Goal: Task Accomplishment & Management: Use online tool/utility

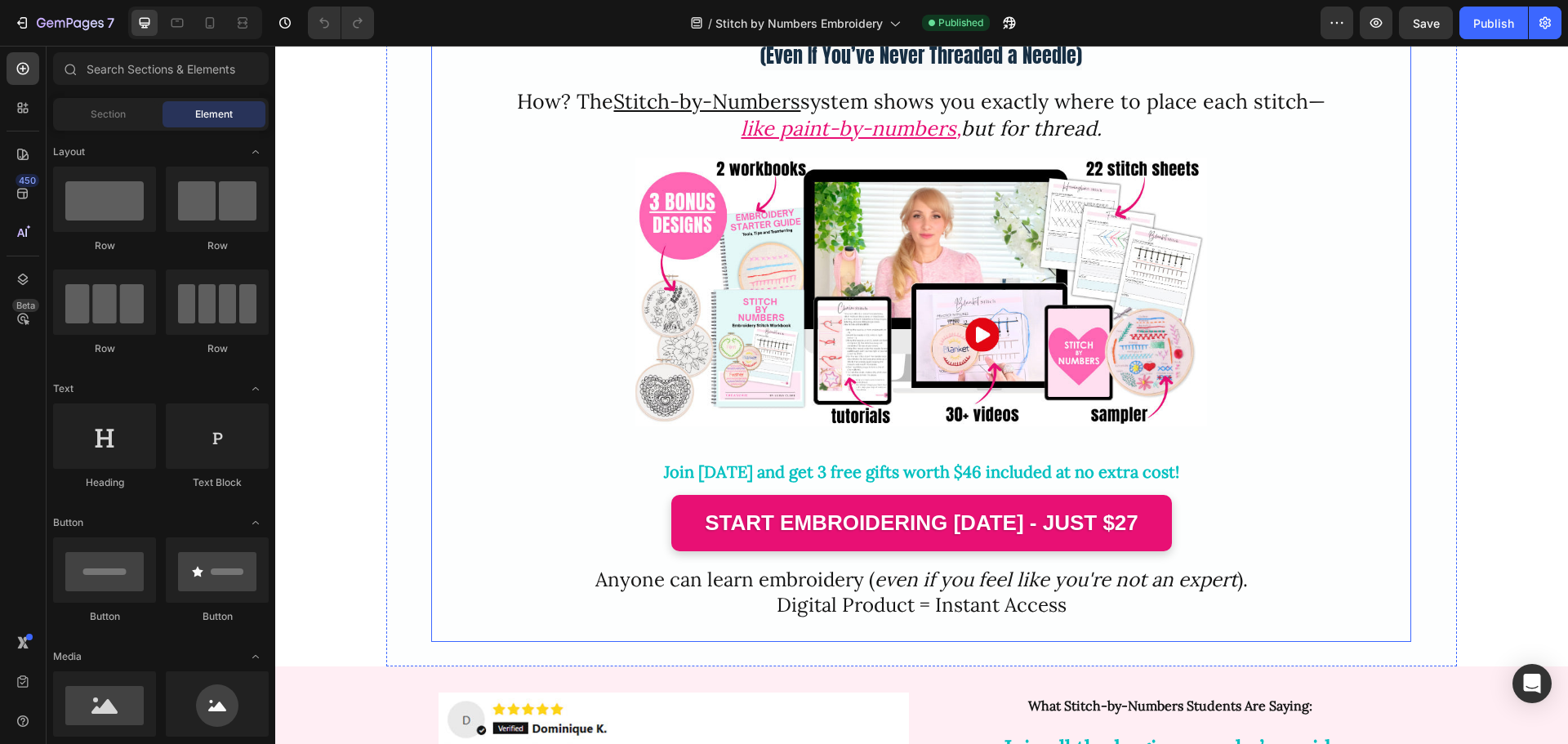
scroll to position [164, 0]
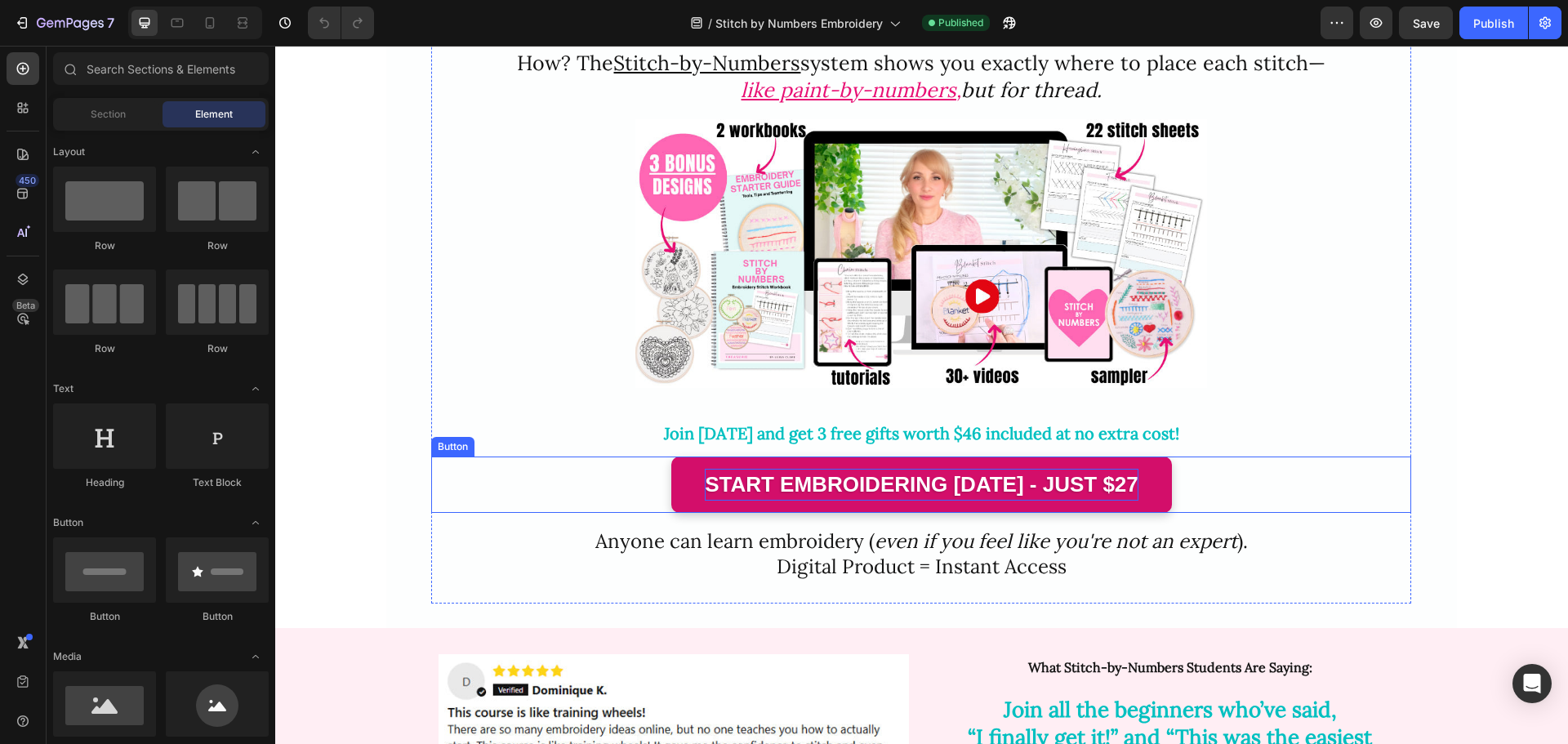
click at [982, 488] on p "start embroidering [DATE] - just $27" at bounding box center [921, 485] width 434 height 32
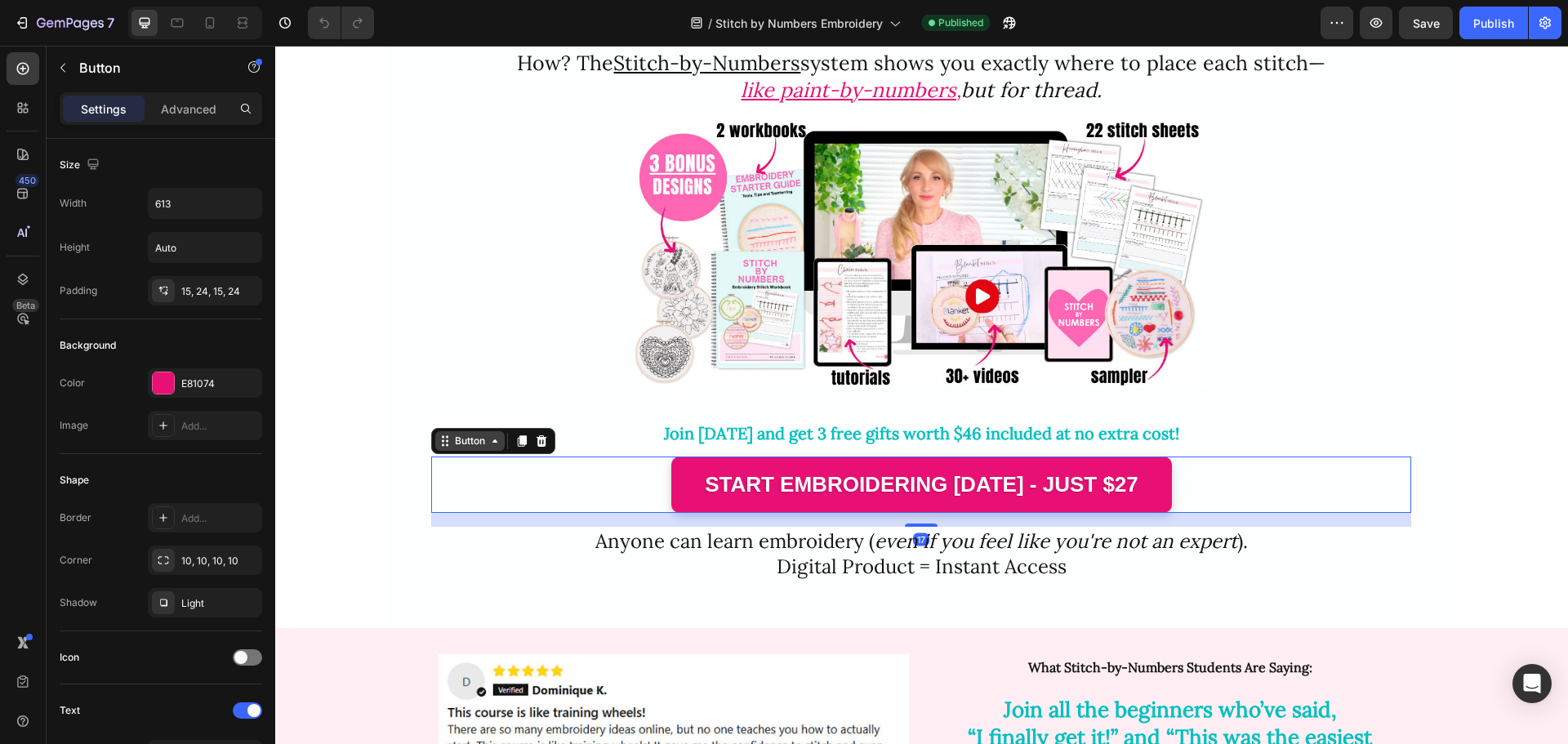
click at [462, 445] on div "Button" at bounding box center [469, 440] width 36 height 15
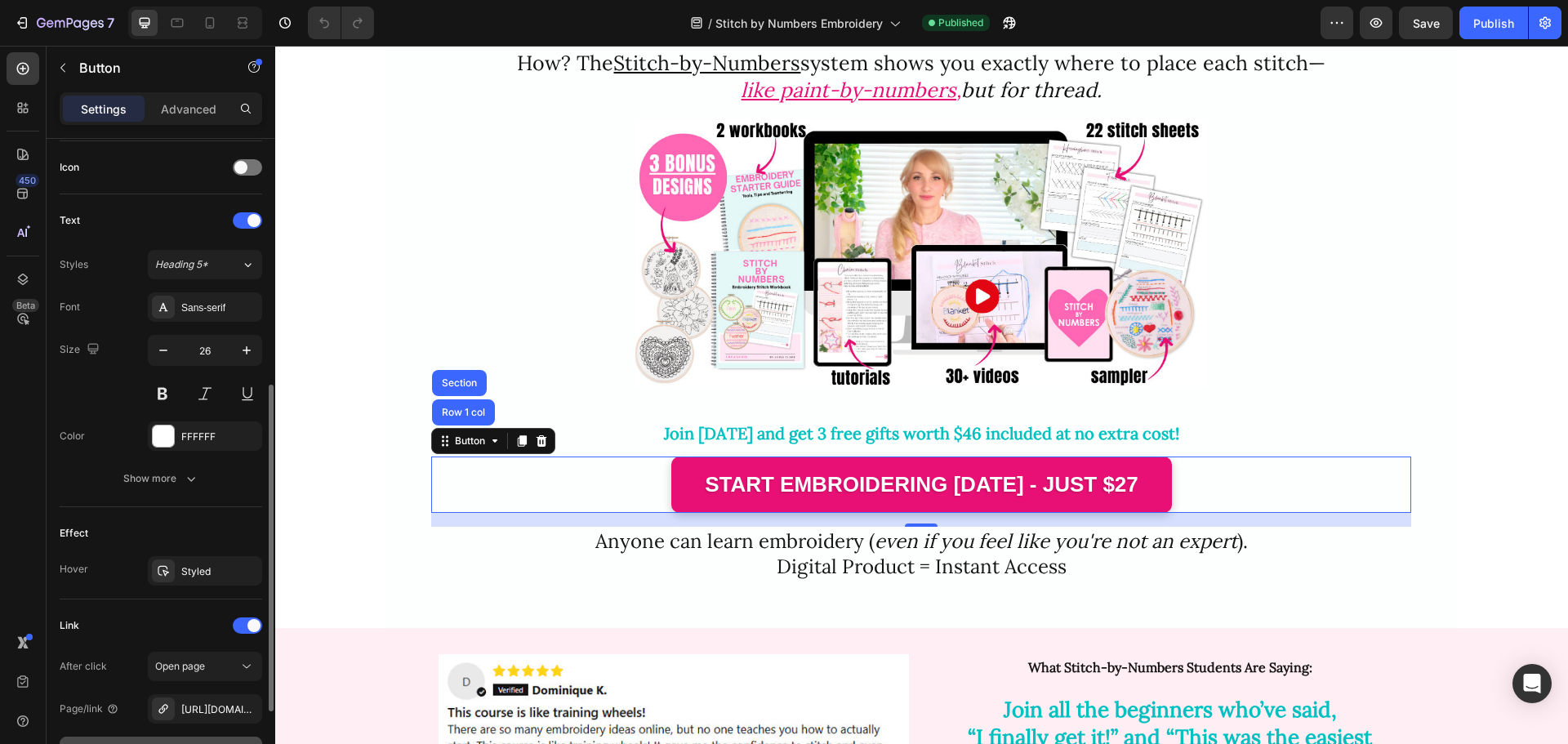
scroll to position [646, 0]
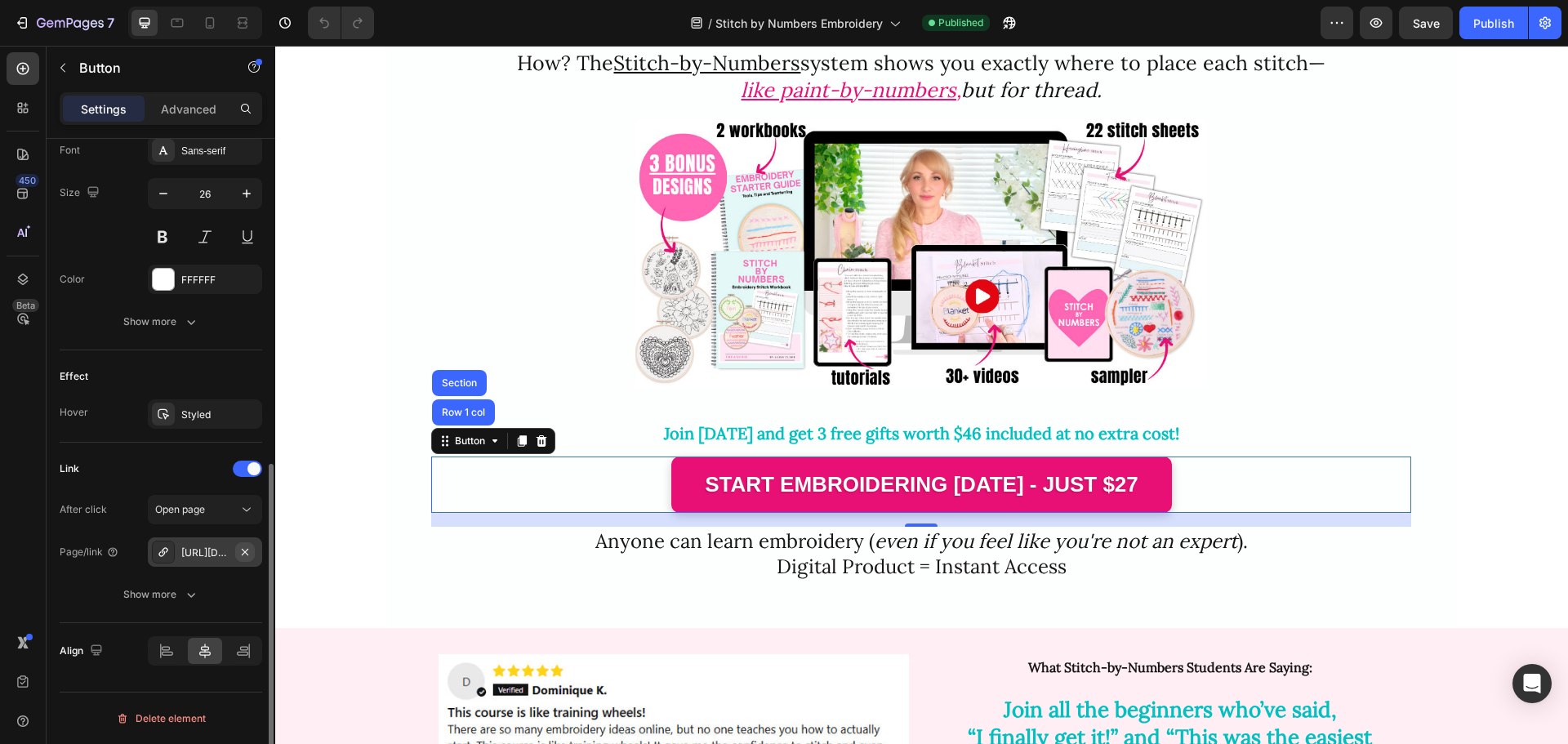
click at [245, 550] on icon "button" at bounding box center [244, 552] width 13 height 13
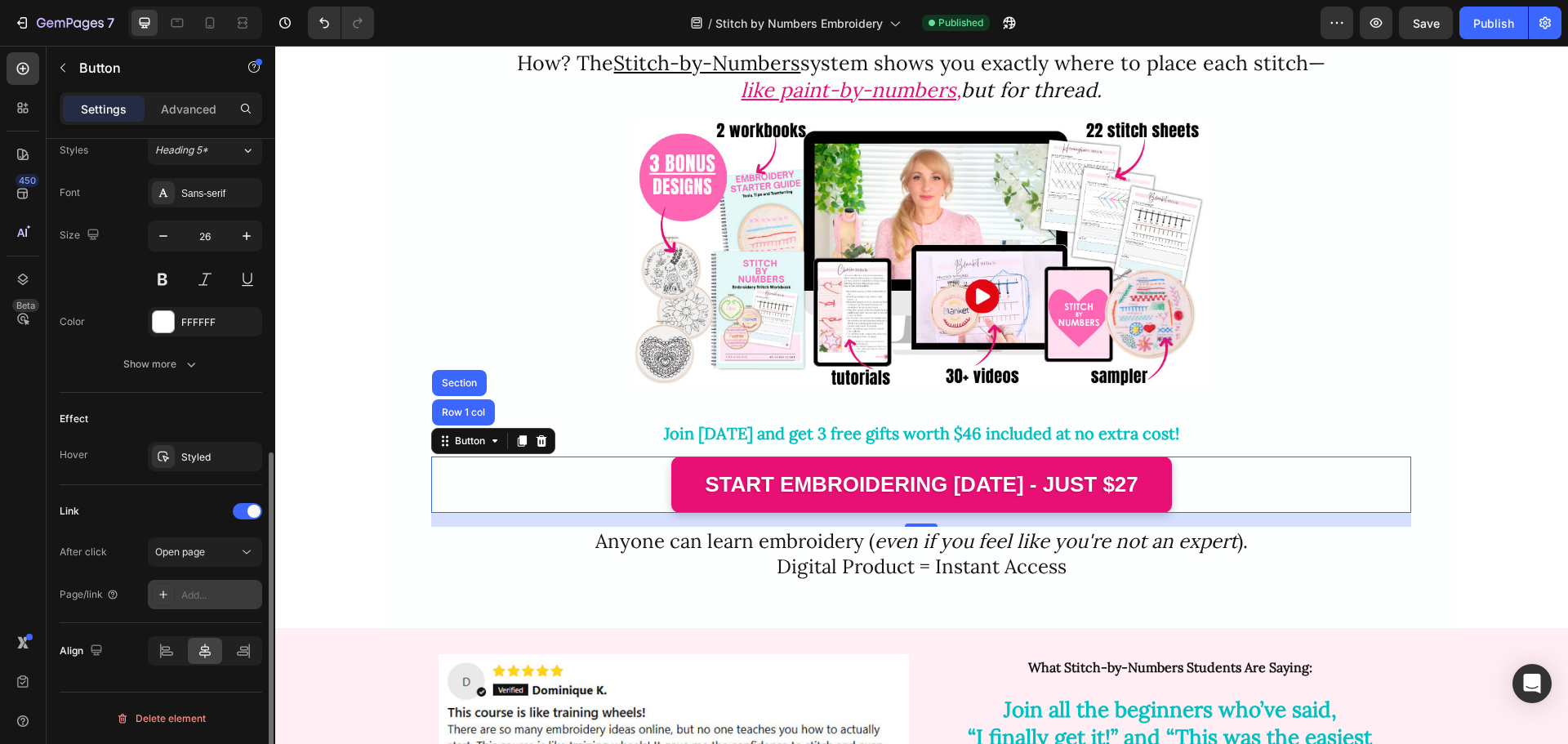
click at [221, 586] on div "Add..." at bounding box center [205, 594] width 114 height 30
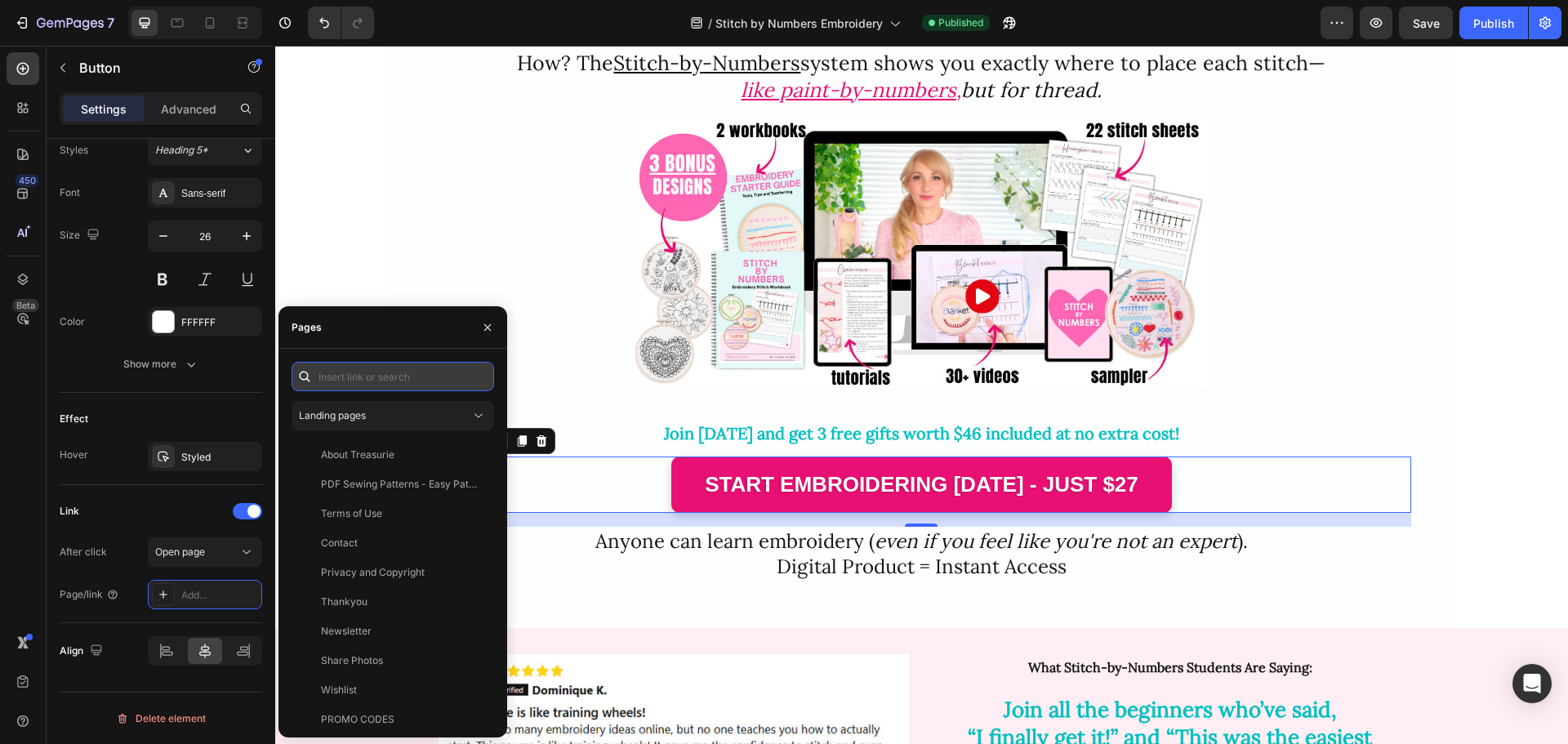
click at [353, 379] on input "text" at bounding box center [392, 376] width 202 height 30
paste input "[URL][DOMAIN_NAME]"
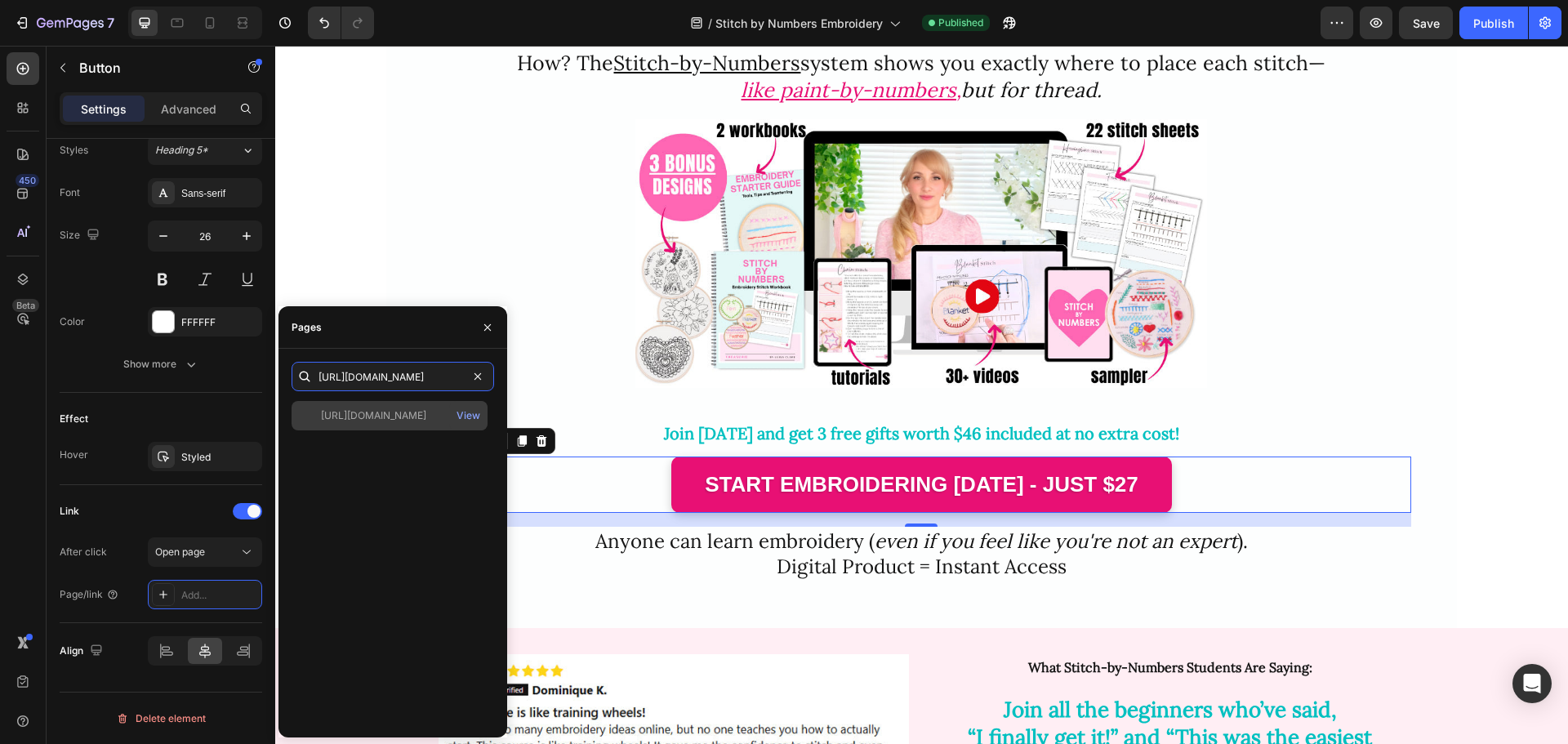
type input "[URL][DOMAIN_NAME]"
click at [379, 420] on div "[URL][DOMAIN_NAME]" at bounding box center [374, 415] width 105 height 15
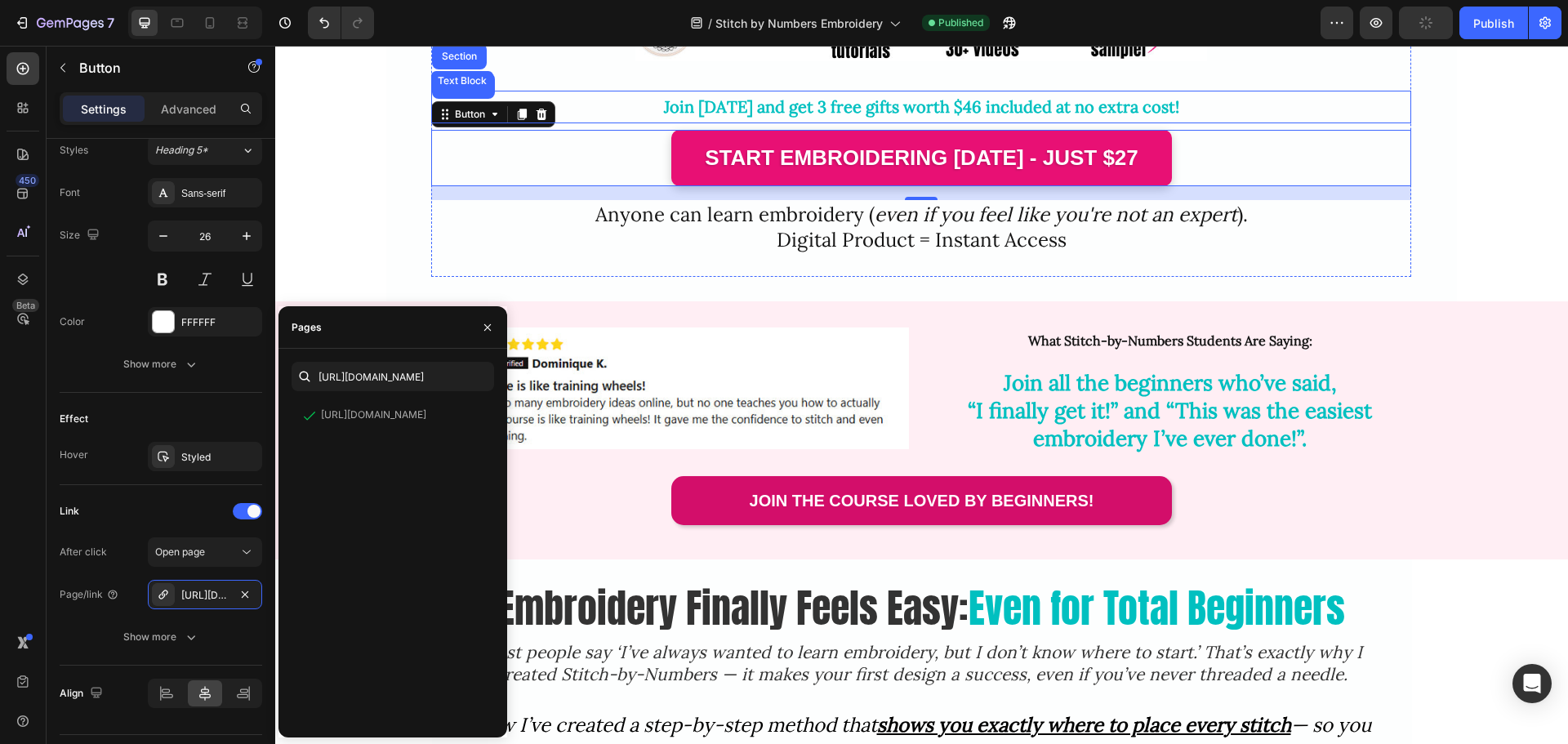
scroll to position [572, 0]
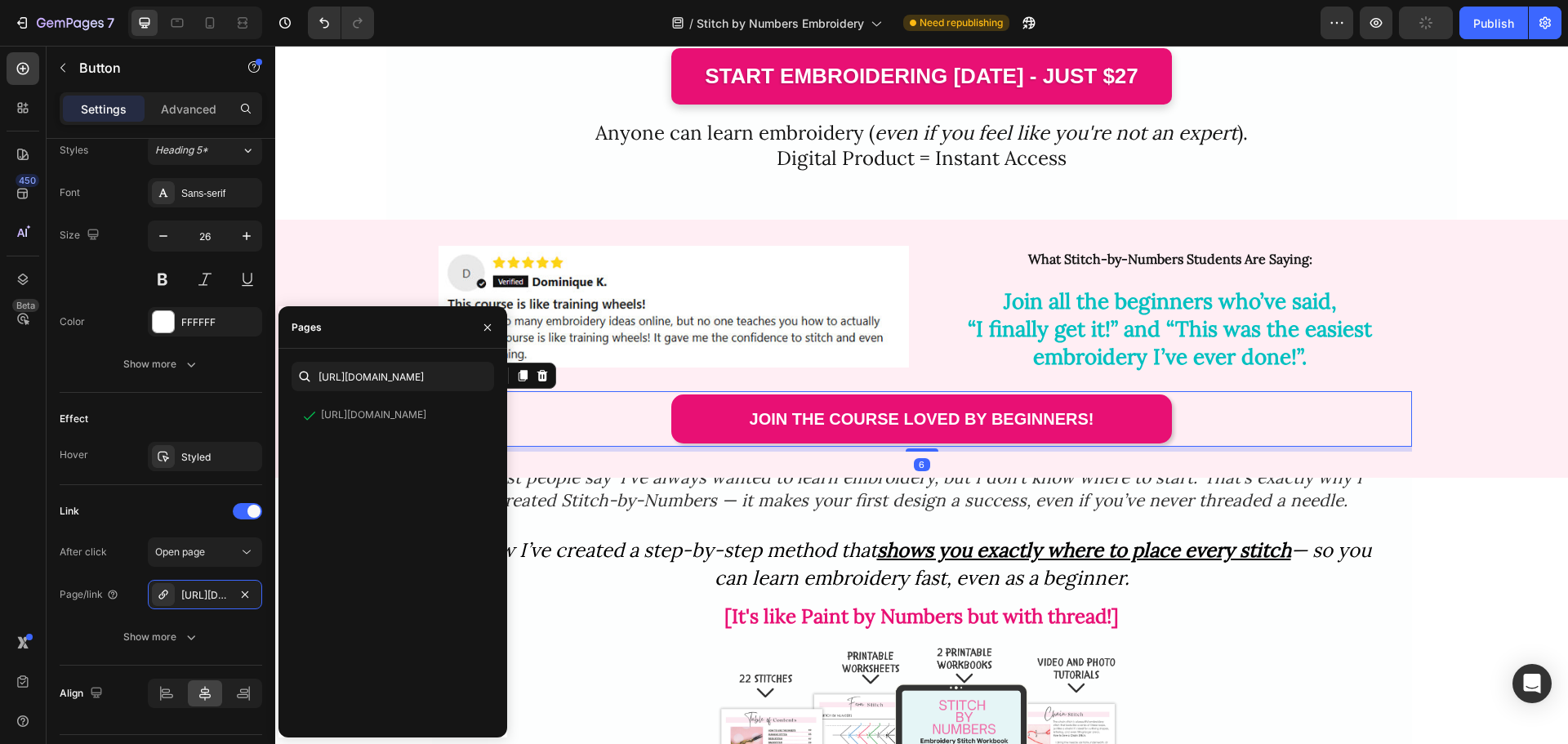
click at [634, 414] on div "Join the course loved by beginners! Button 6" at bounding box center [921, 419] width 980 height 55
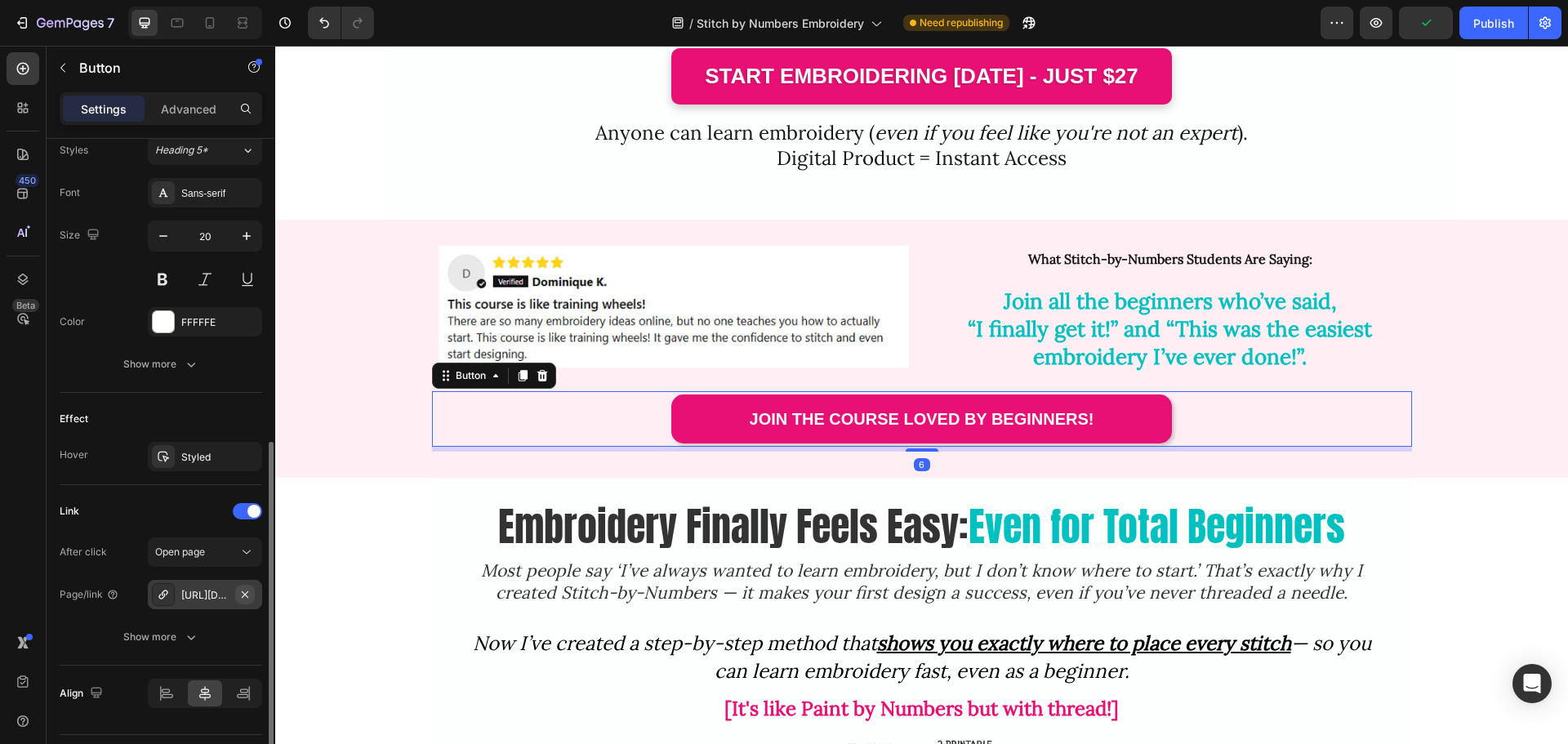
click at [245, 593] on icon "button" at bounding box center [244, 594] width 13 height 13
click at [214, 593] on div "Add..." at bounding box center [220, 595] width 77 height 15
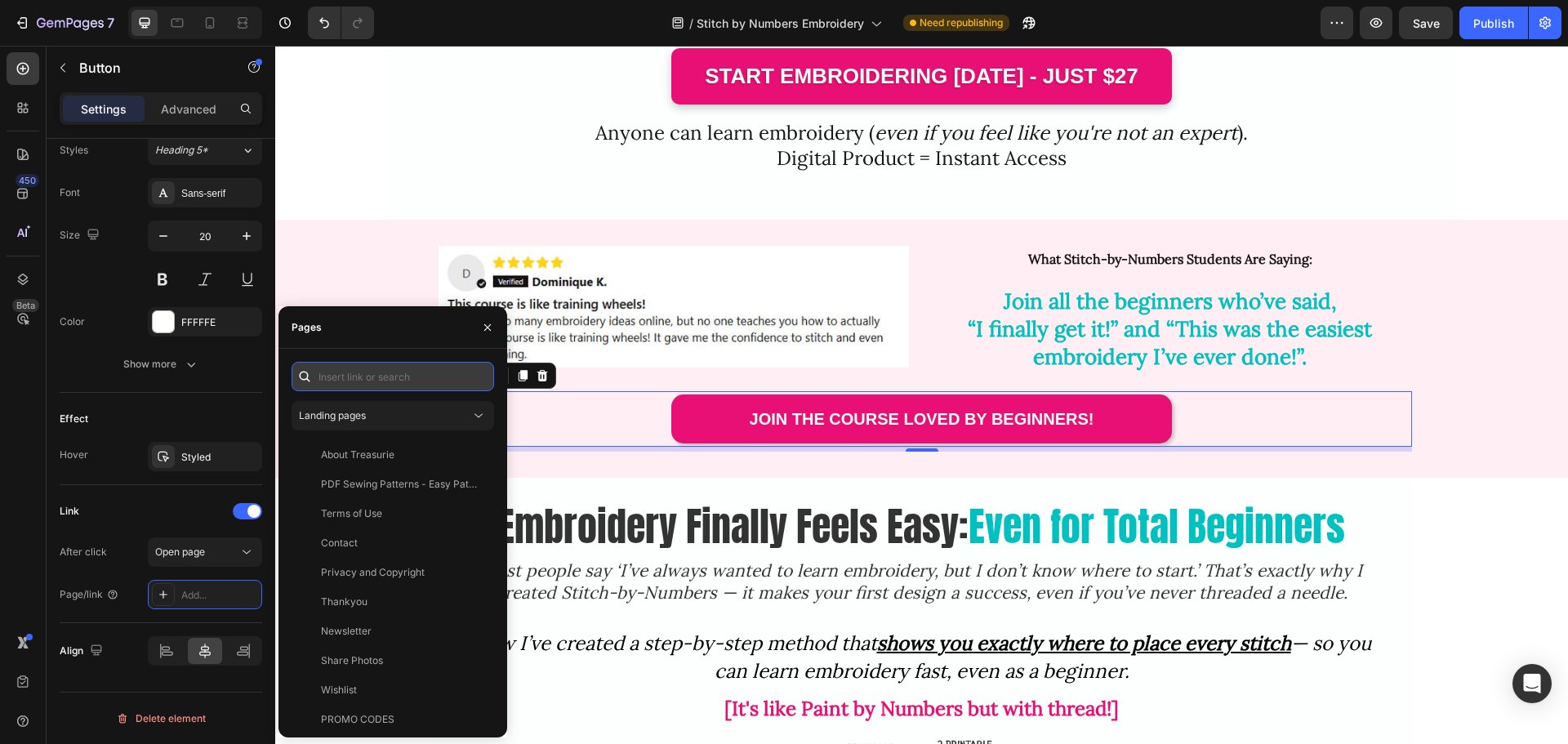
click at [381, 370] on input "text" at bounding box center [392, 376] width 202 height 30
paste input "[URL][DOMAIN_NAME]"
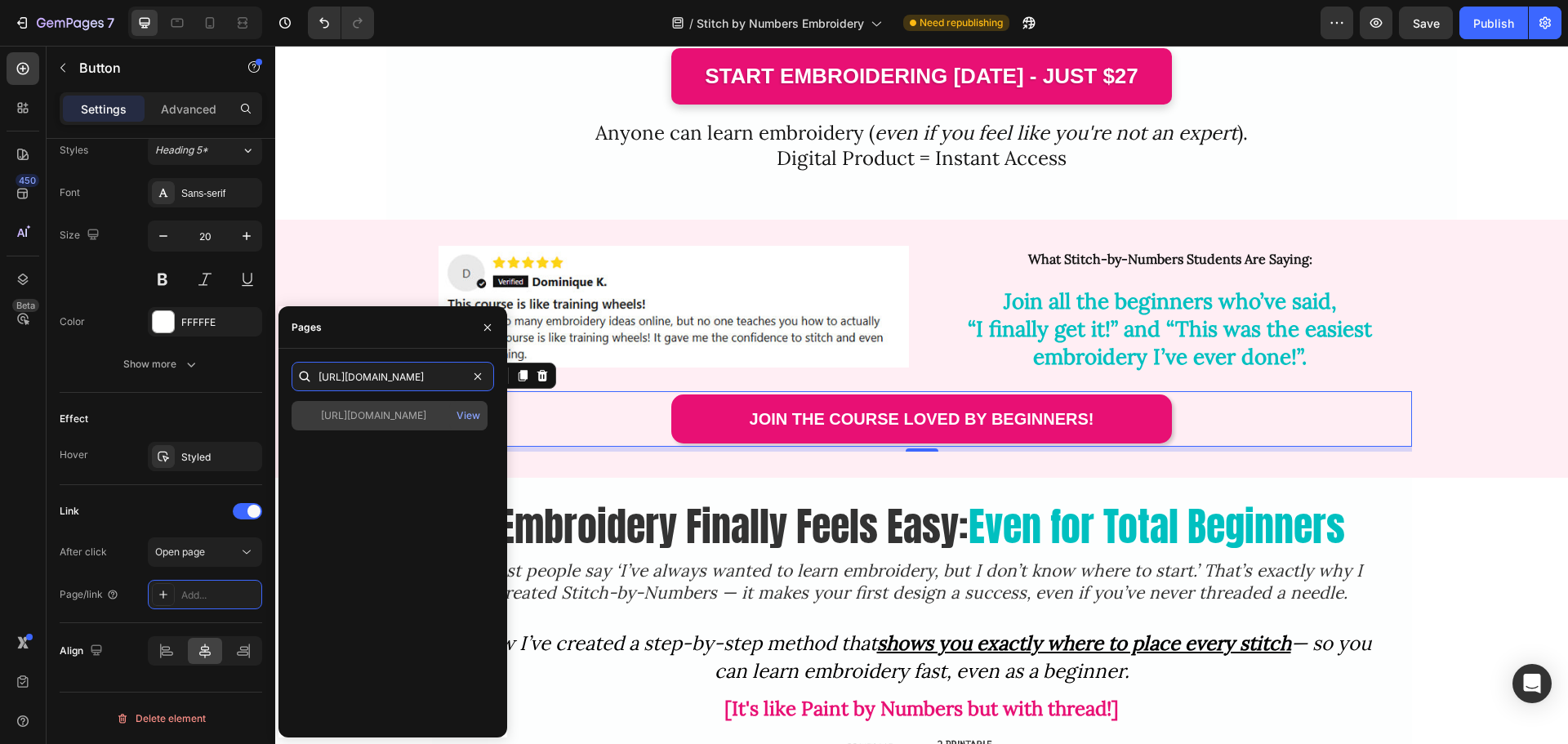
type input "[URL][DOMAIN_NAME]"
click at [398, 417] on div "[URL][DOMAIN_NAME]" at bounding box center [374, 415] width 105 height 15
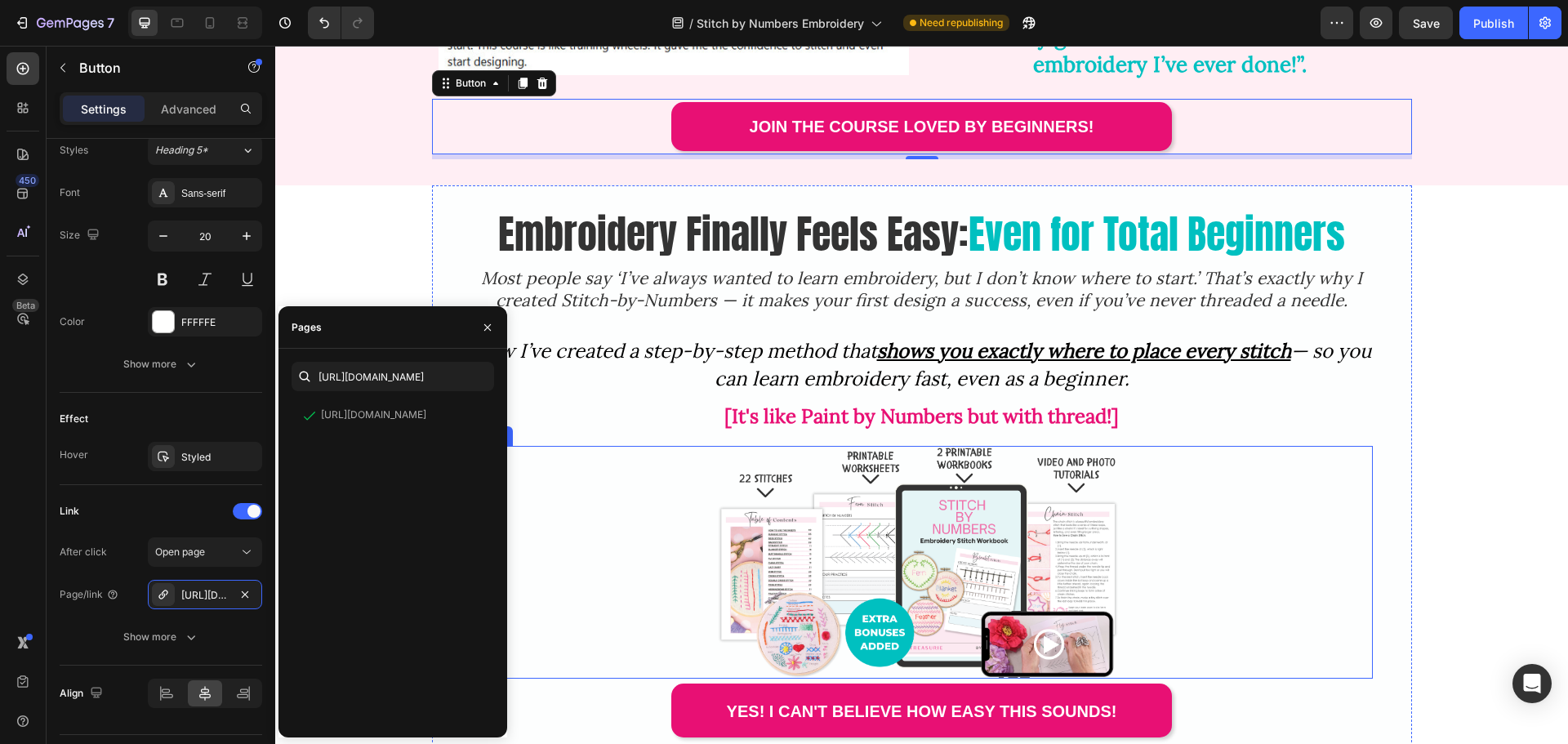
scroll to position [980, 0]
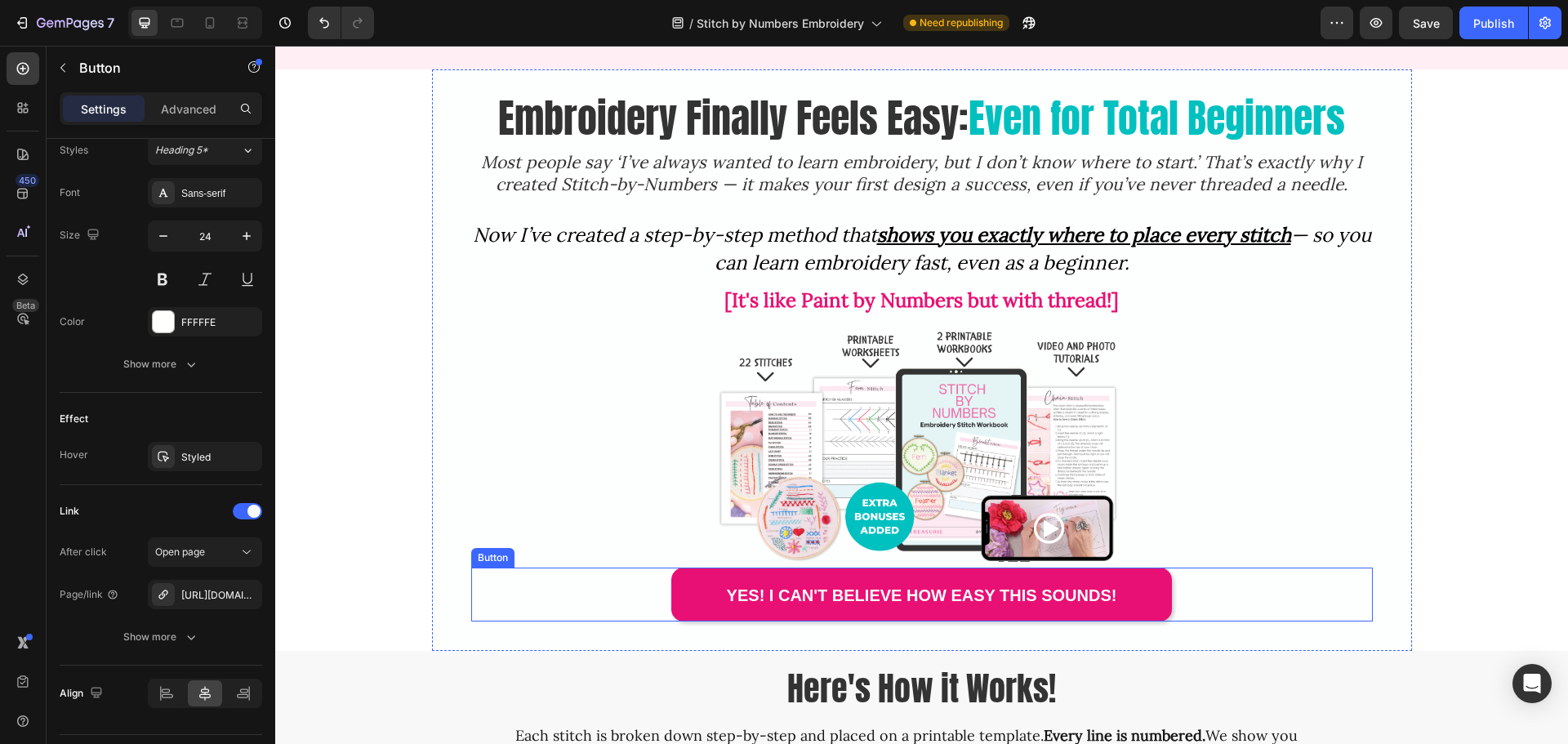
click at [560, 582] on div "YES! I can't believe how easy this sounds! Button" at bounding box center [921, 594] width 902 height 54
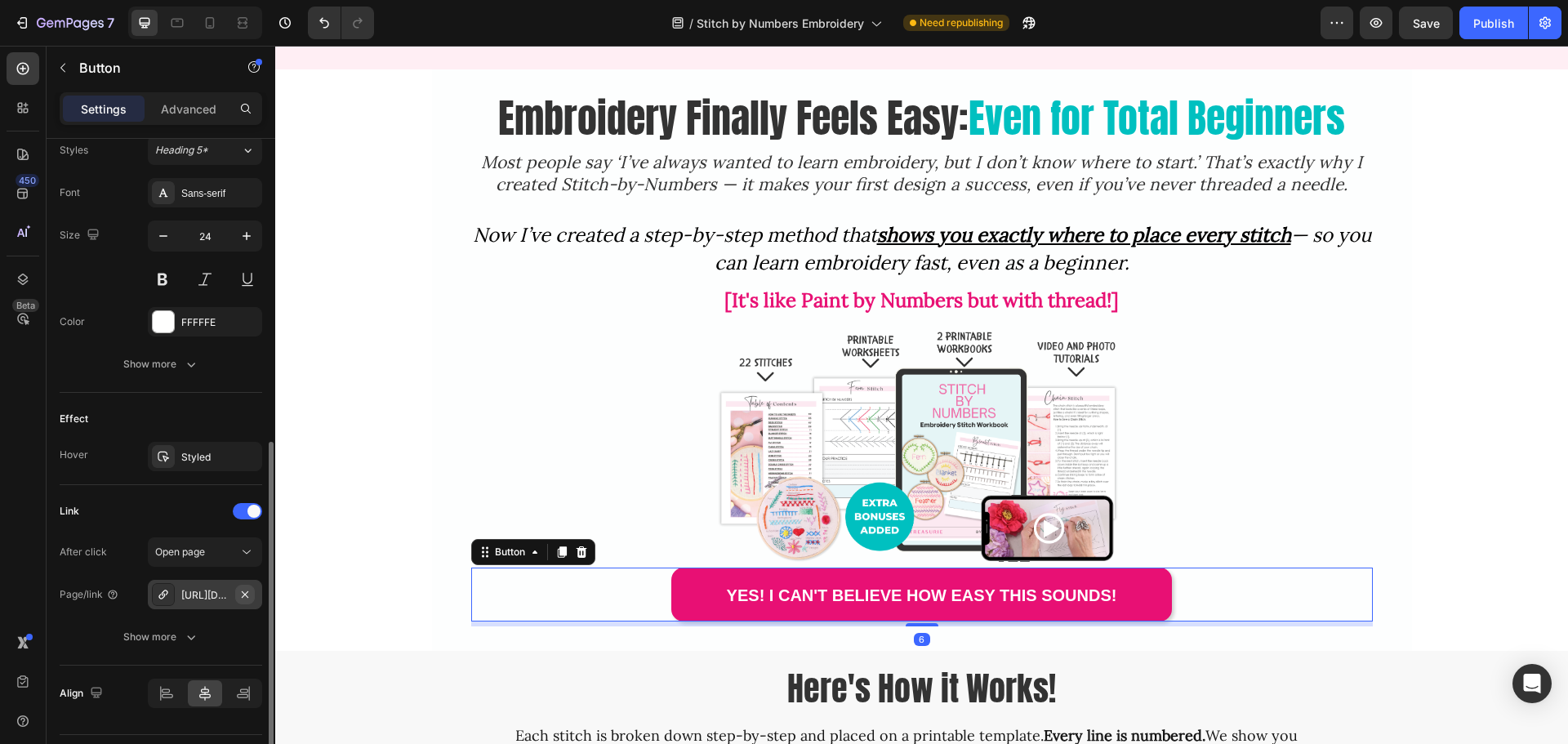
click at [245, 591] on icon "button" at bounding box center [244, 594] width 13 height 13
click at [227, 597] on div "Add..." at bounding box center [220, 595] width 77 height 15
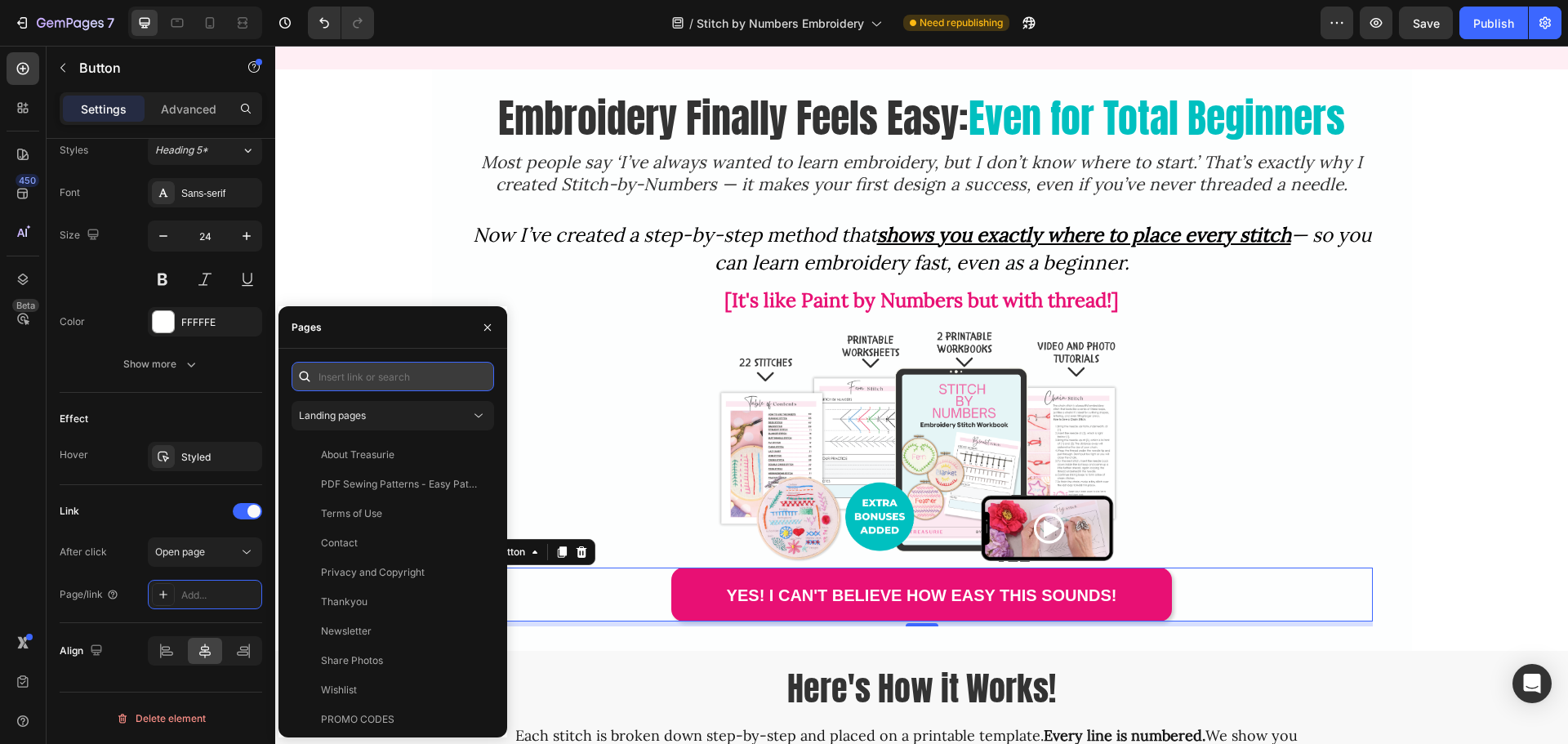
click at [355, 380] on input "text" at bounding box center [392, 376] width 202 height 30
paste input "[URL][DOMAIN_NAME]"
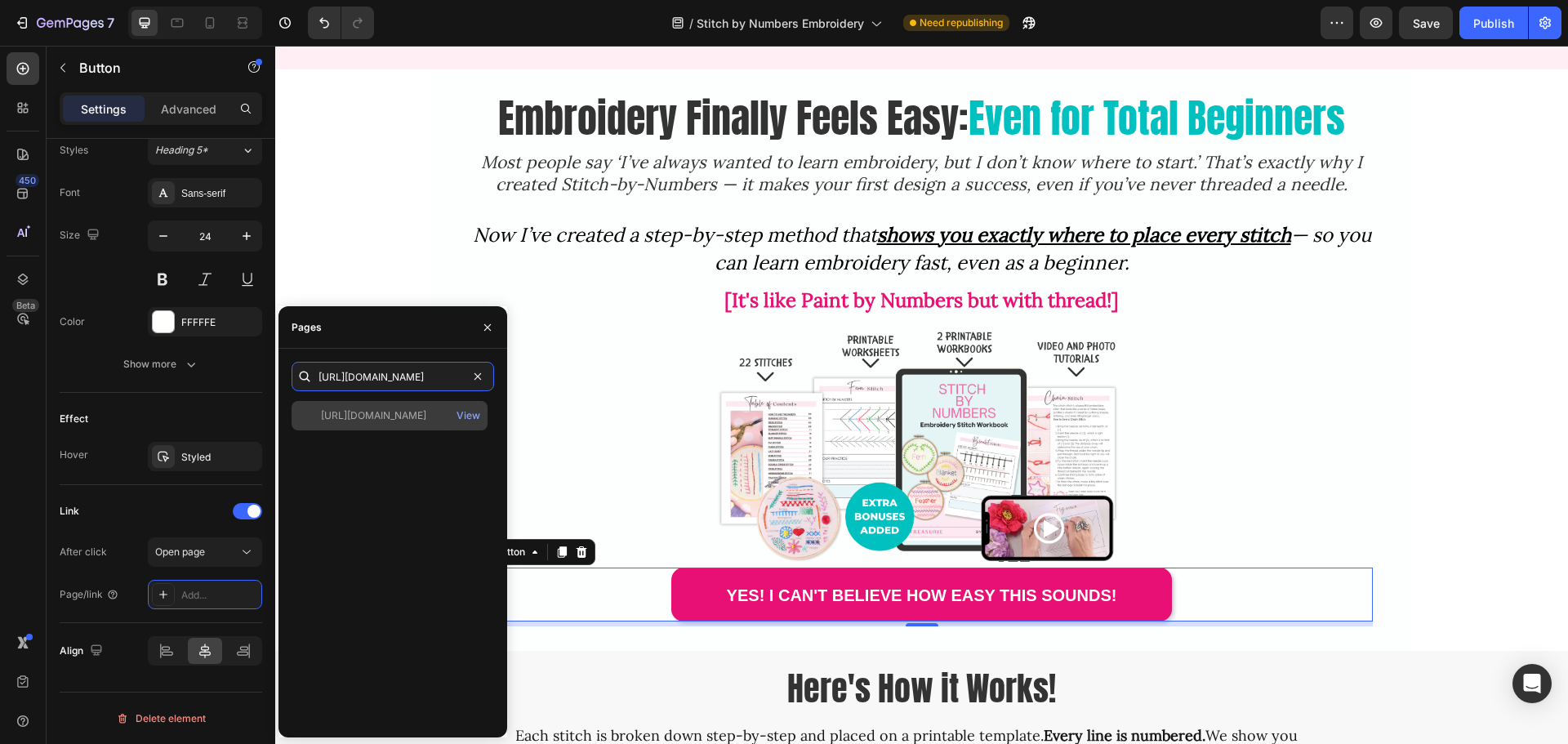
type input "[URL][DOMAIN_NAME]"
click at [385, 417] on div "[URL][DOMAIN_NAME]" at bounding box center [374, 415] width 105 height 15
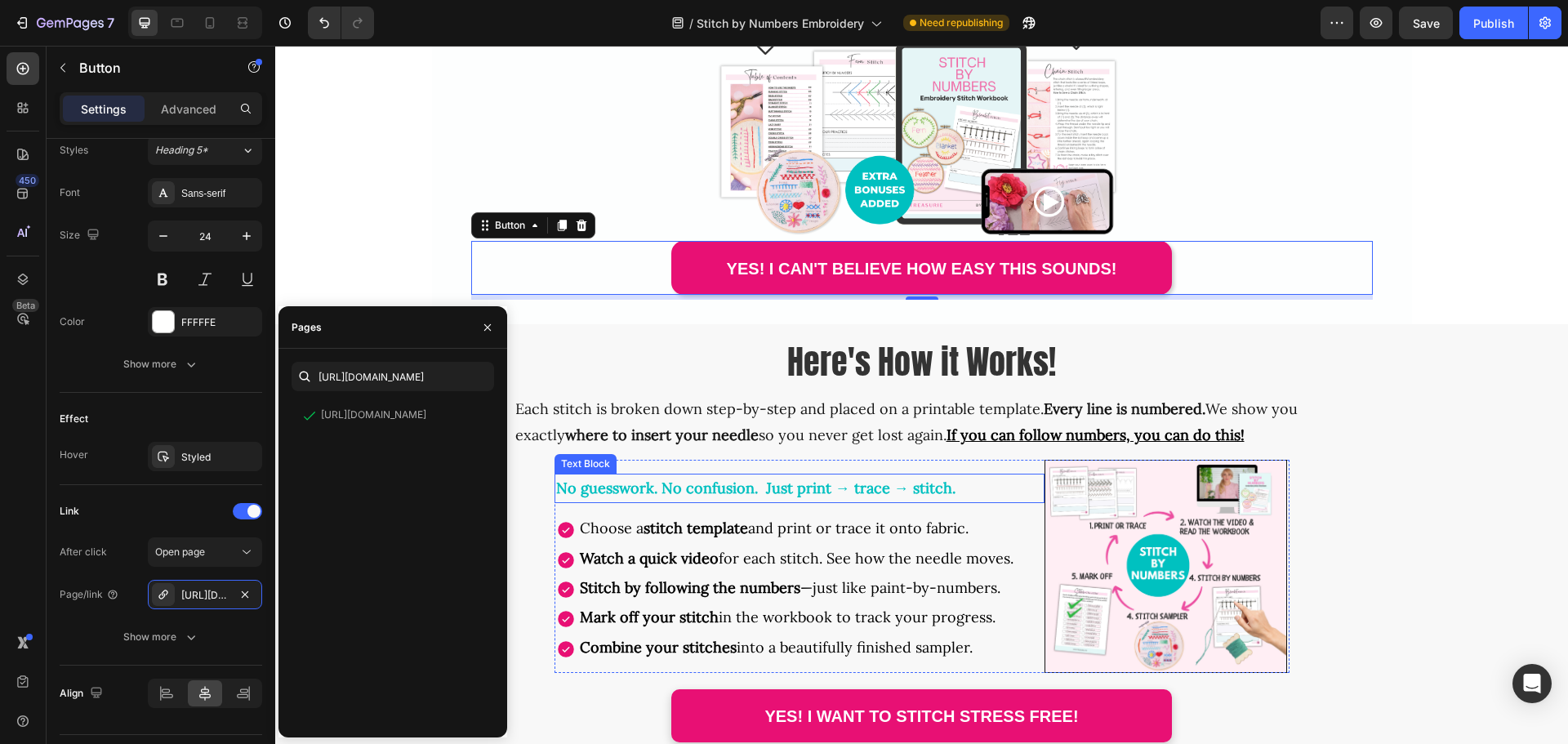
scroll to position [1551, 0]
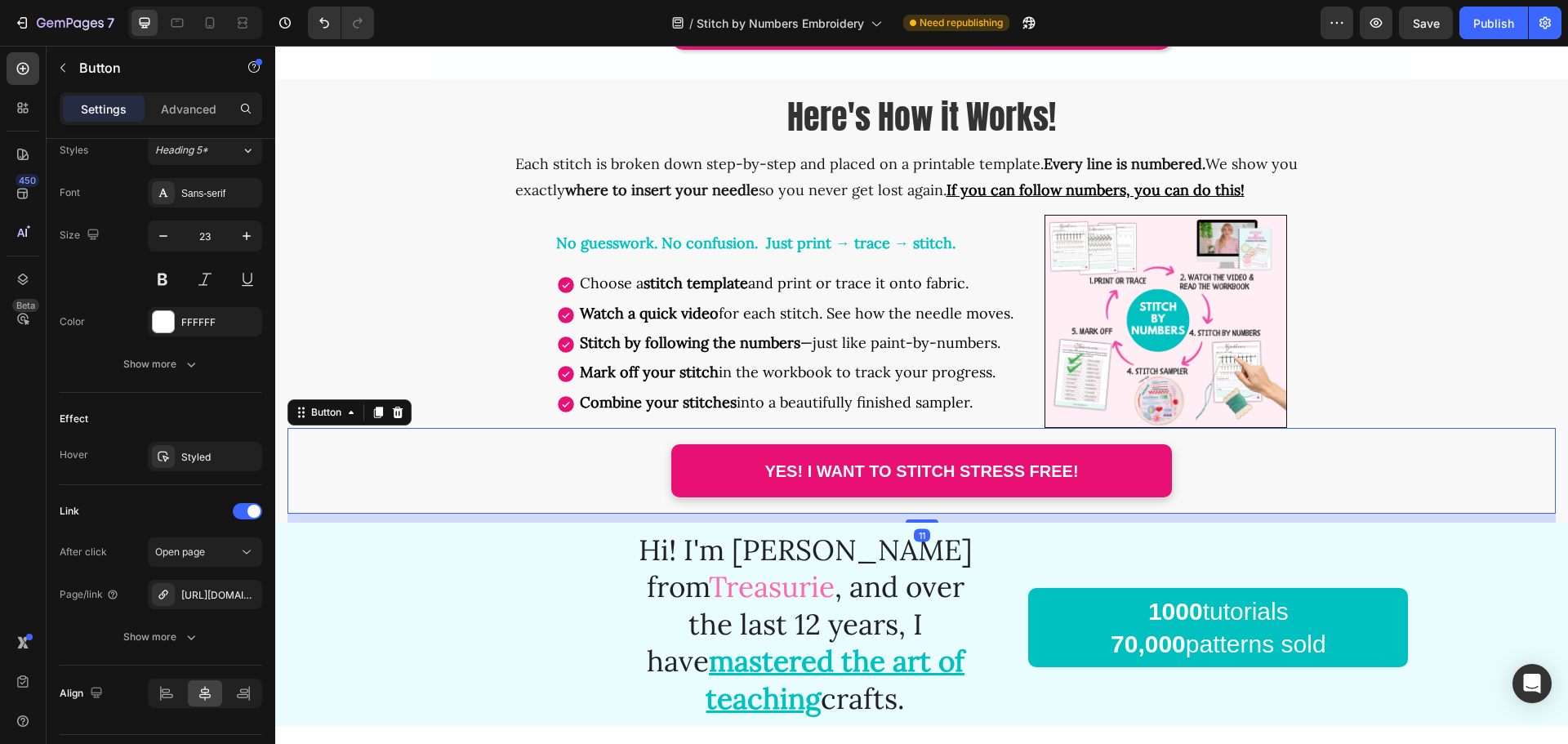
click at [611, 474] on div "Yes! I Want to stitch stress free! Button 11" at bounding box center [921, 470] width 1268 height 86
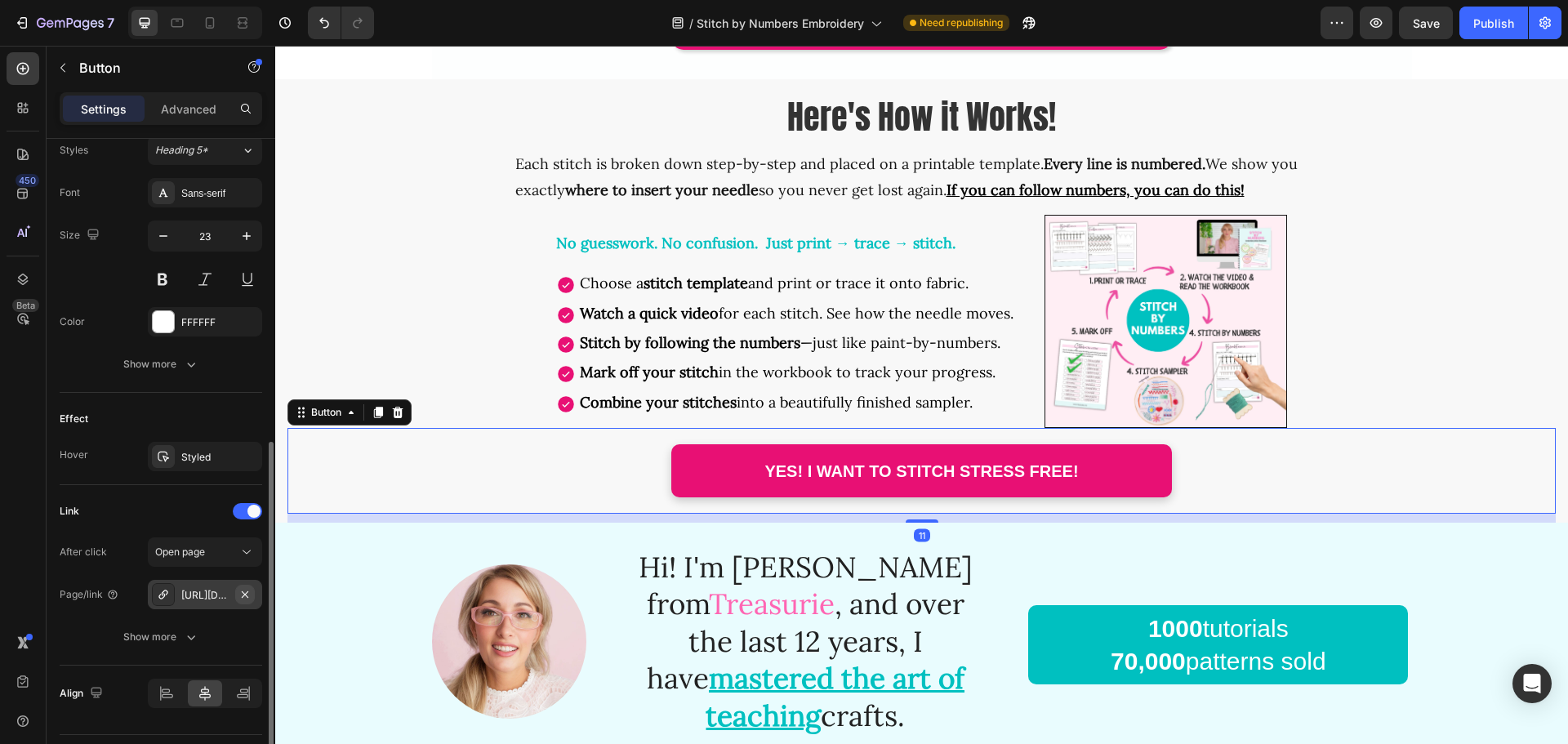
click at [241, 593] on icon "button" at bounding box center [244, 594] width 13 height 13
click at [214, 594] on div "Add..." at bounding box center [220, 595] width 77 height 15
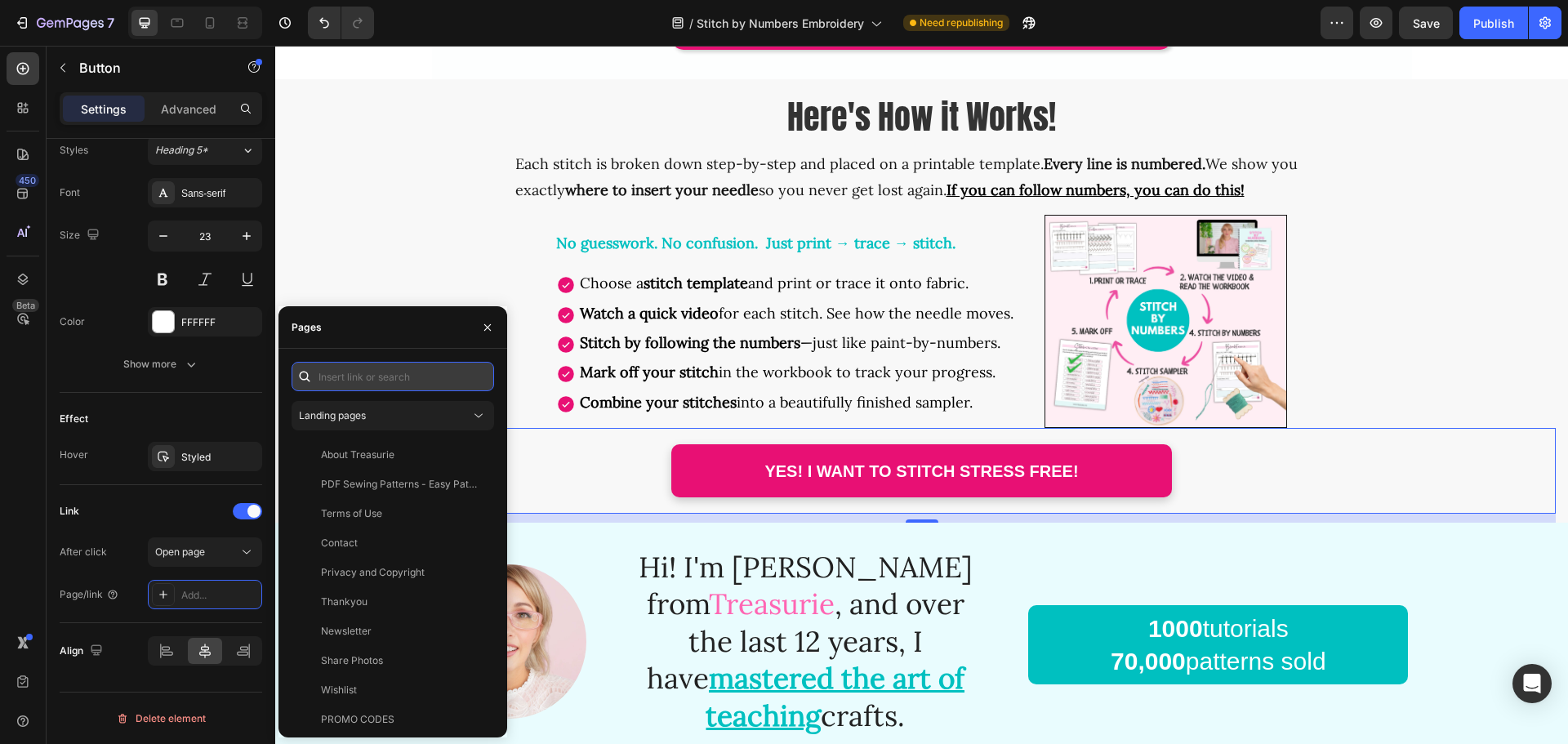
click at [336, 378] on input "text" at bounding box center [392, 376] width 202 height 30
paste input "[URL][DOMAIN_NAME]"
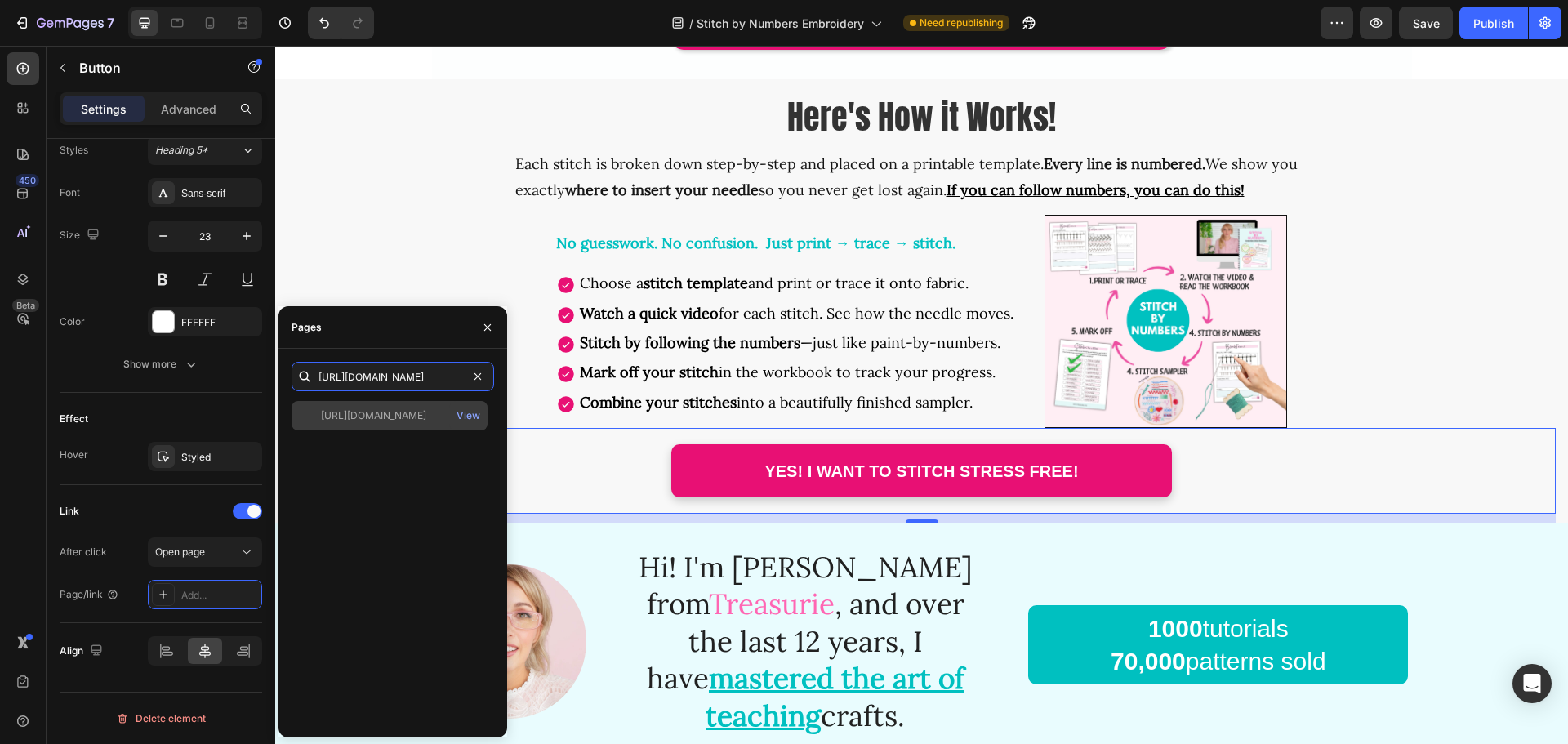
type input "[URL][DOMAIN_NAME]"
click at [370, 422] on div "[URL][DOMAIN_NAME]" at bounding box center [374, 415] width 105 height 15
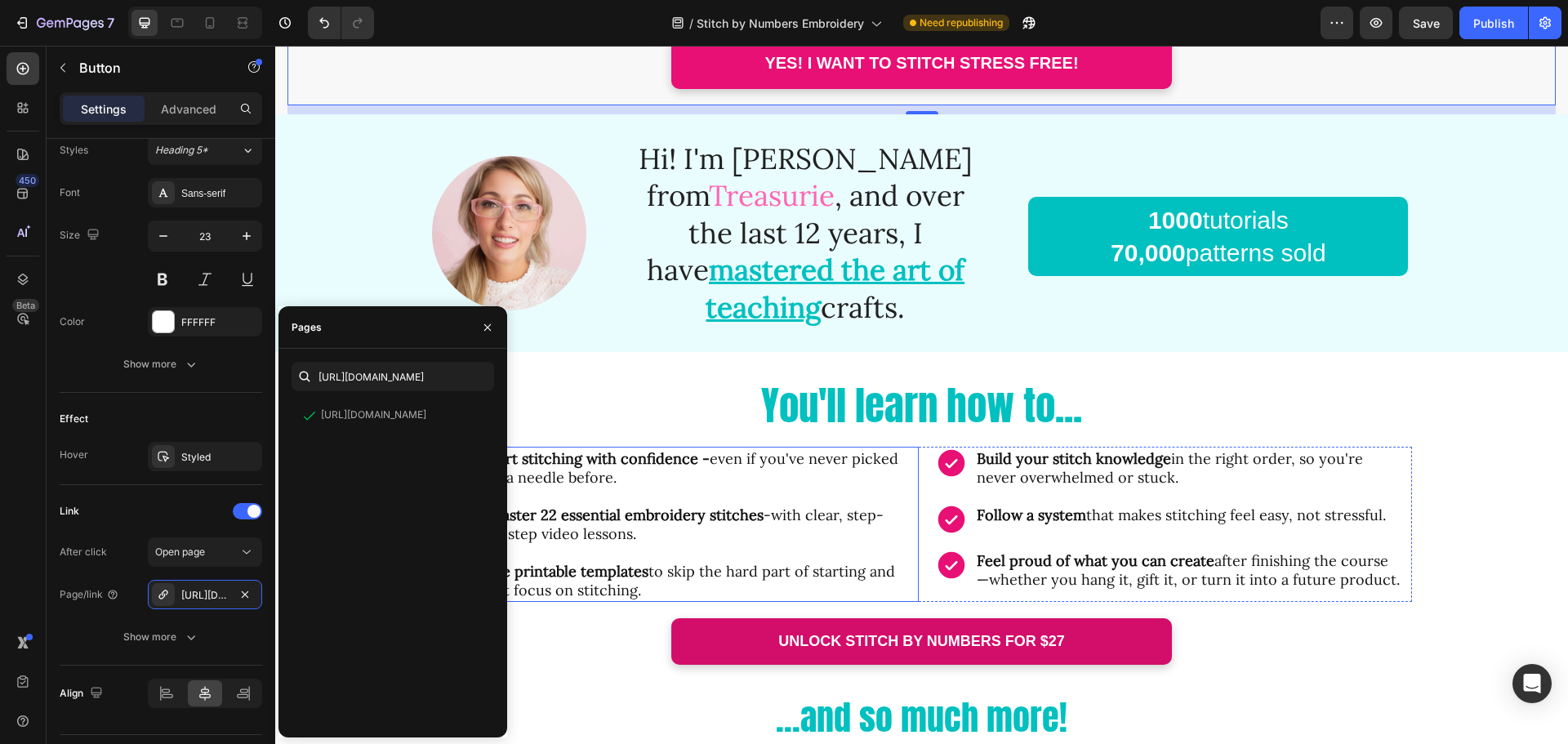
scroll to position [2123, 0]
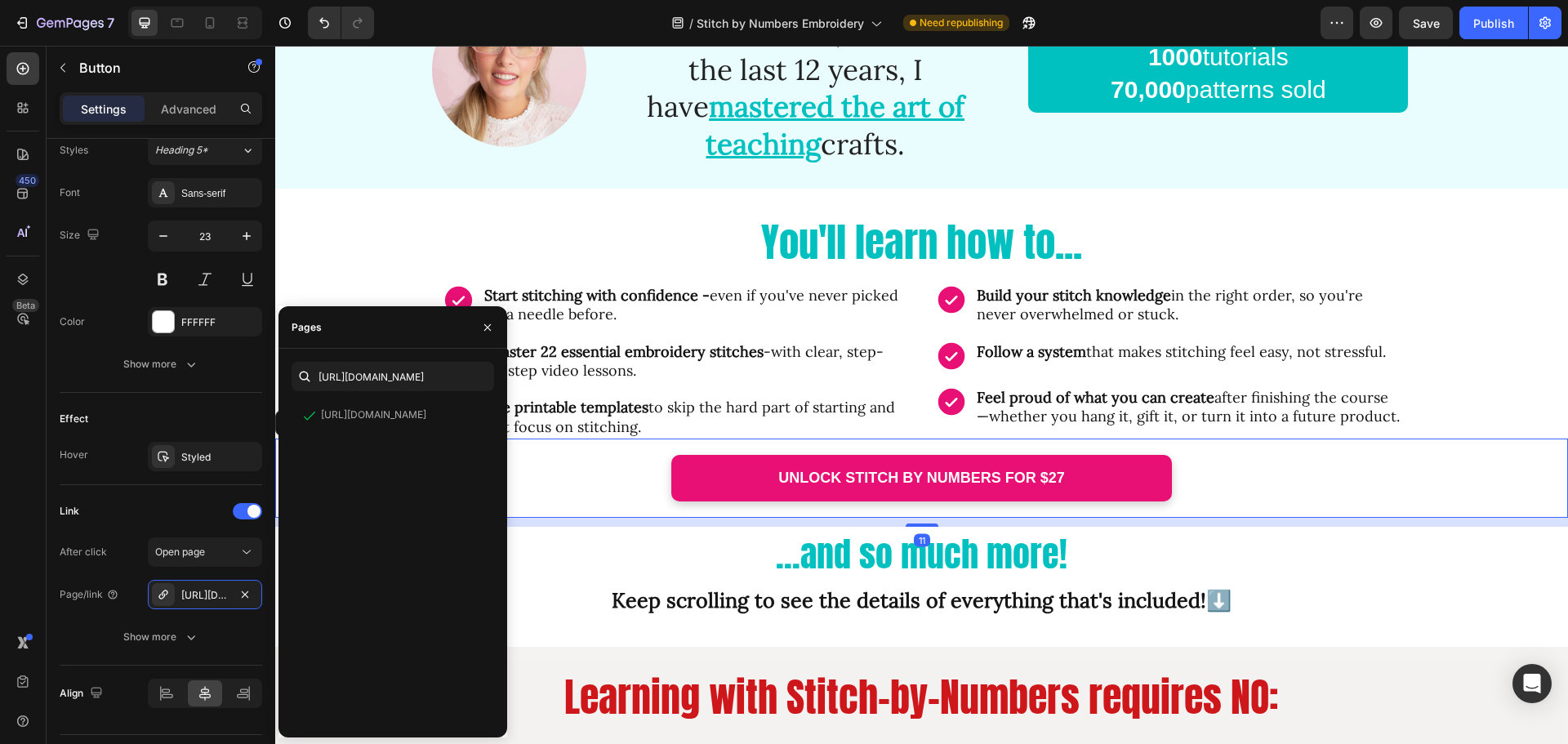
click at [631, 452] on div "UNLOCK STITCH BY NUMBERS FOR $27 Button 11" at bounding box center [921, 478] width 1293 height 79
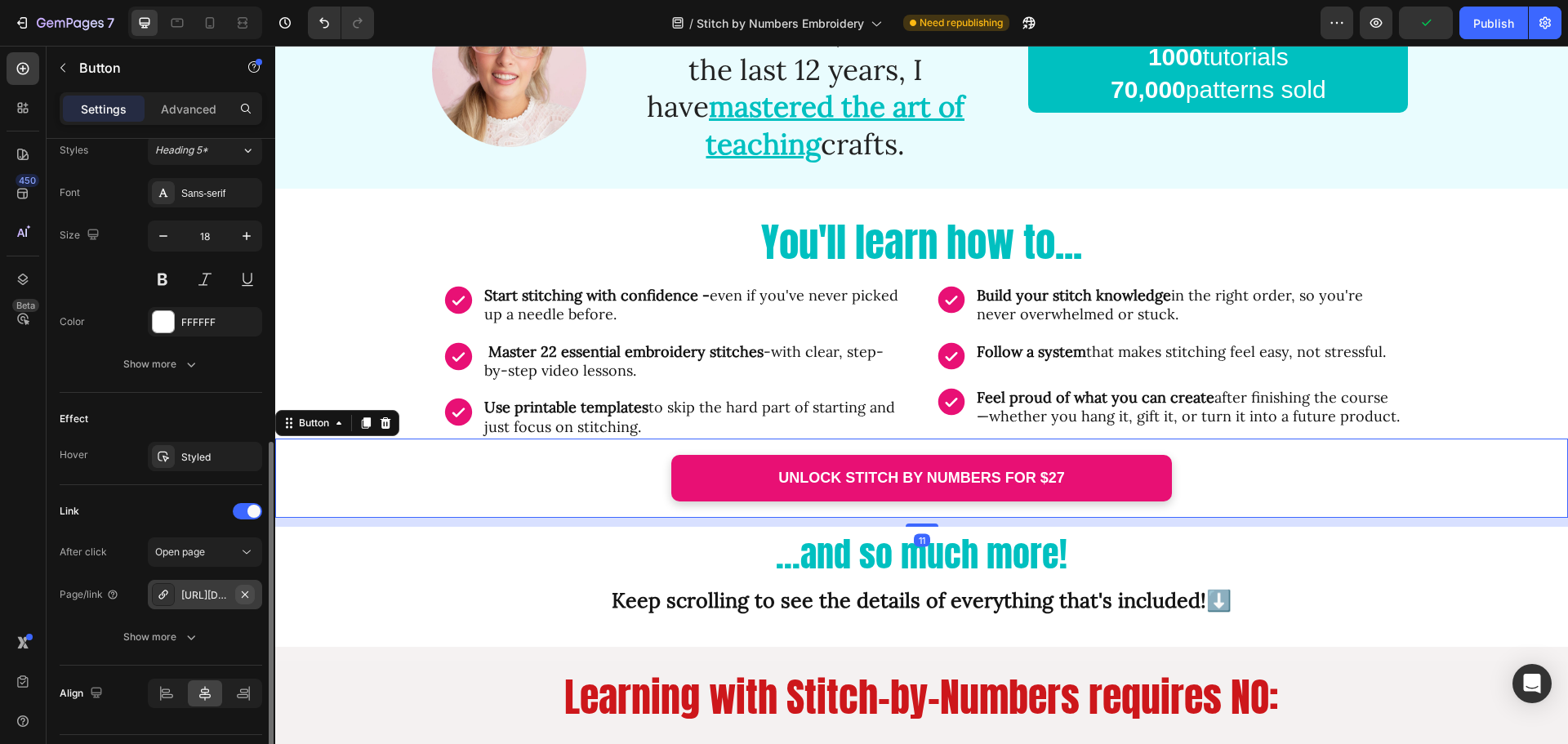
click at [247, 592] on icon "button" at bounding box center [244, 593] width 7 height 7
click at [216, 594] on div "Add..." at bounding box center [220, 595] width 77 height 15
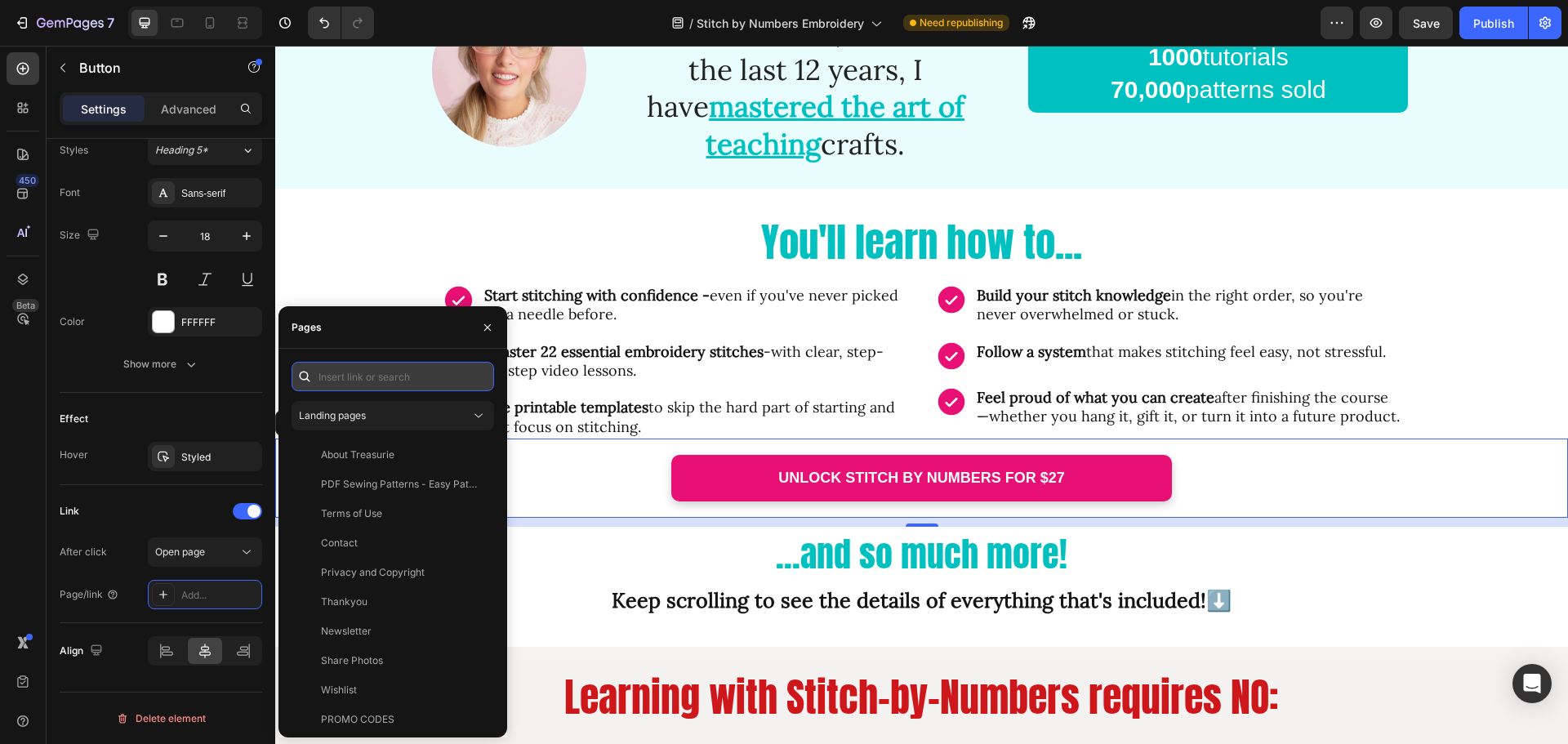
click at [359, 365] on input "text" at bounding box center [392, 376] width 202 height 30
paste input "[URL][DOMAIN_NAME]"
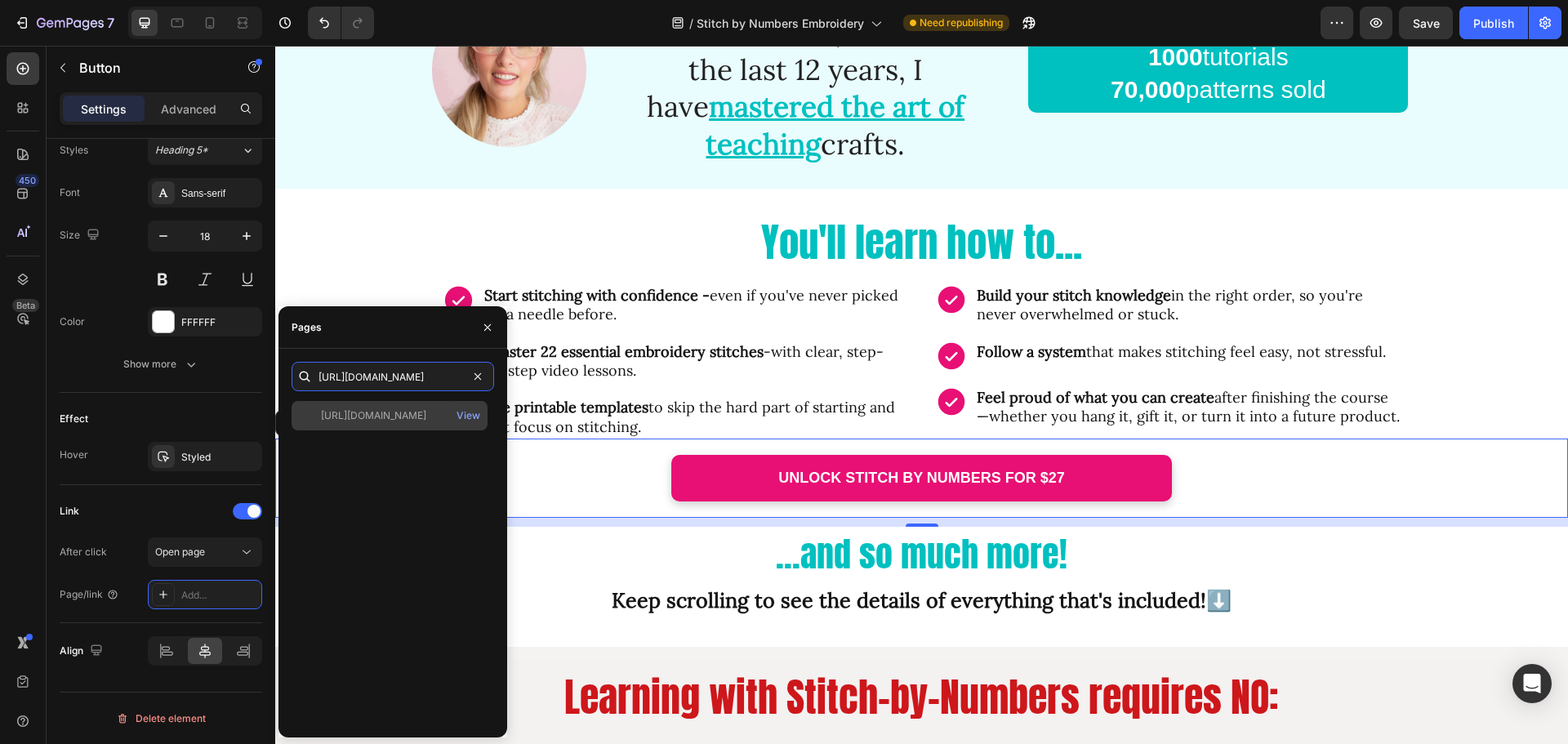
type input "[URL][DOMAIN_NAME]"
click at [427, 422] on div "[URL][DOMAIN_NAME]" at bounding box center [374, 415] width 105 height 15
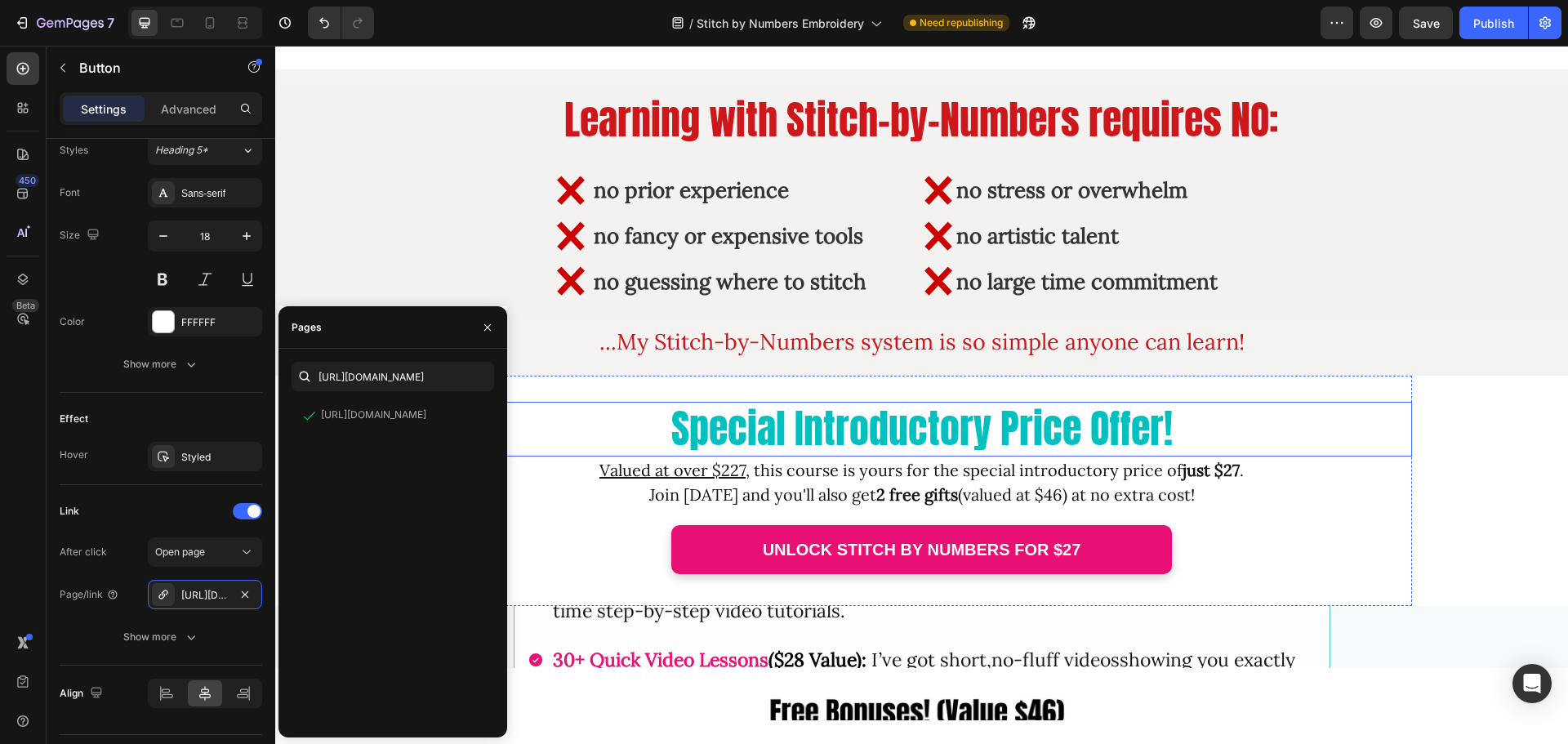
scroll to position [2694, 0]
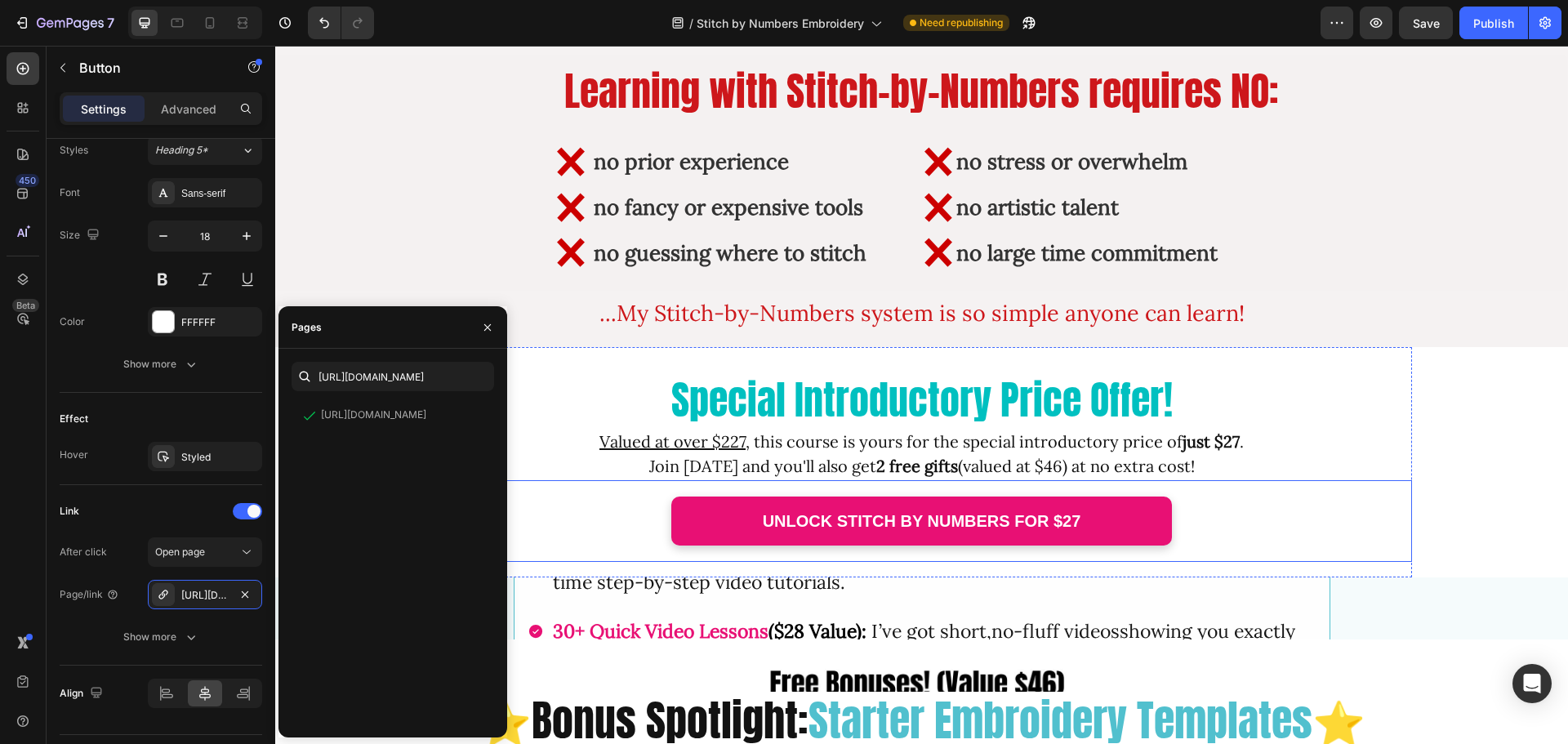
click at [595, 515] on div "UNLOCK STITCH BY NUMBERS FOR $27 Button" at bounding box center [921, 520] width 980 height 82
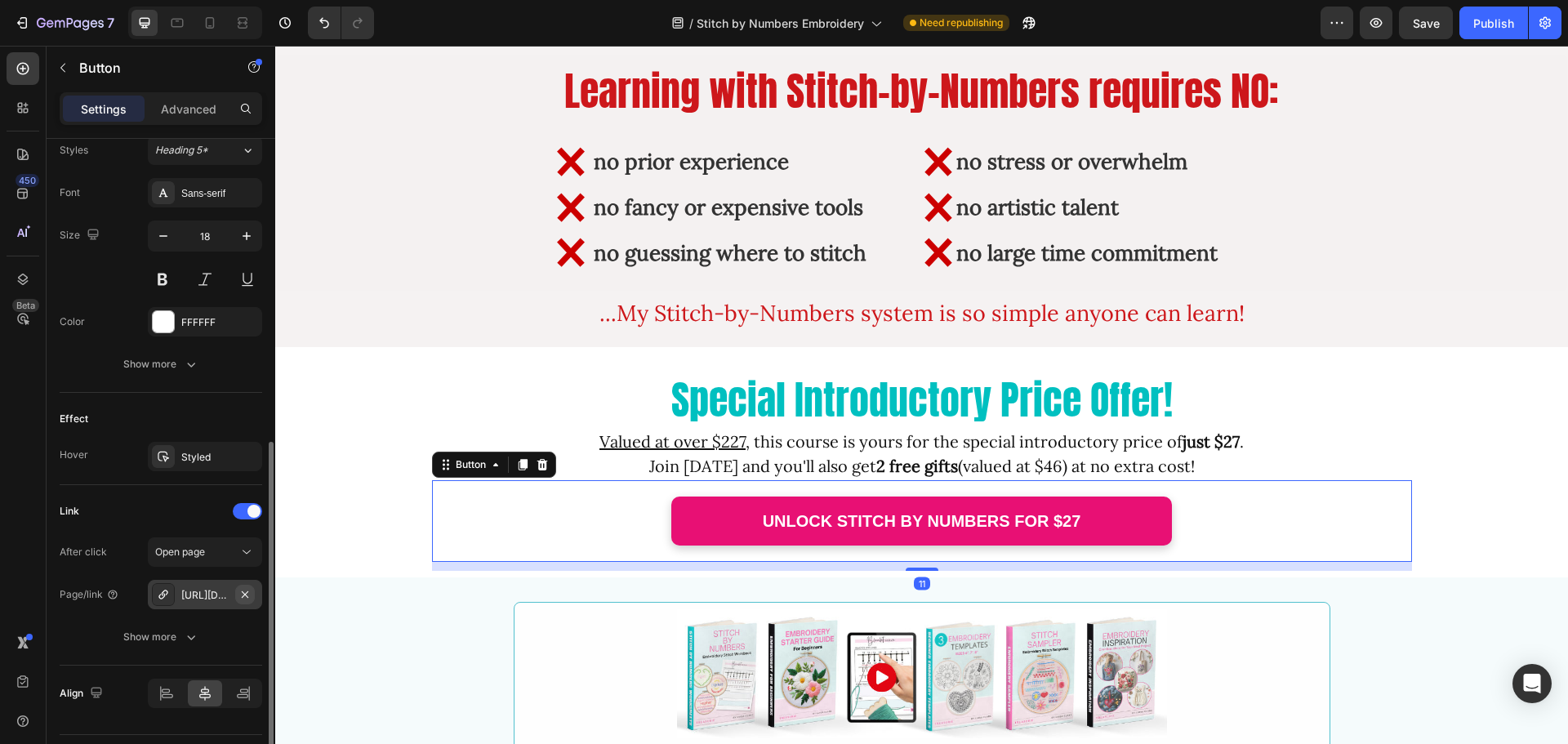
click at [245, 593] on icon "button" at bounding box center [244, 593] width 7 height 7
click at [214, 598] on div "Add..." at bounding box center [220, 595] width 77 height 15
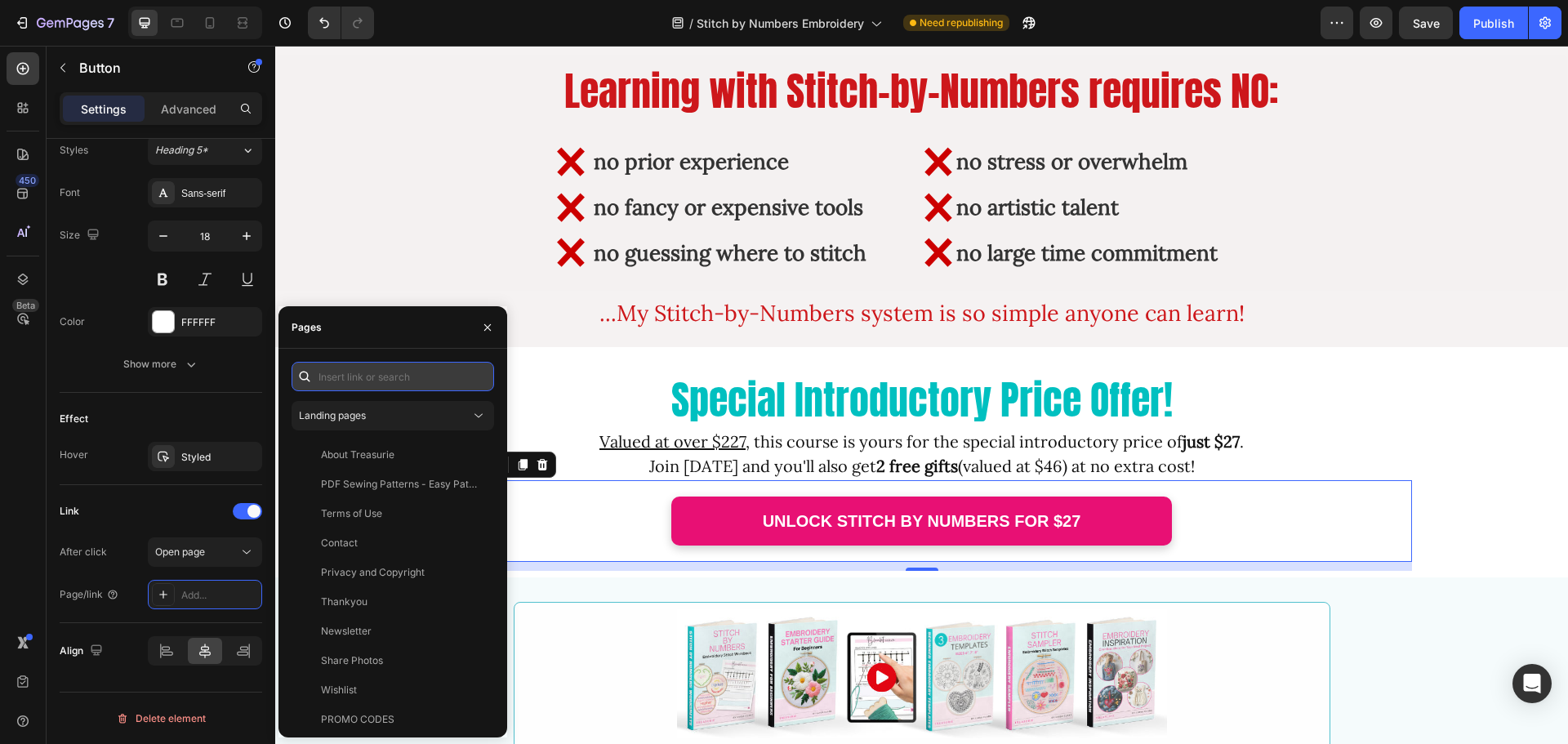
click at [343, 382] on input "text" at bounding box center [392, 376] width 202 height 30
paste input "[URL][DOMAIN_NAME]"
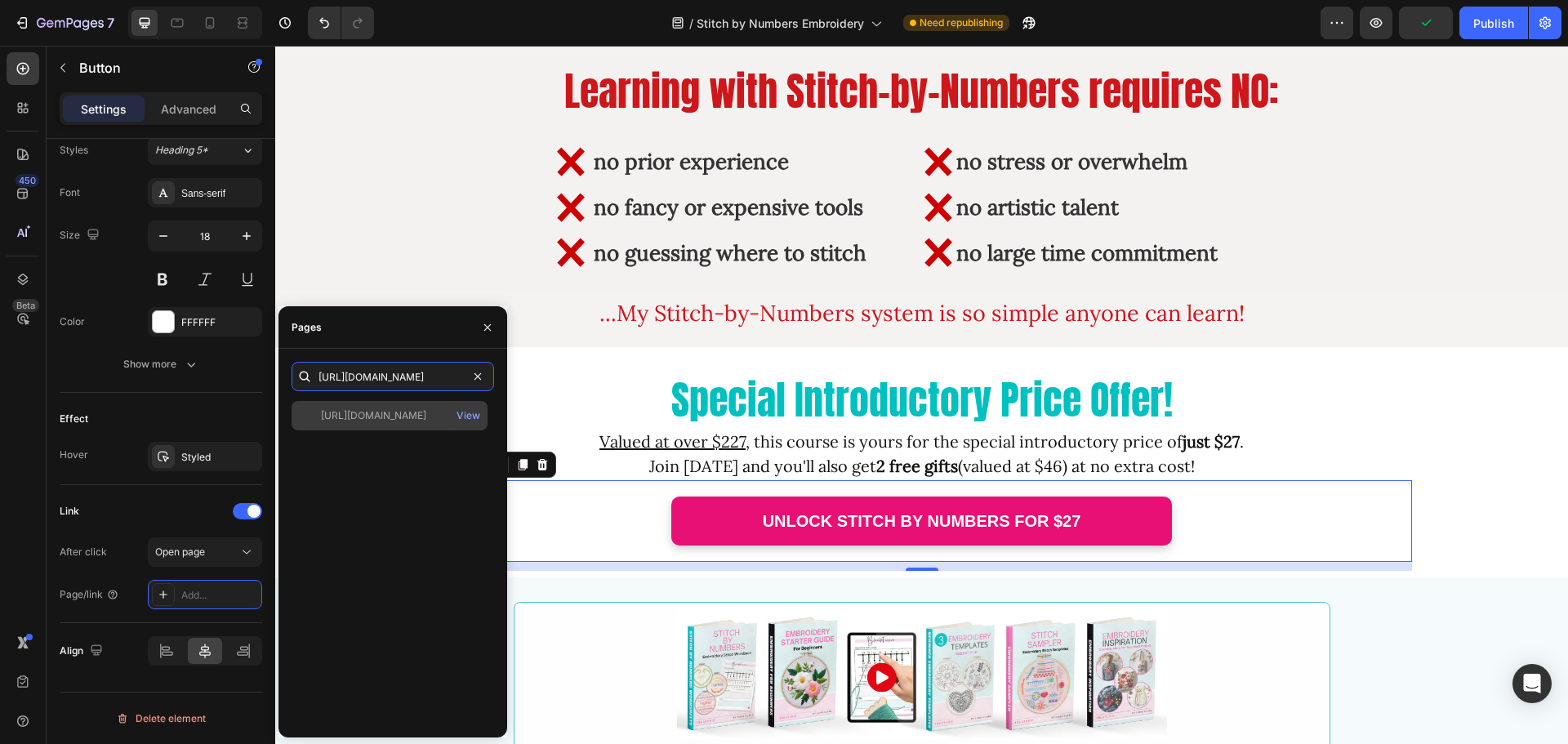
type input "[URL][DOMAIN_NAME]"
click at [375, 420] on div "[URL][DOMAIN_NAME]" at bounding box center [374, 415] width 105 height 15
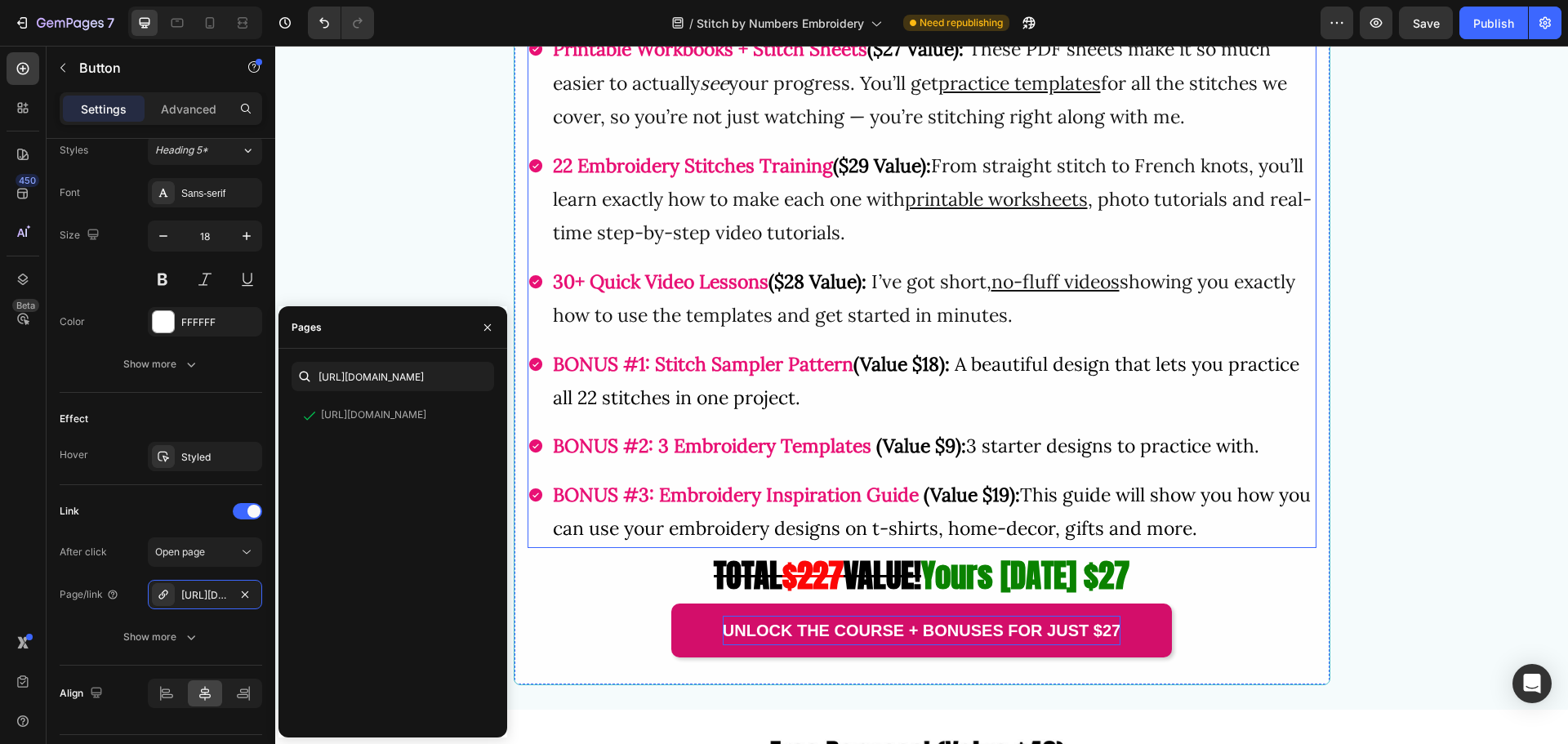
scroll to position [3756, 0]
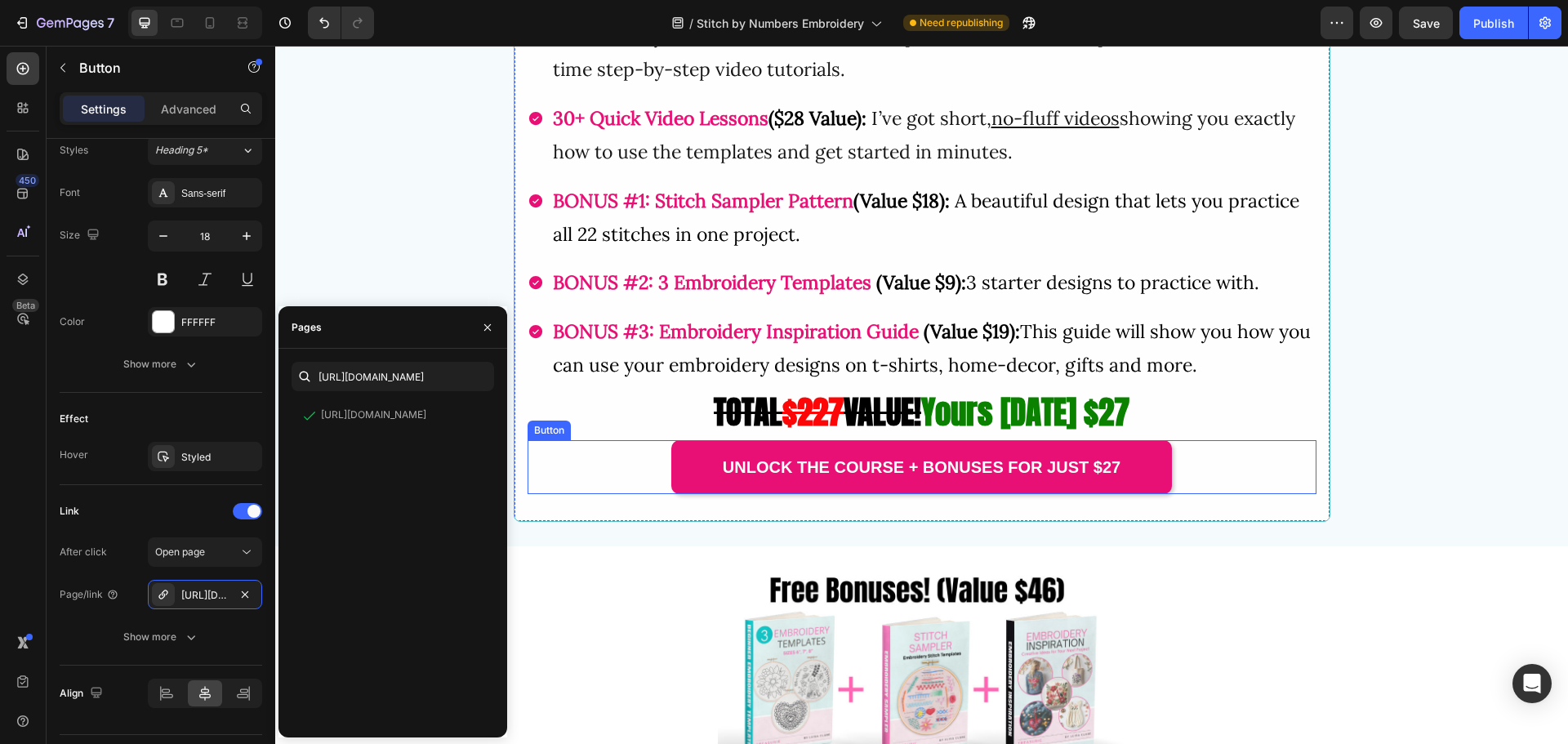
click at [631, 457] on div "Unlock the course + bonuses for just $27 Button" at bounding box center [921, 467] width 788 height 54
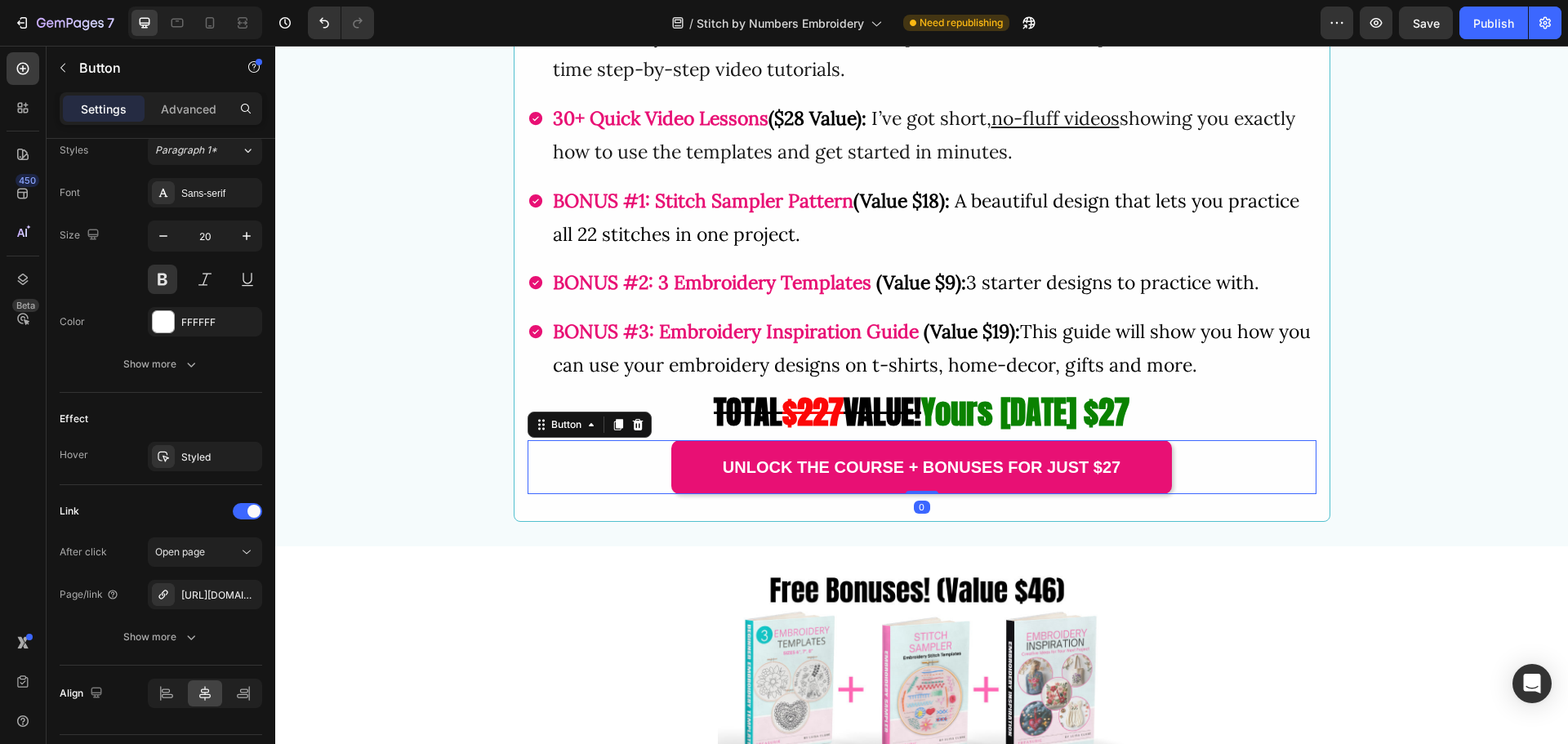
click at [564, 469] on div "Unlock the course + bonuses for just $27 Button 0" at bounding box center [921, 467] width 788 height 54
click at [248, 596] on icon "button" at bounding box center [244, 594] width 13 height 13
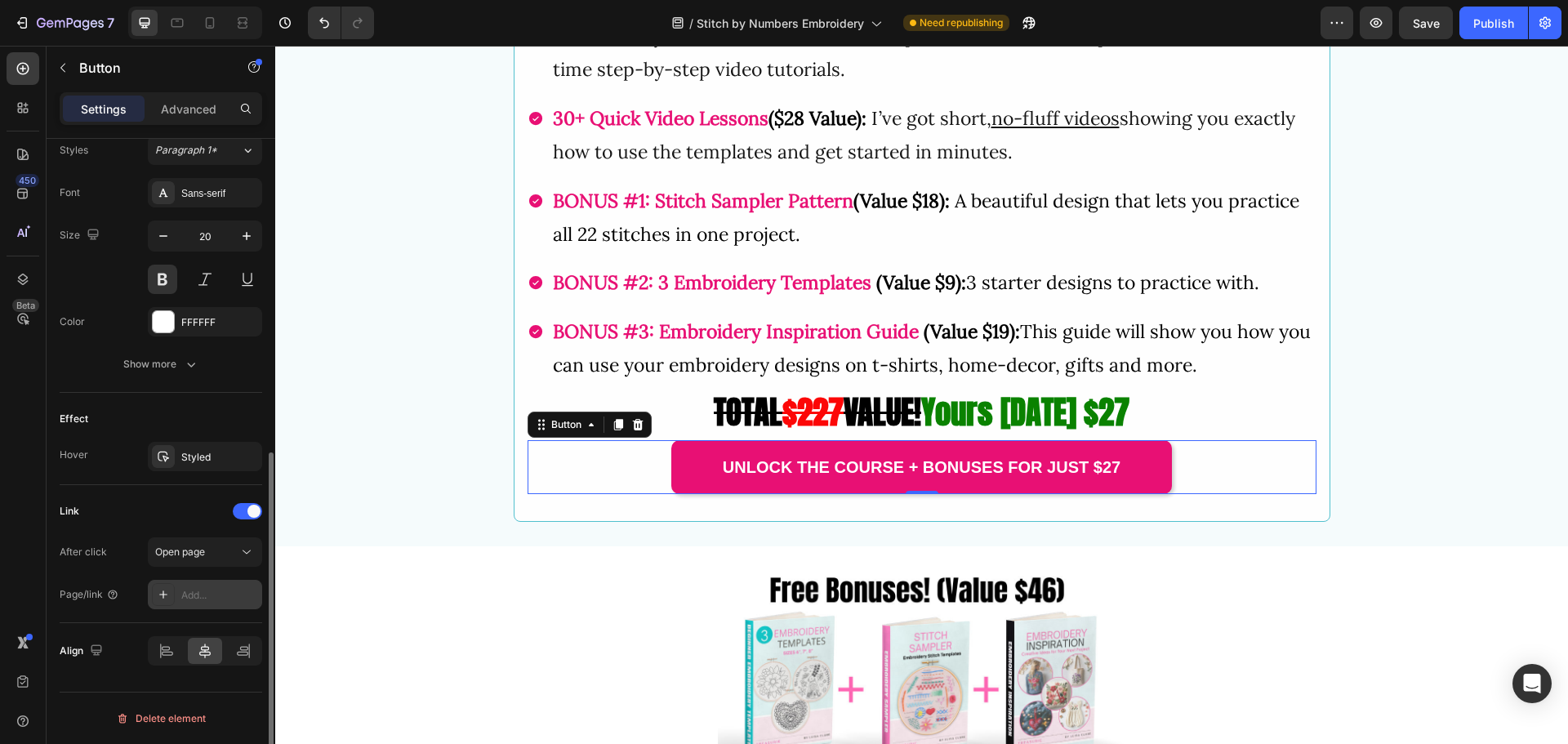
click at [212, 598] on div "Add..." at bounding box center [220, 595] width 77 height 15
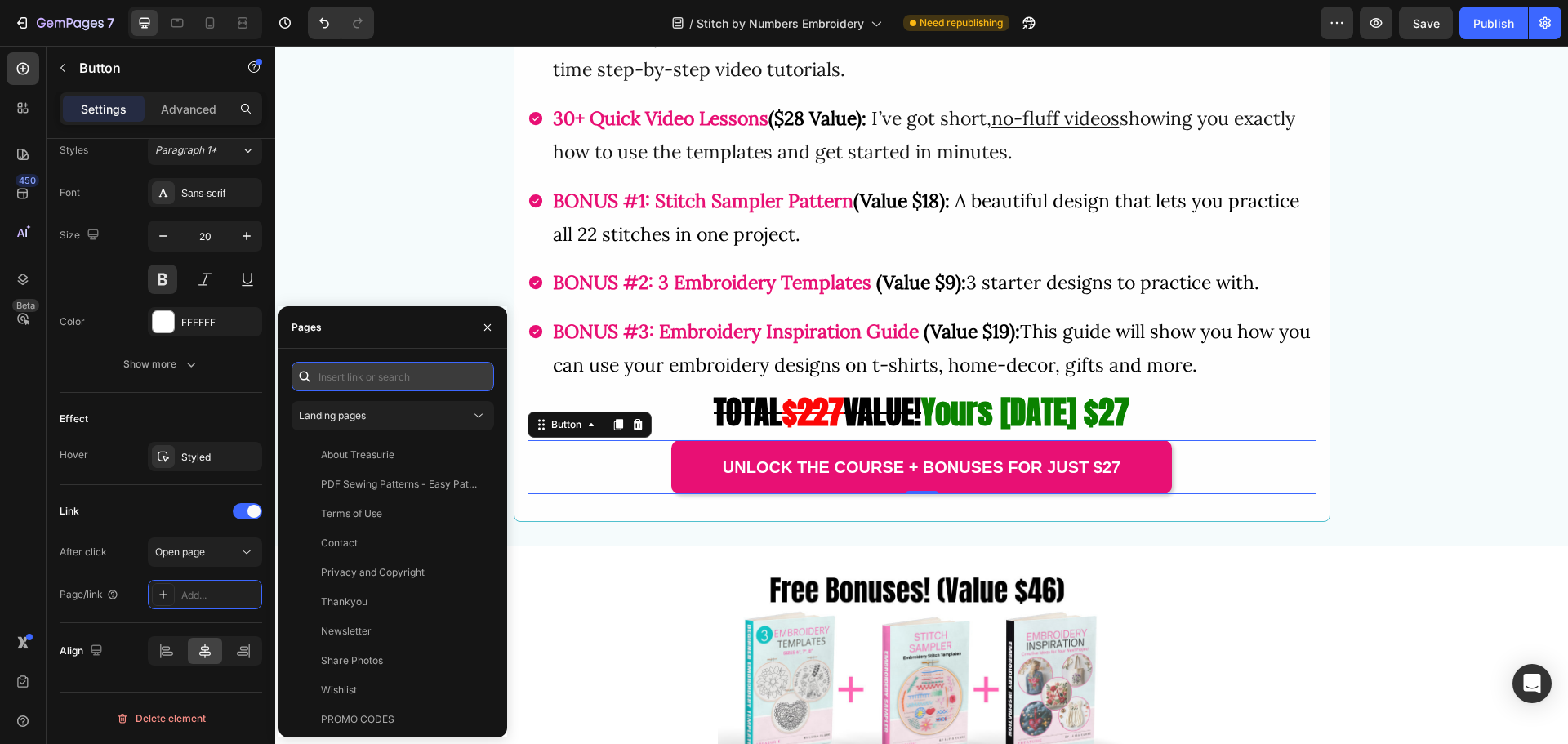
click at [355, 386] on input "text" at bounding box center [392, 376] width 202 height 30
paste input "[URL][DOMAIN_NAME]"
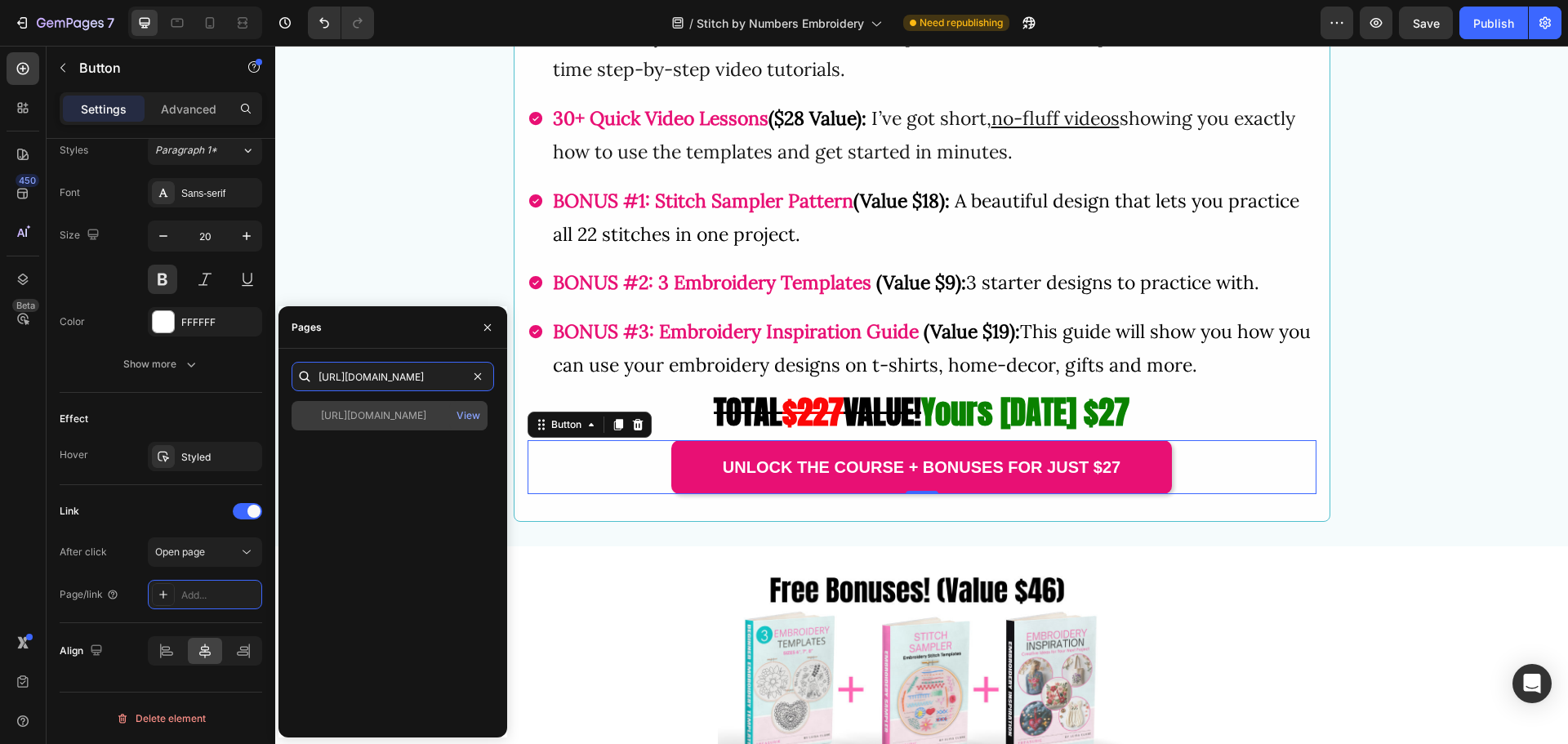
type input "[URL][DOMAIN_NAME]"
click at [369, 420] on div "[URL][DOMAIN_NAME]" at bounding box center [374, 415] width 105 height 15
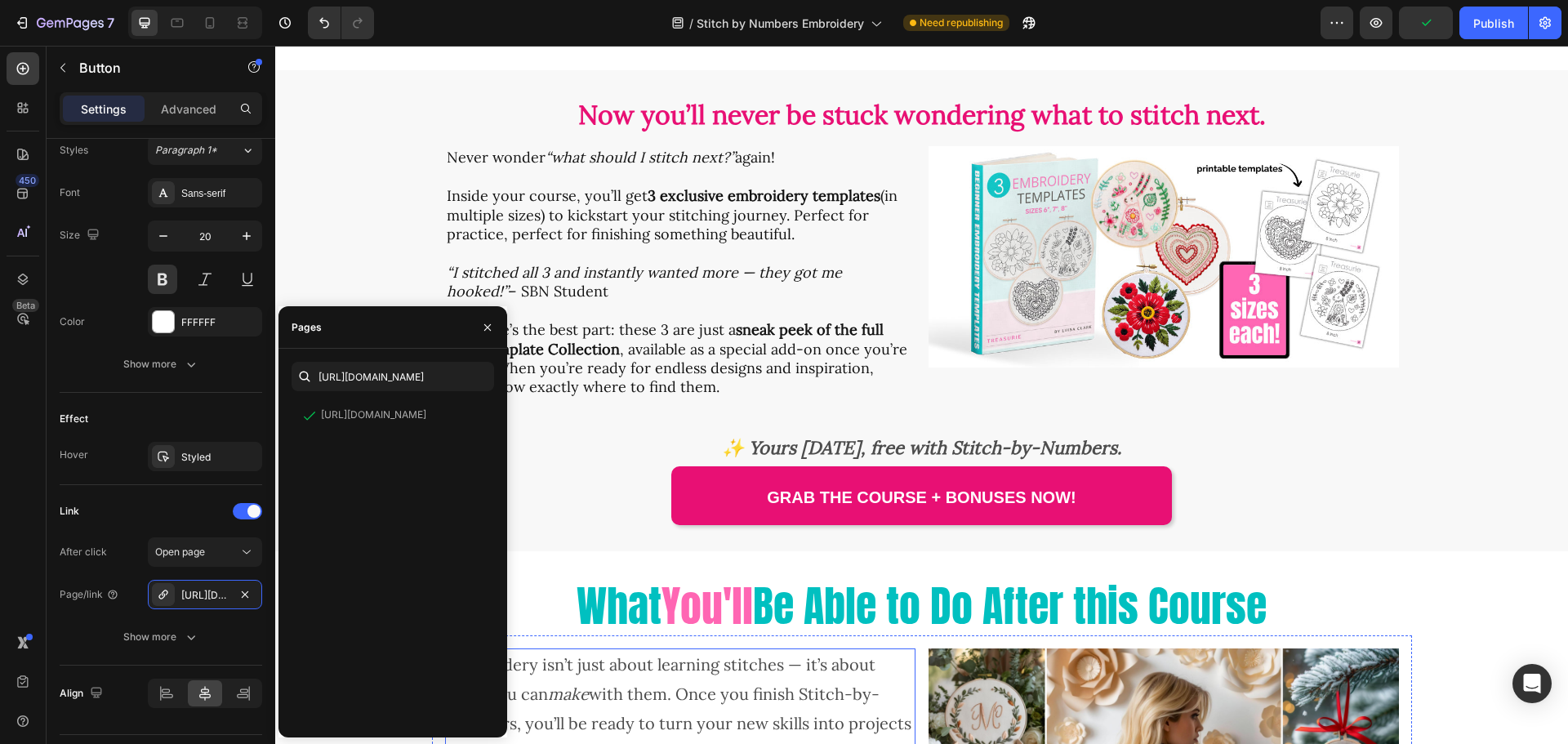
scroll to position [4736, 0]
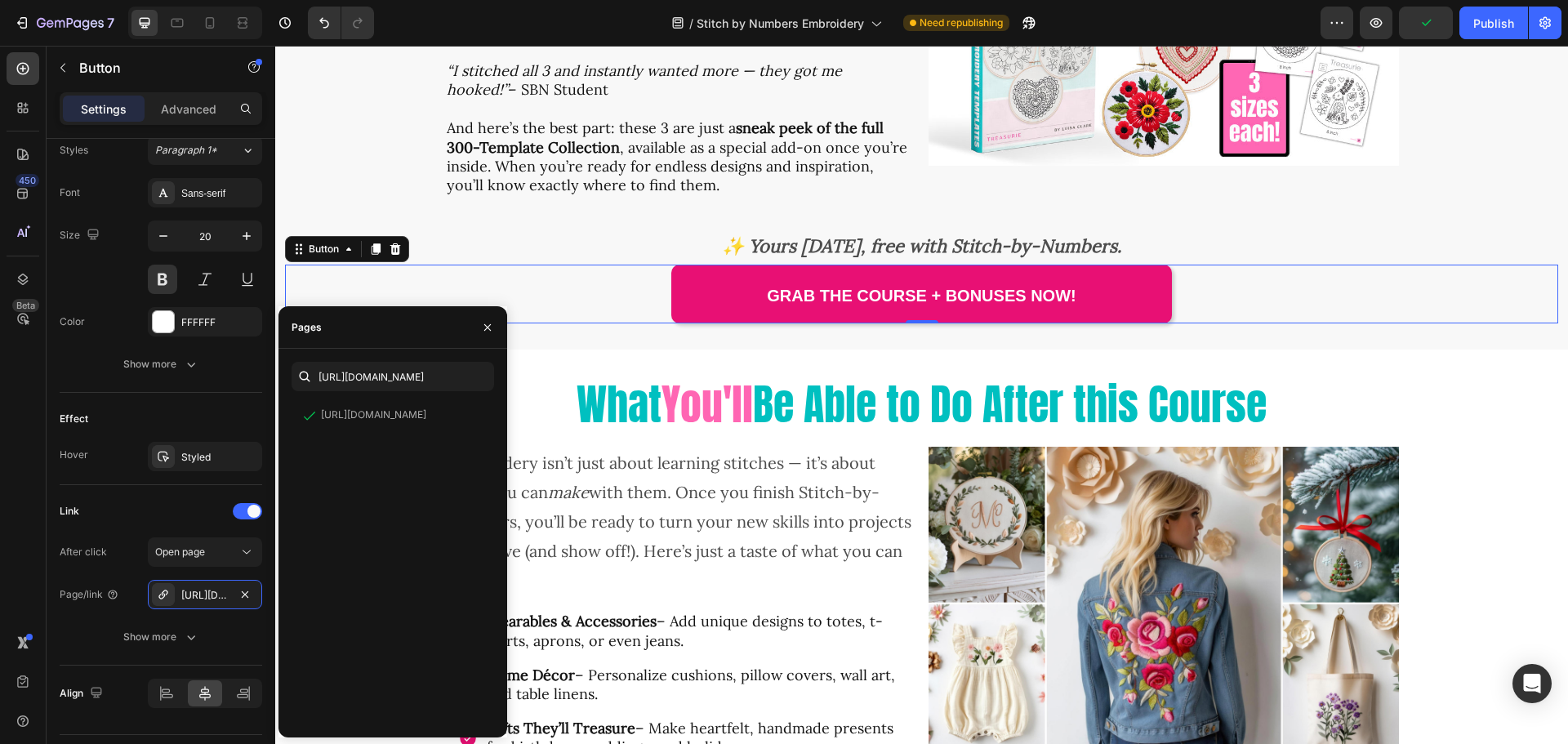
click at [574, 303] on div "Grab the Course + Bonuses Now! Button 0" at bounding box center [921, 294] width 1273 height 59
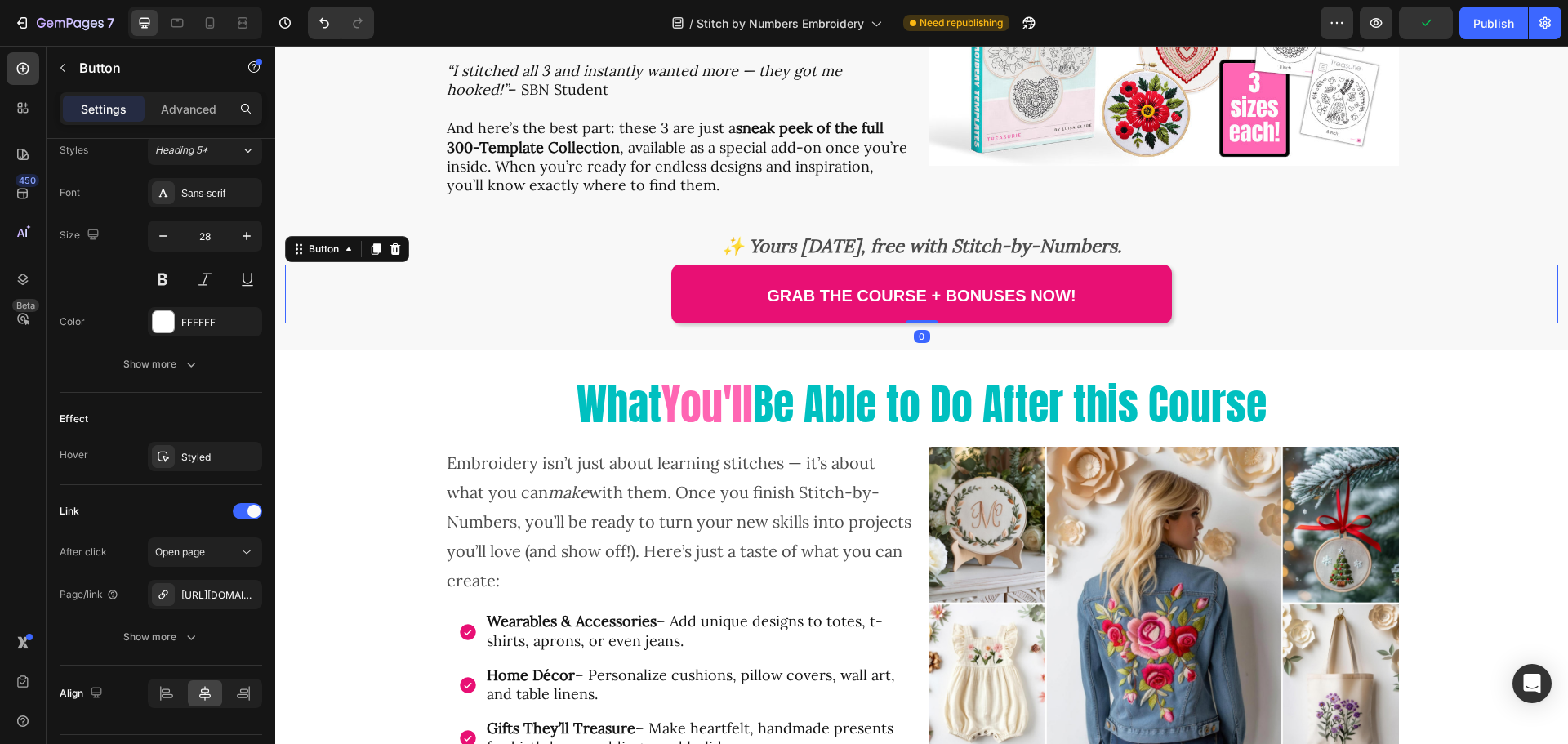
click at [579, 302] on div "Grab the Course + Bonuses Now! Button 0" at bounding box center [921, 294] width 1273 height 59
click at [244, 594] on icon "button" at bounding box center [244, 594] width 13 height 13
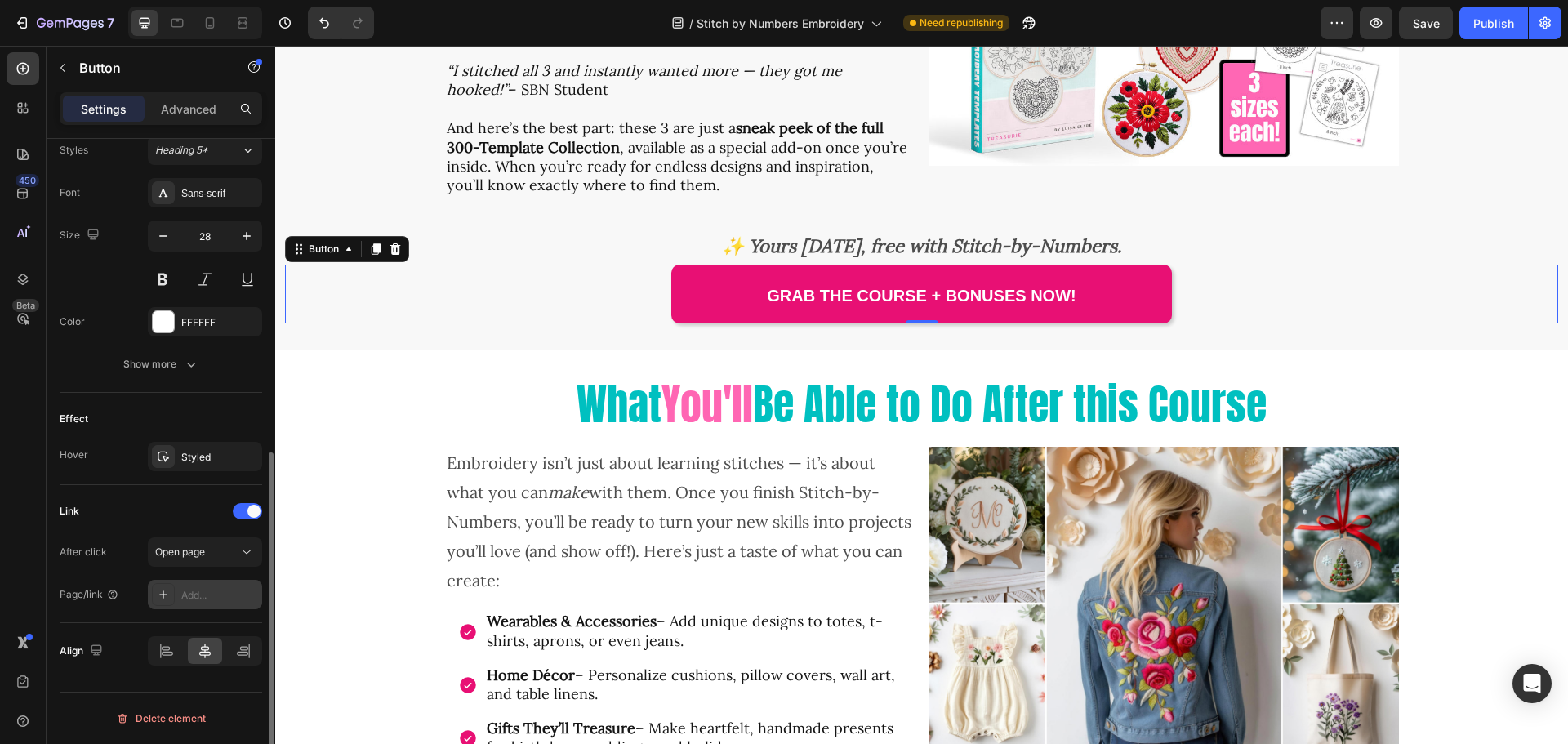
click at [212, 598] on div "Add..." at bounding box center [220, 595] width 77 height 15
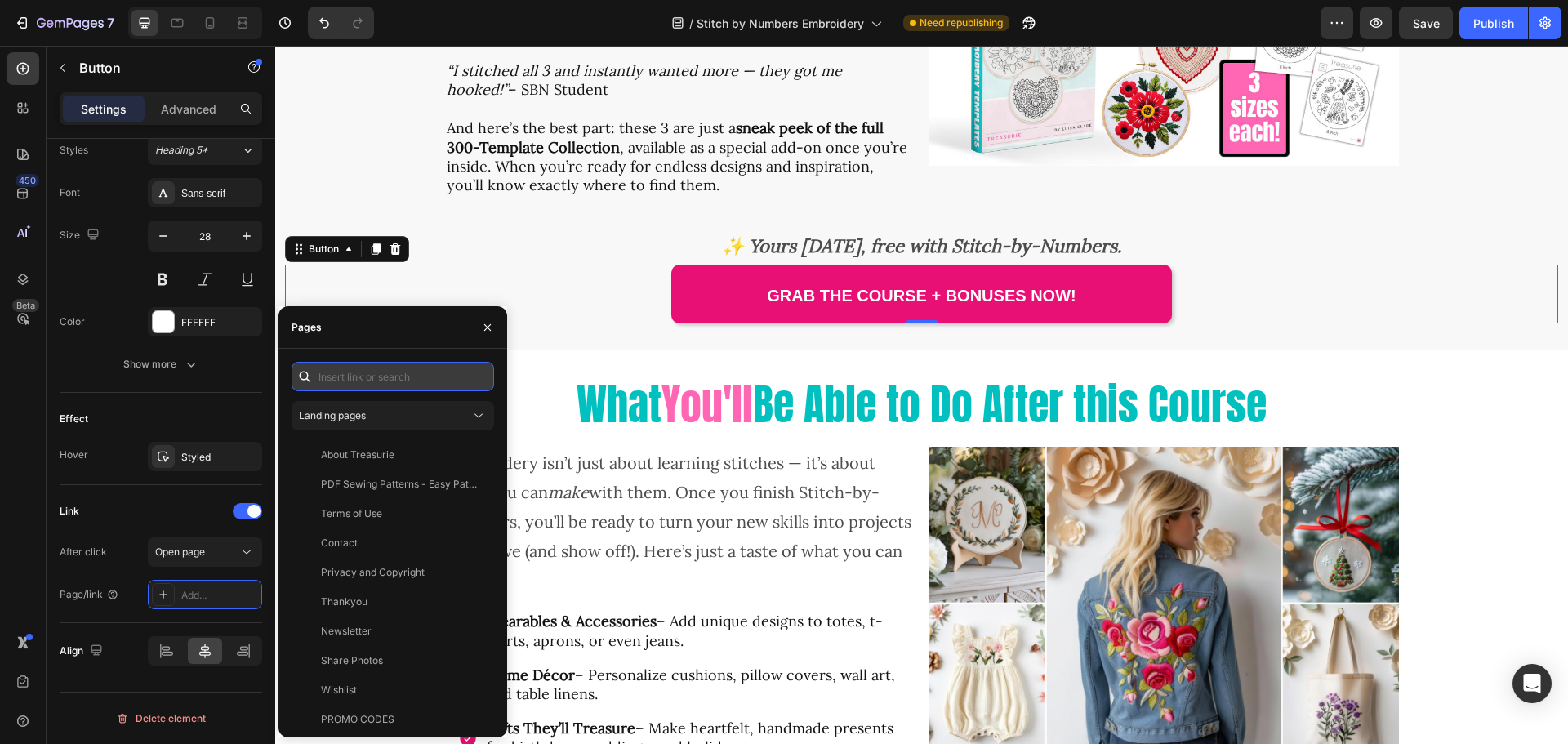
click at [360, 383] on input "text" at bounding box center [392, 376] width 202 height 30
paste input "[URL][DOMAIN_NAME]"
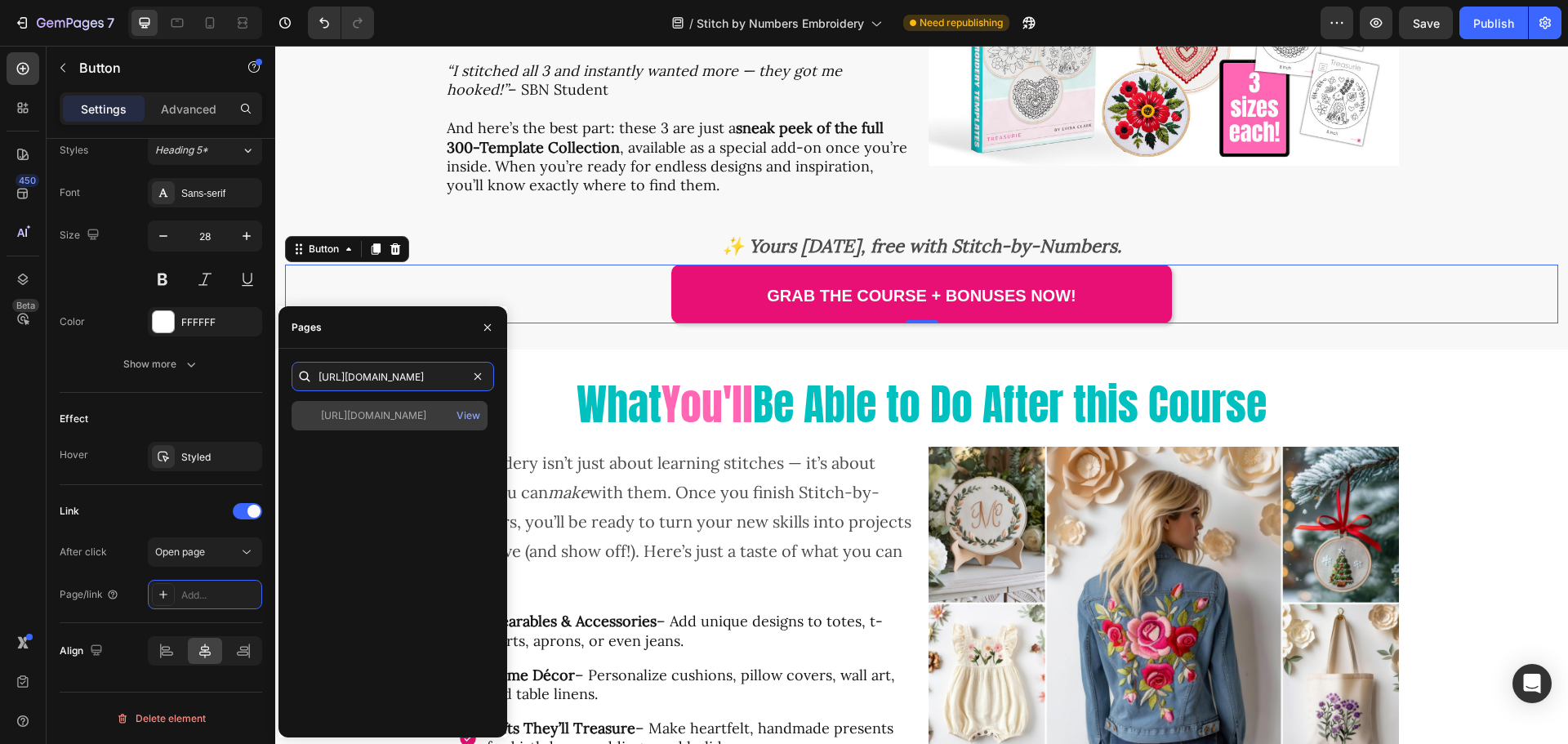
type input "[URL][DOMAIN_NAME]"
click at [398, 422] on div "[URL][DOMAIN_NAME]" at bounding box center [374, 415] width 105 height 15
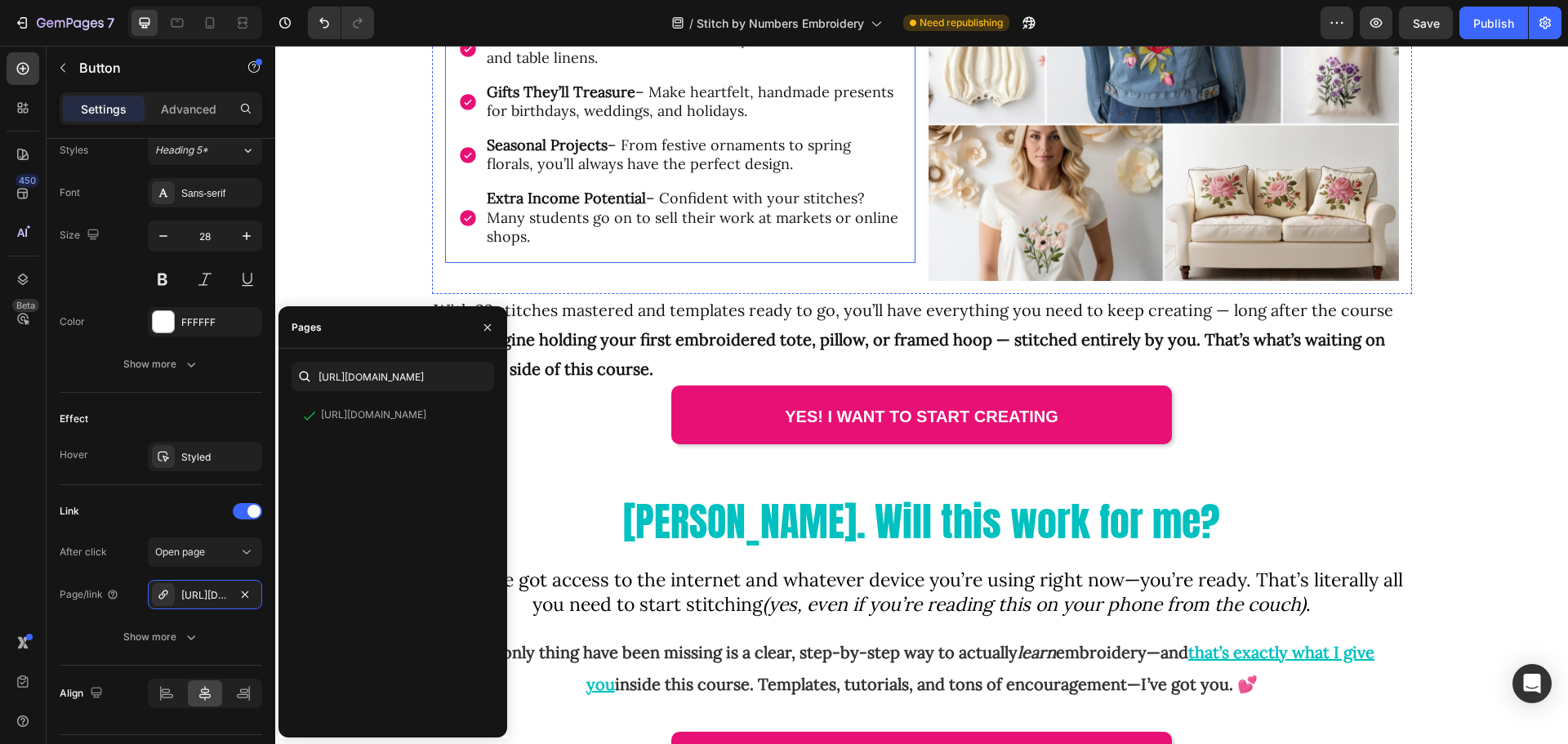
scroll to position [5389, 0]
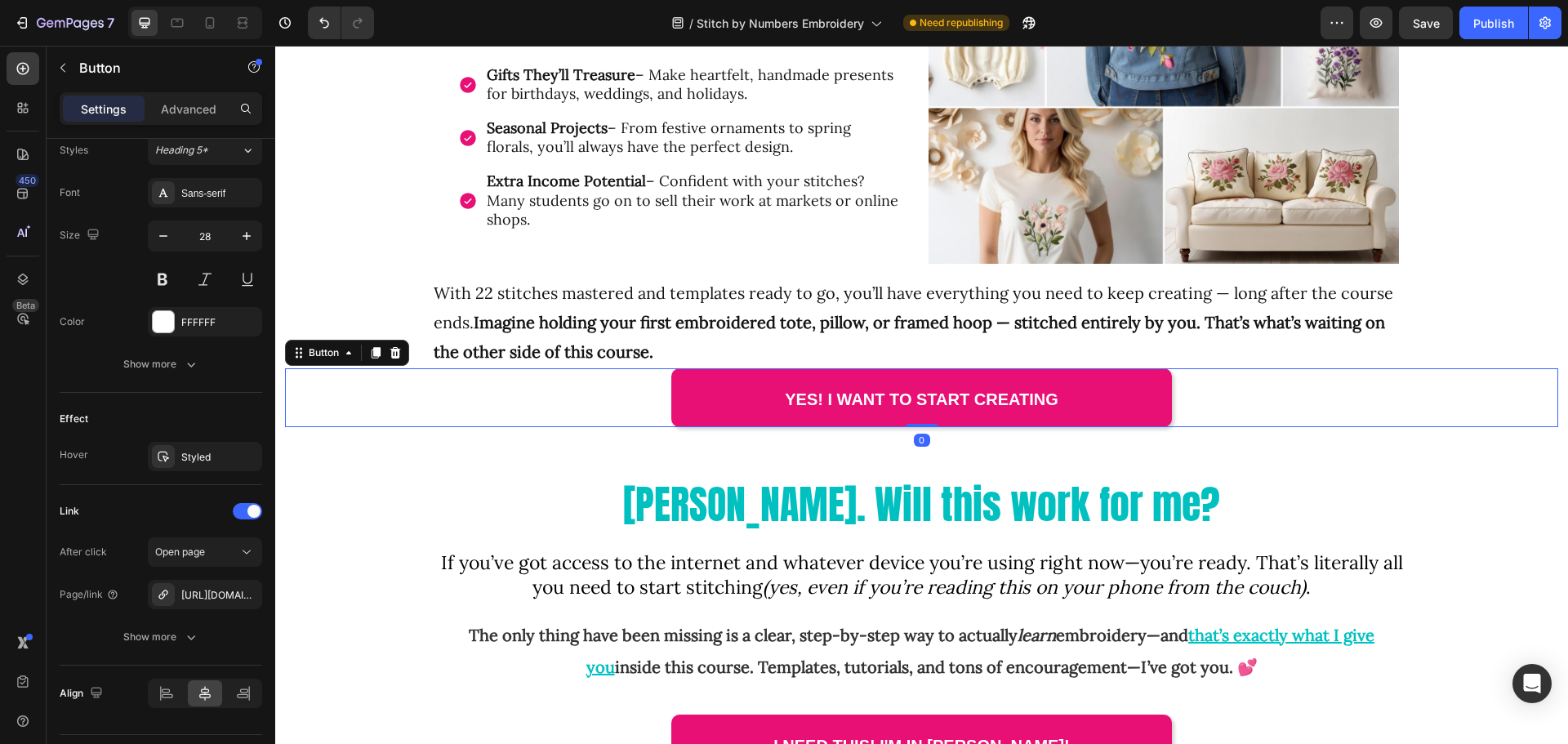
click at [603, 383] on div "YES! I WANT TO START CREATING Button 0" at bounding box center [921, 398] width 1273 height 59
click at [244, 594] on icon "button" at bounding box center [244, 593] width 7 height 7
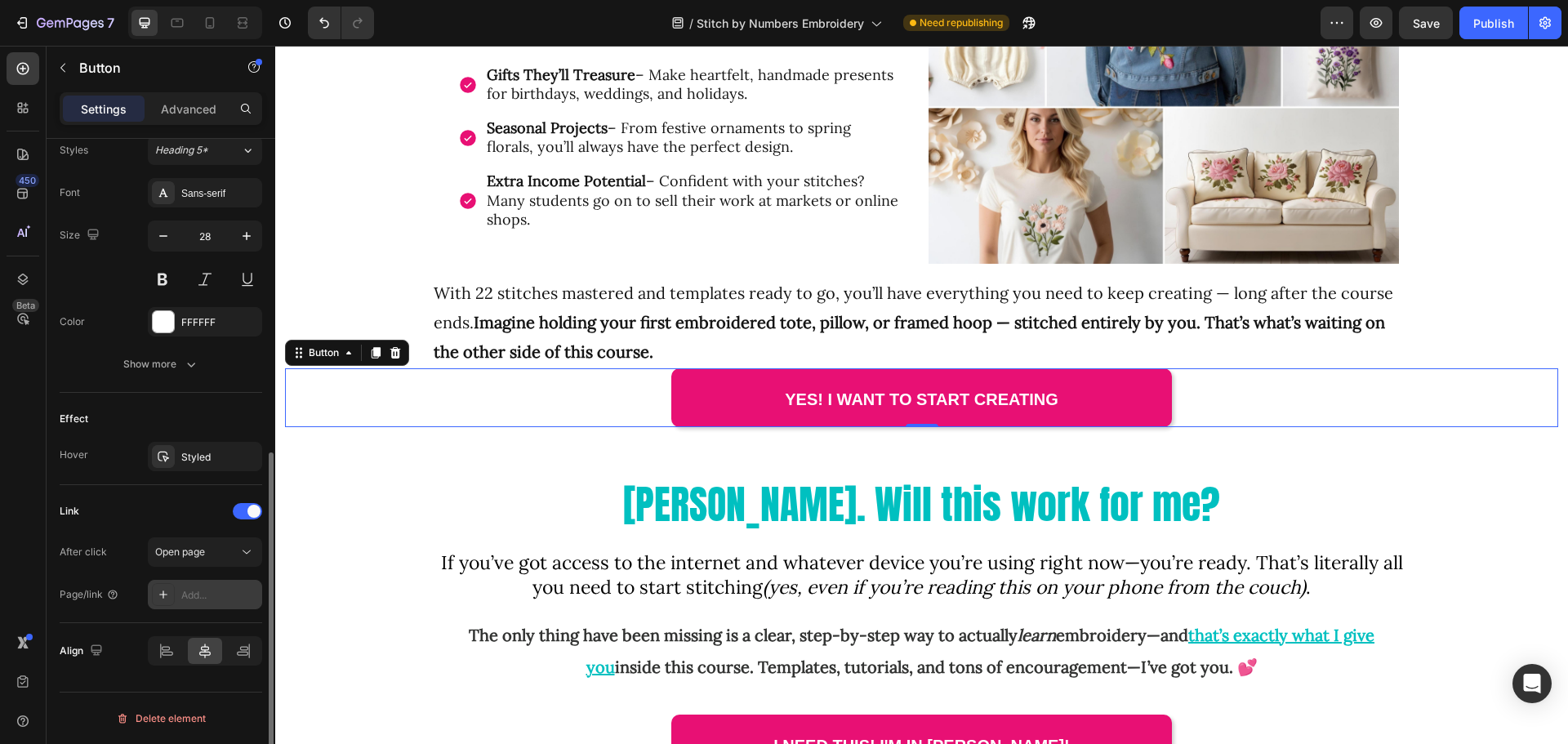
click at [212, 593] on div "Add..." at bounding box center [220, 595] width 77 height 15
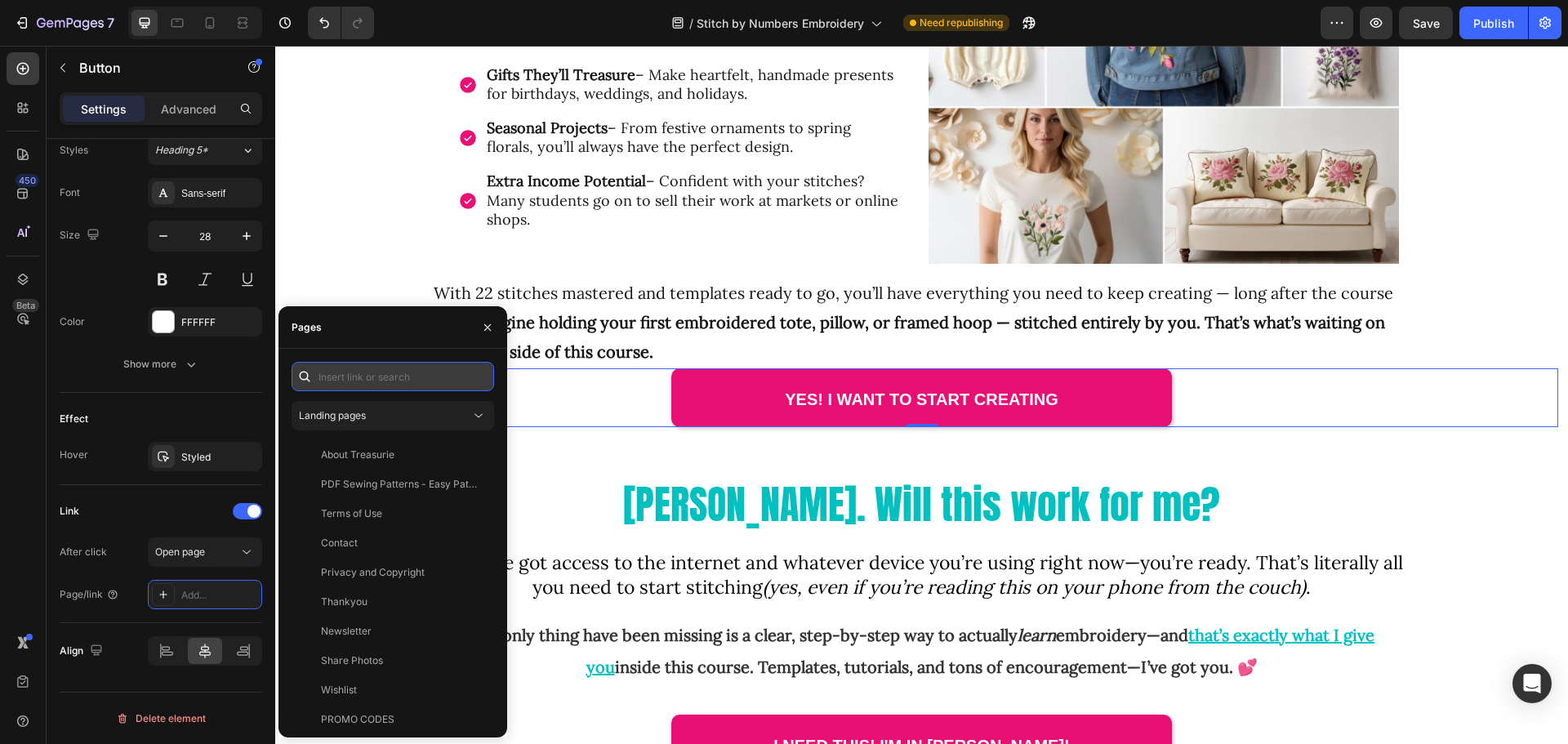
click at [362, 378] on input "text" at bounding box center [392, 376] width 202 height 30
paste input "[URL][DOMAIN_NAME]"
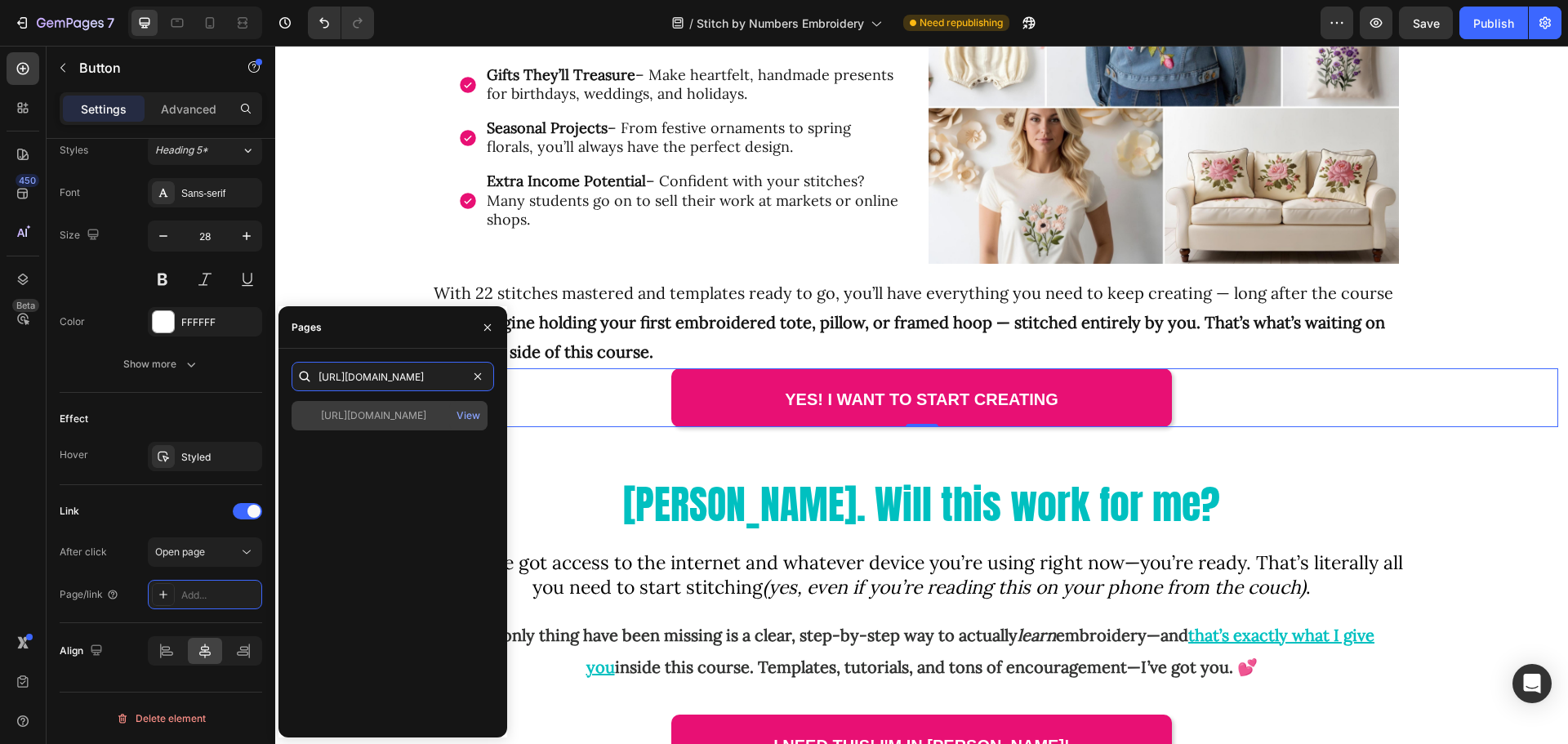
type input "[URL][DOMAIN_NAME]"
click at [376, 418] on div "[URL][DOMAIN_NAME]" at bounding box center [374, 415] width 105 height 15
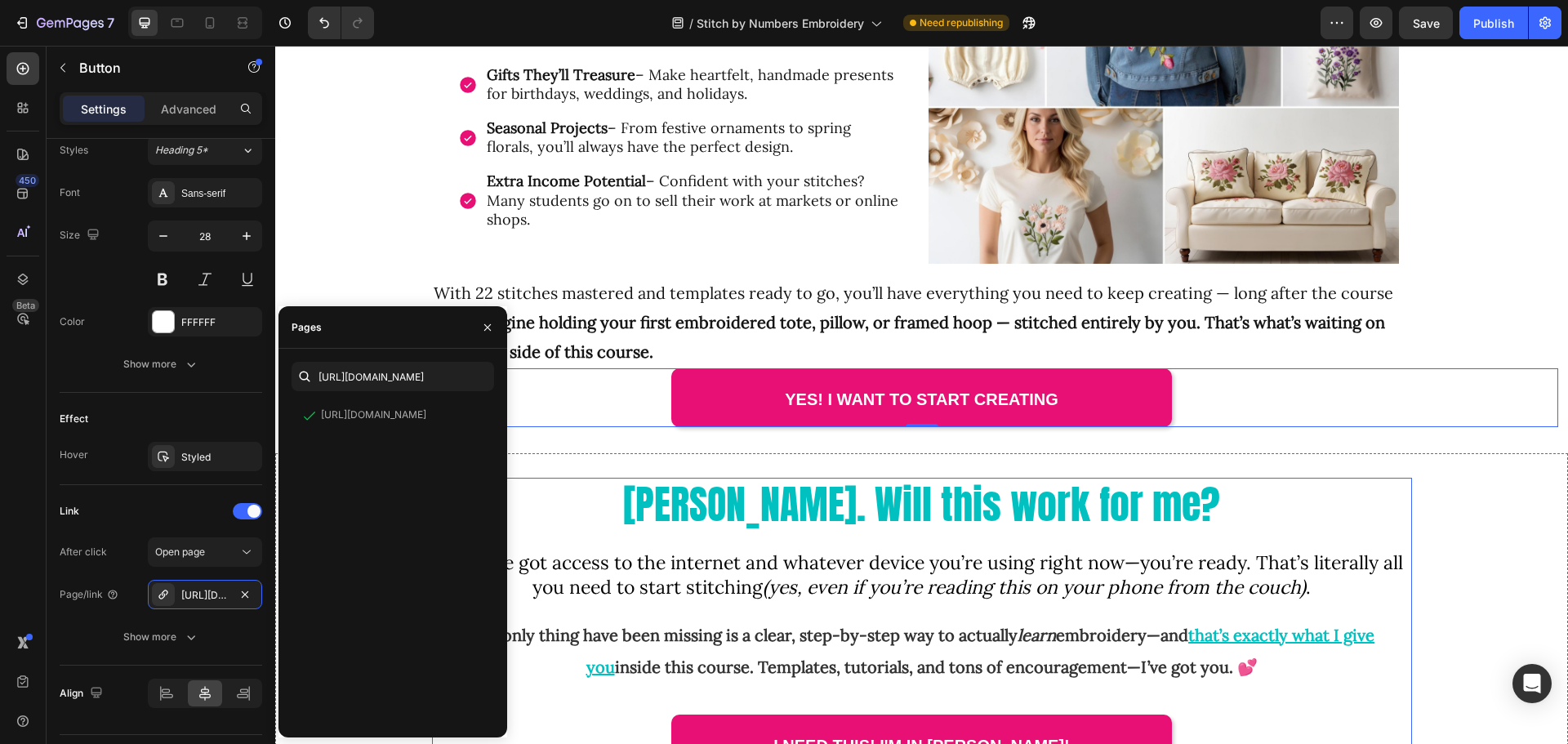
scroll to position [5635, 0]
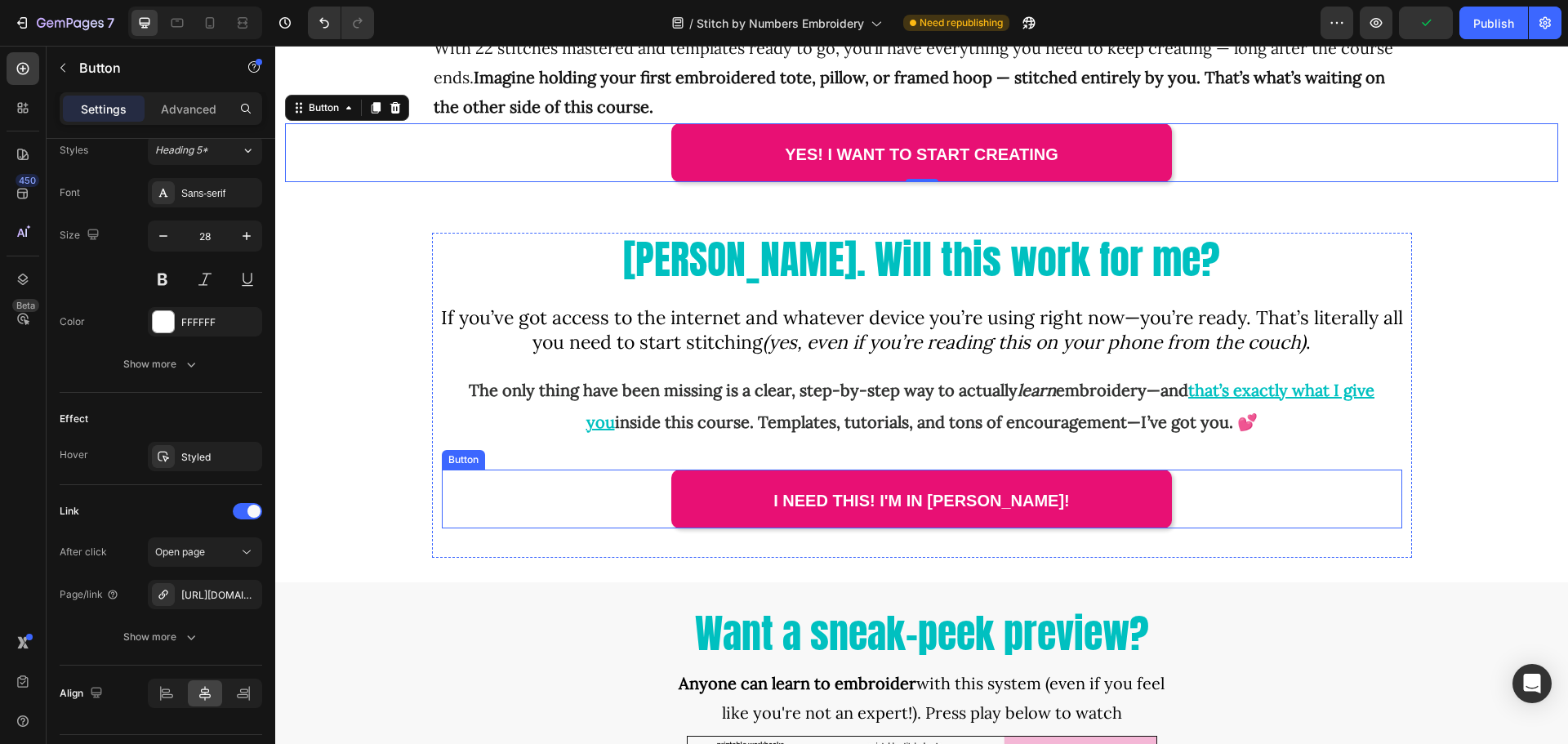
click at [586, 478] on div "I Need this! I'm in [PERSON_NAME]! Button" at bounding box center [921, 499] width 960 height 59
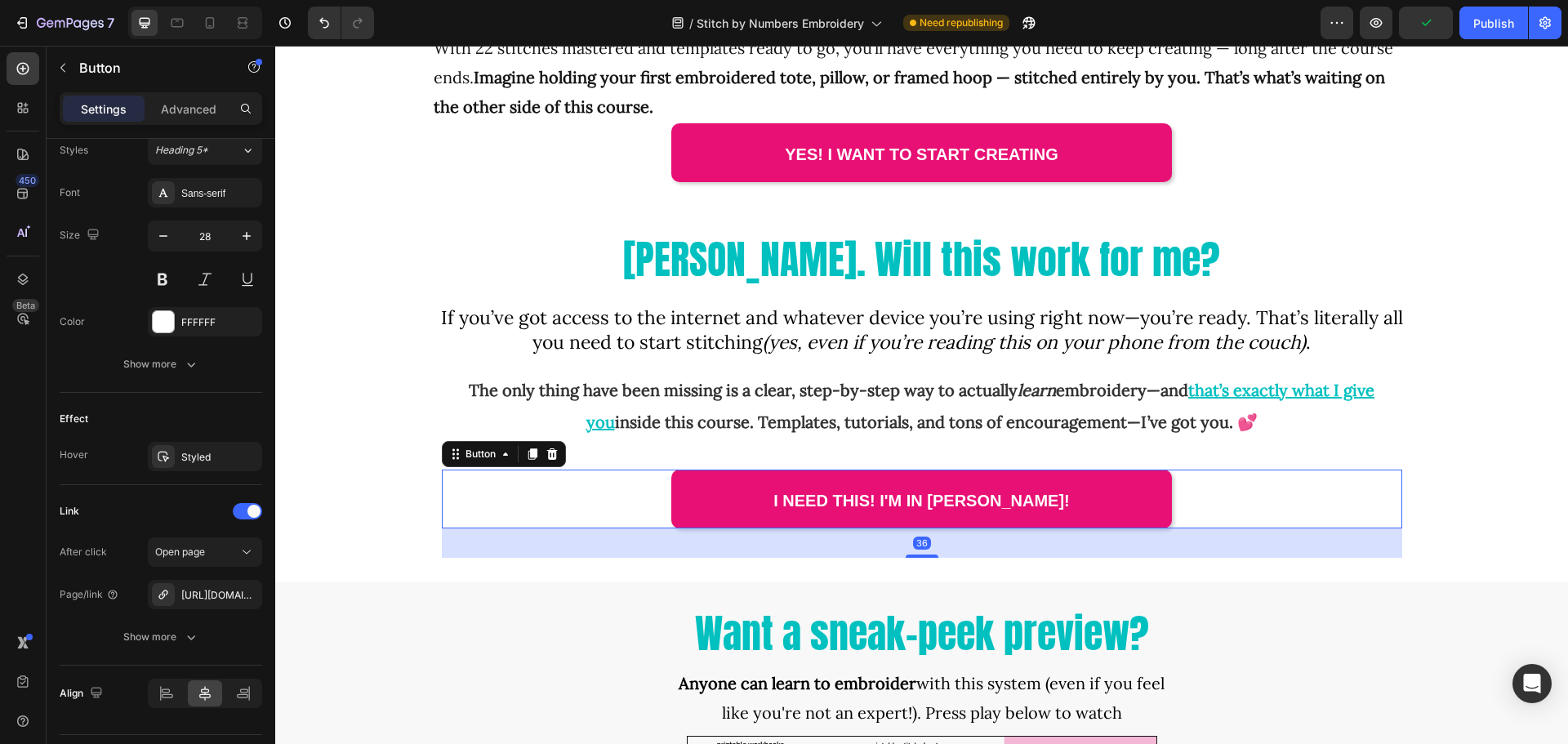
click at [565, 489] on div "I Need this! I'm in [PERSON_NAME]! Button 36" at bounding box center [921, 499] width 960 height 59
click at [240, 597] on icon "button" at bounding box center [244, 594] width 13 height 13
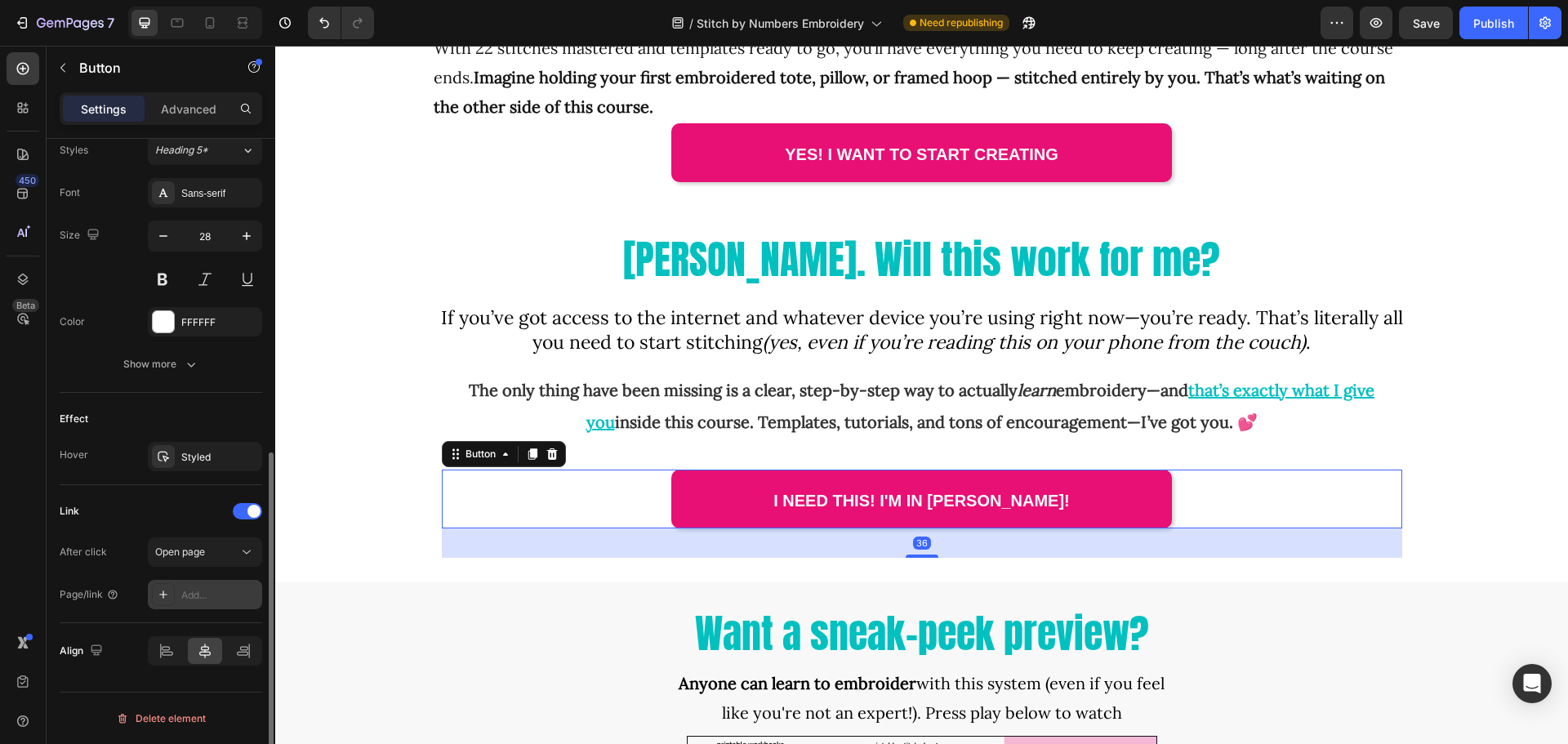
click at [213, 595] on div "Add..." at bounding box center [220, 595] width 77 height 15
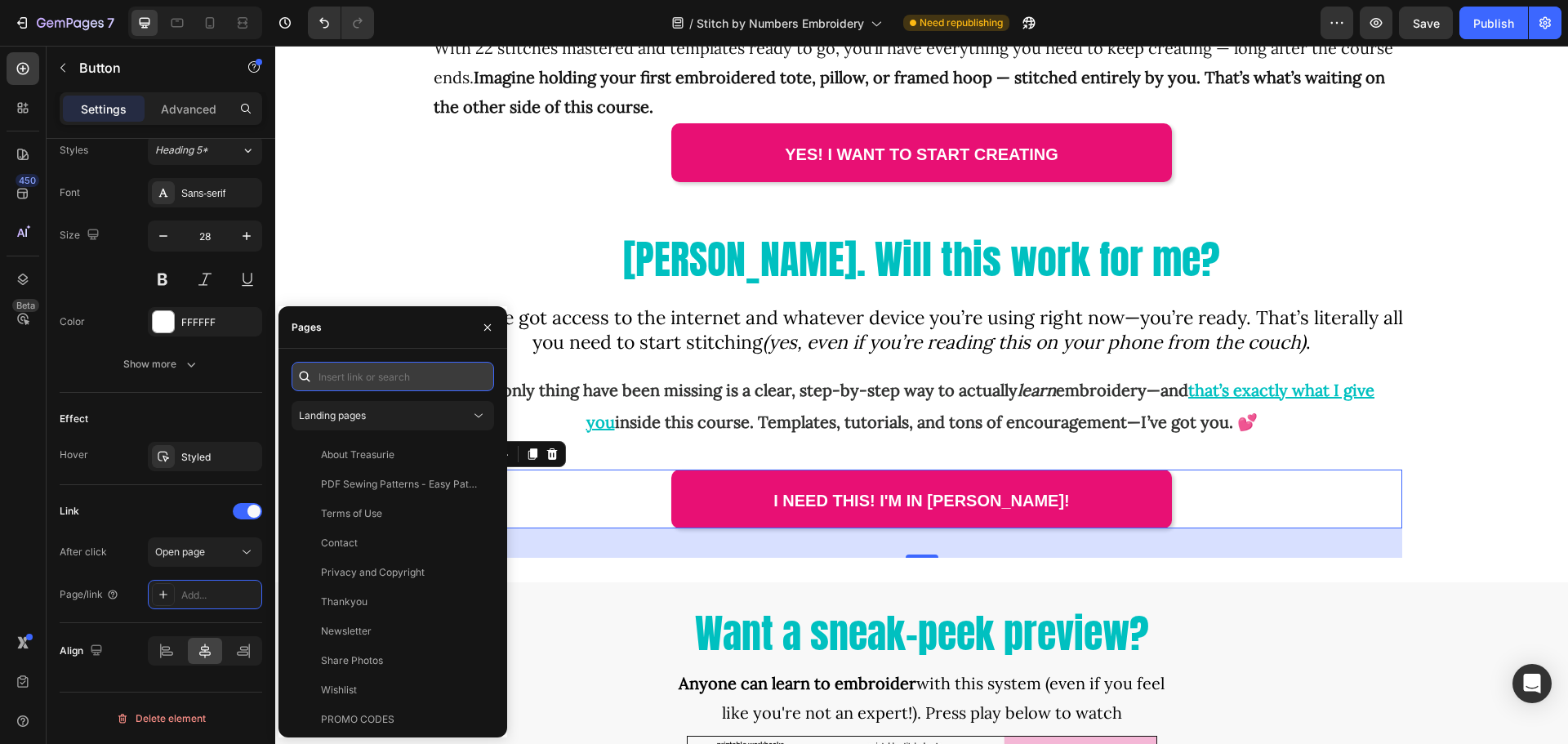
click at [363, 381] on input "text" at bounding box center [392, 376] width 202 height 30
paste input "[URL][DOMAIN_NAME]"
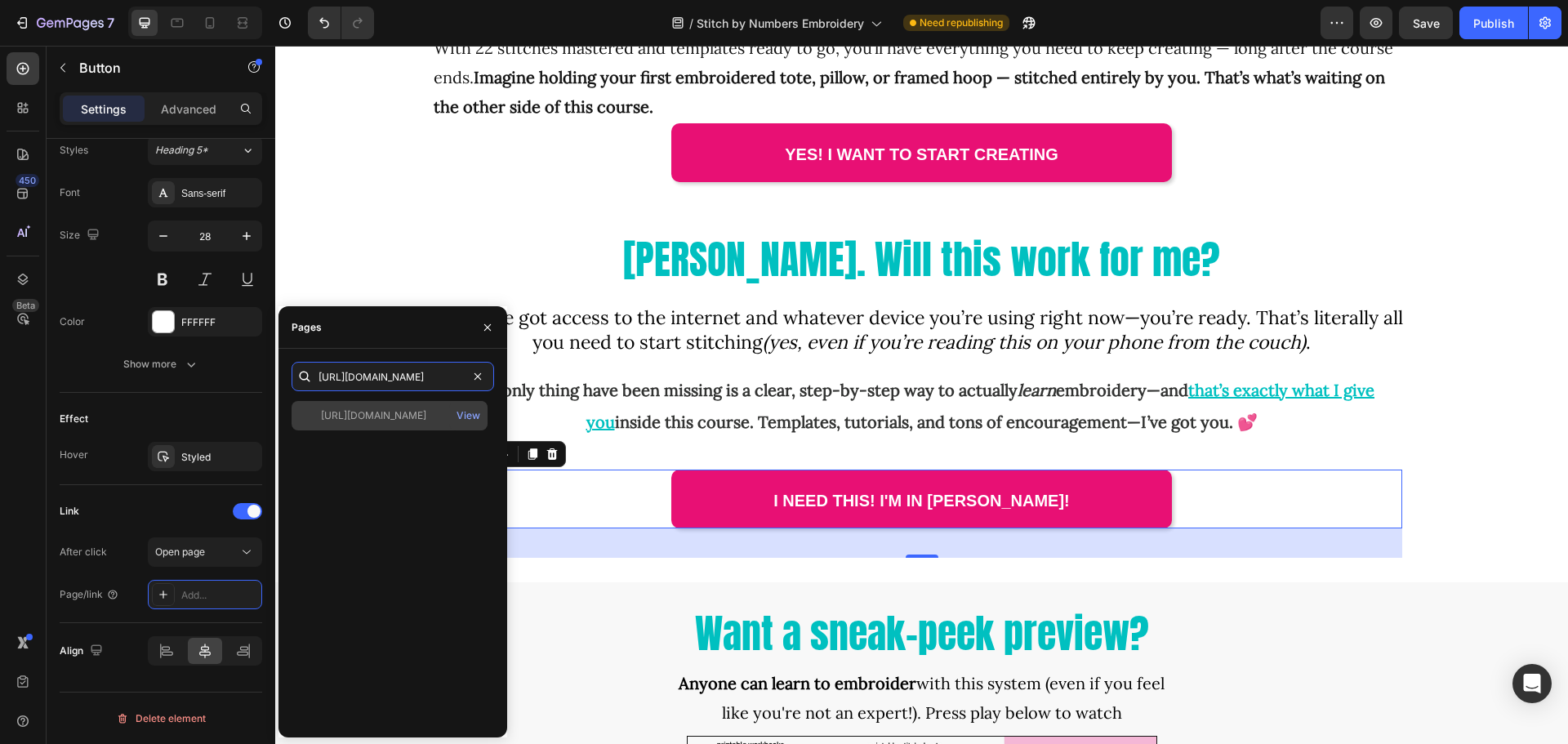
type input "[URL][DOMAIN_NAME]"
click at [414, 422] on div "[URL][DOMAIN_NAME]" at bounding box center [374, 415] width 105 height 15
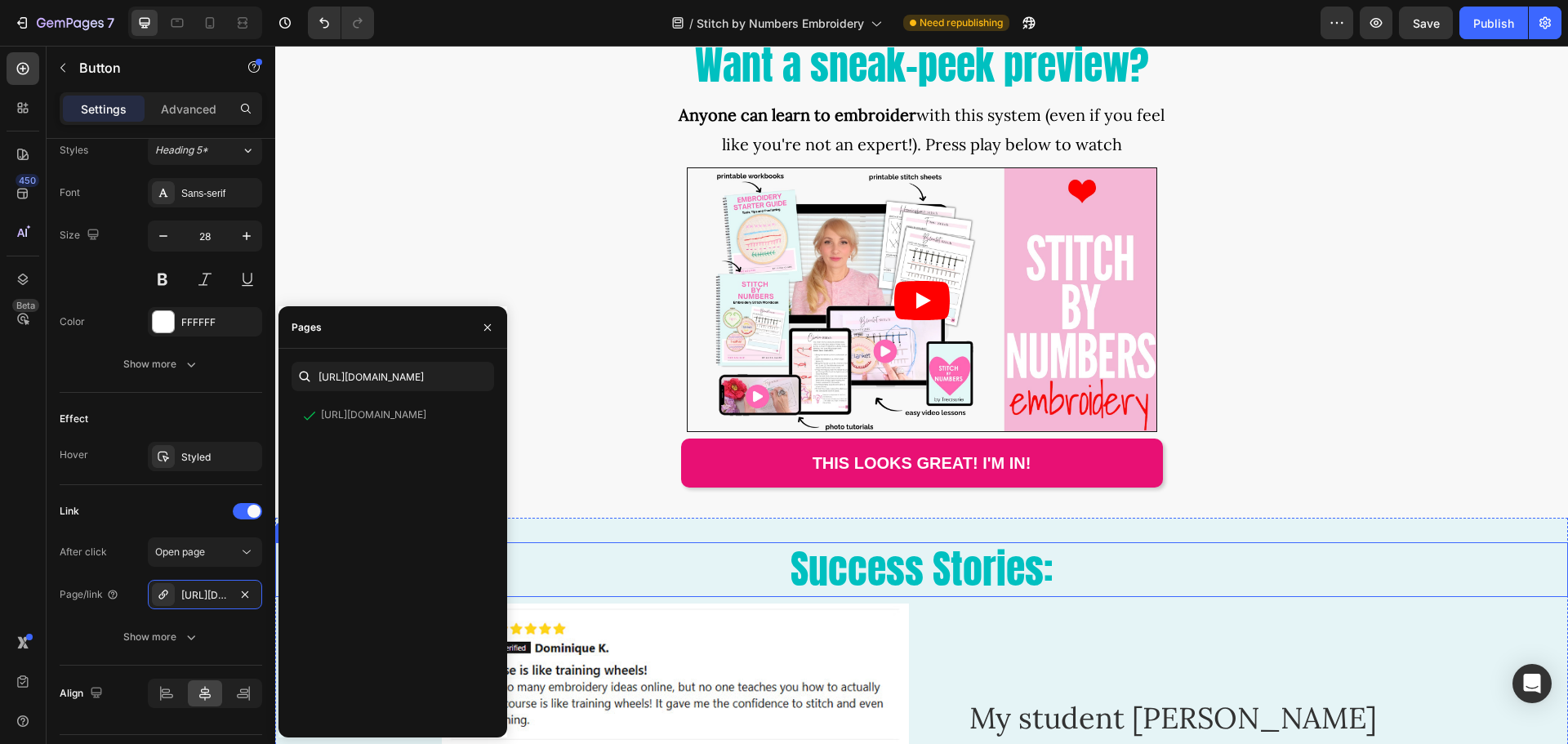
scroll to position [6206, 0]
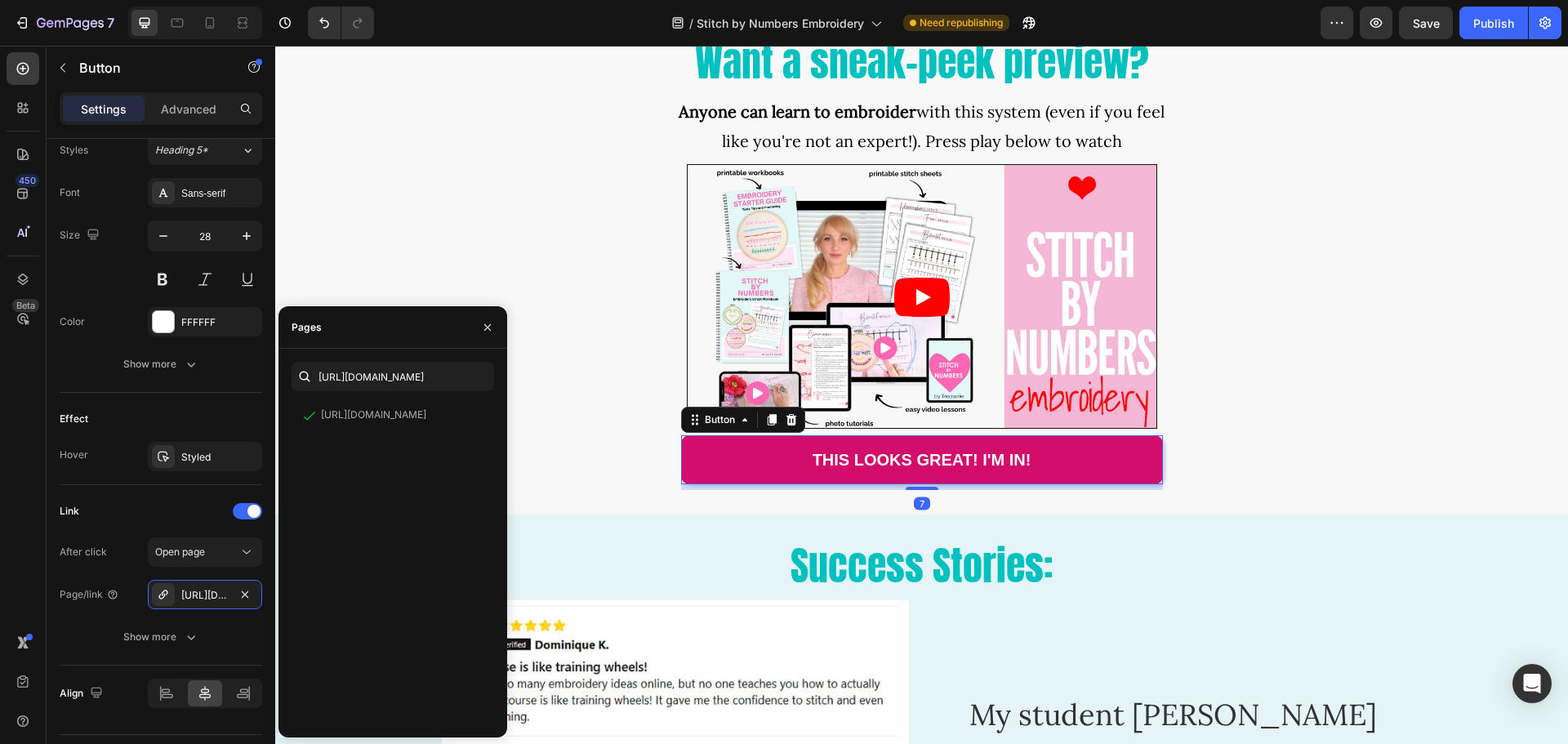
click at [681, 476] on link "THIS LOOKS GREAT! I'M IN!" at bounding box center [921, 460] width 482 height 49
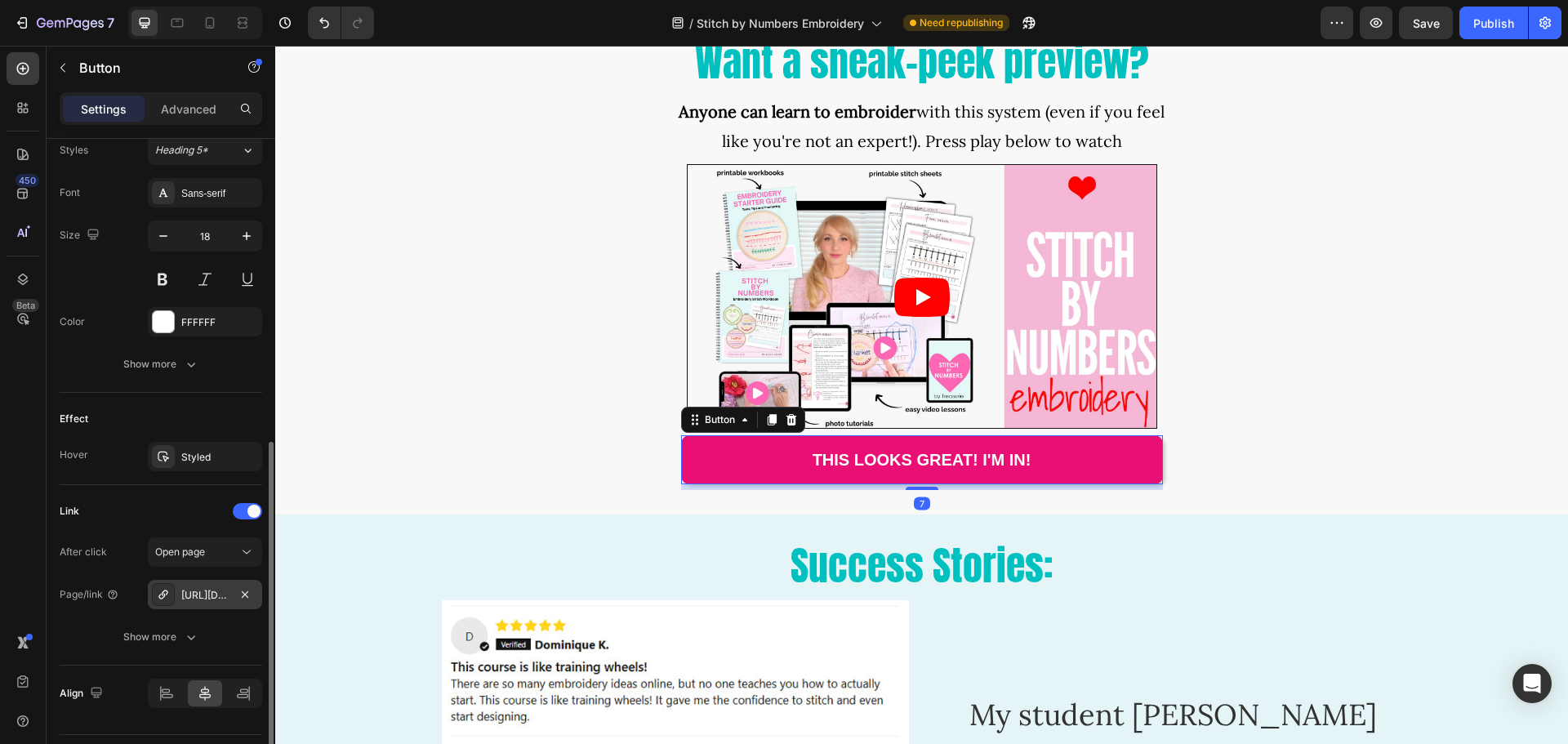
click at [227, 598] on div "[URL][DOMAIN_NAME]" at bounding box center [205, 595] width 47 height 15
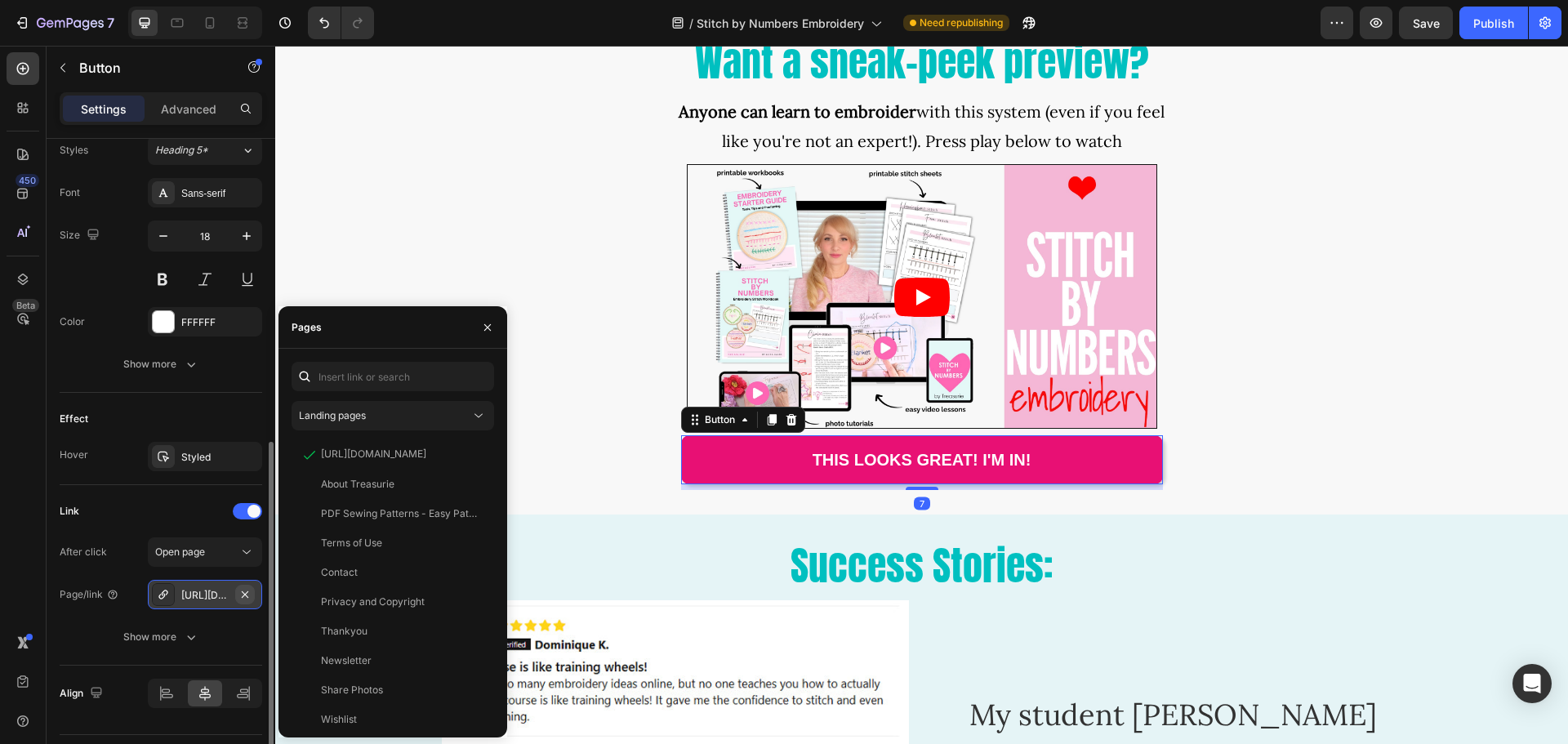
click at [244, 589] on icon "button" at bounding box center [244, 594] width 13 height 13
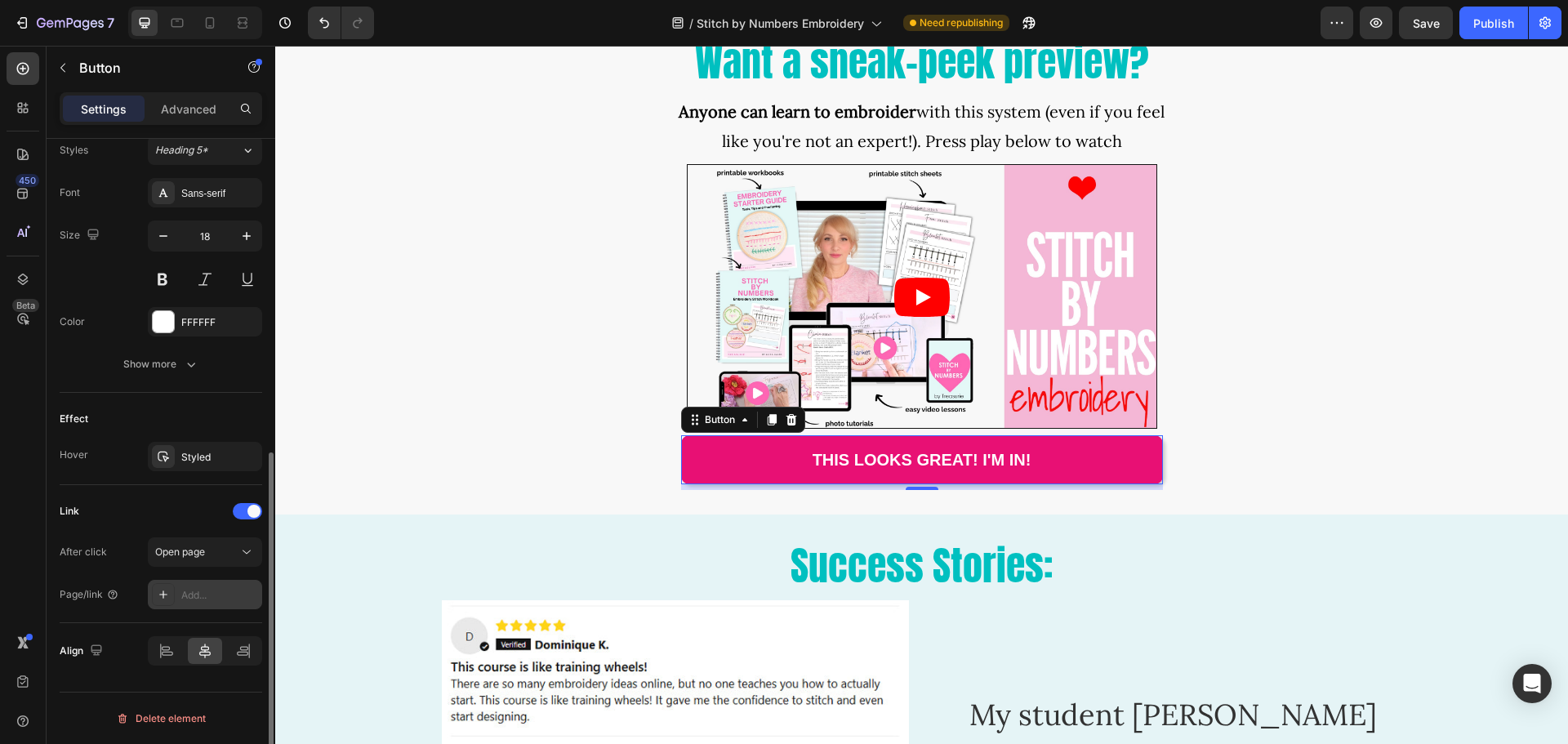
click at [199, 595] on div "Add..." at bounding box center [220, 595] width 77 height 15
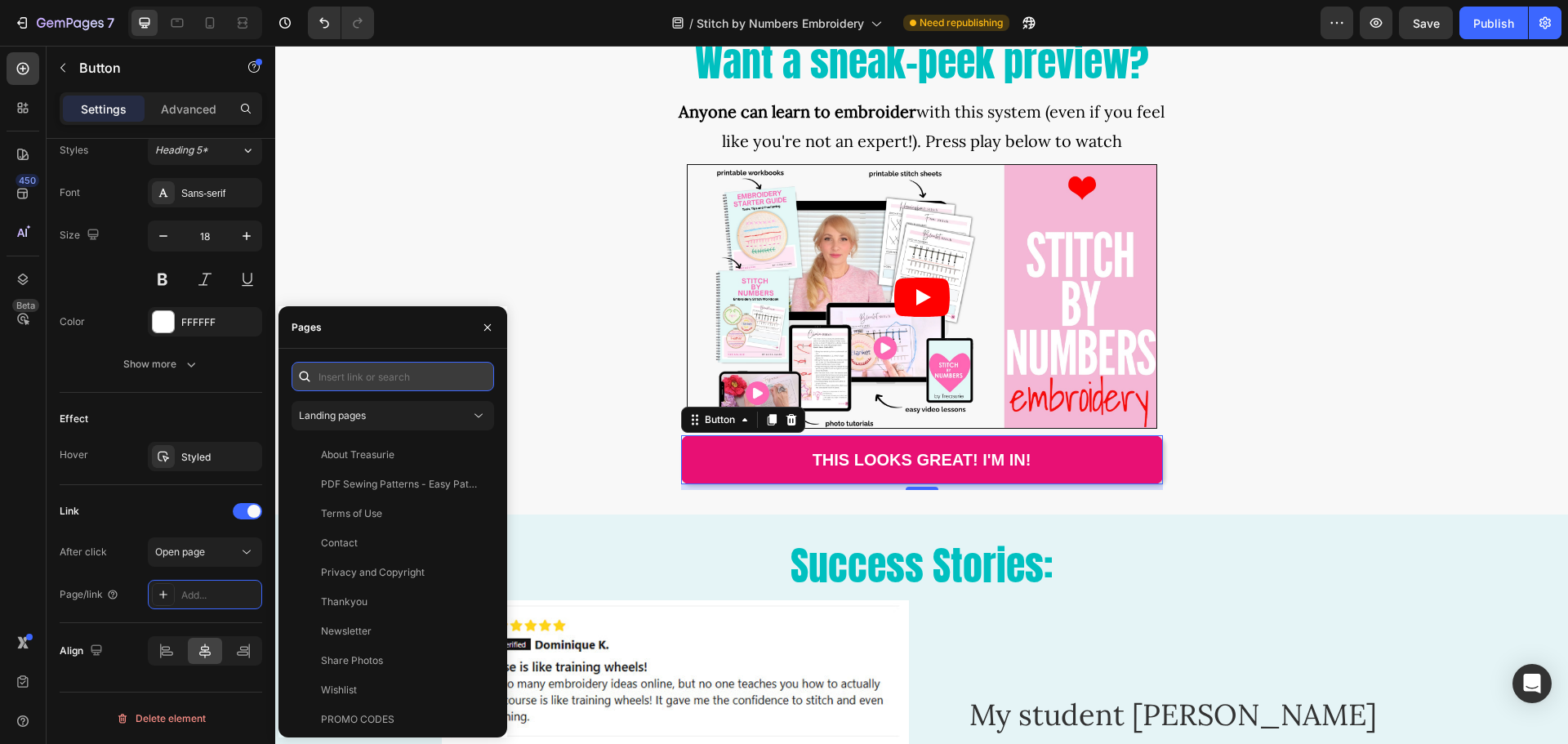
click at [365, 372] on input "text" at bounding box center [392, 376] width 202 height 30
paste input "[URL][DOMAIN_NAME]"
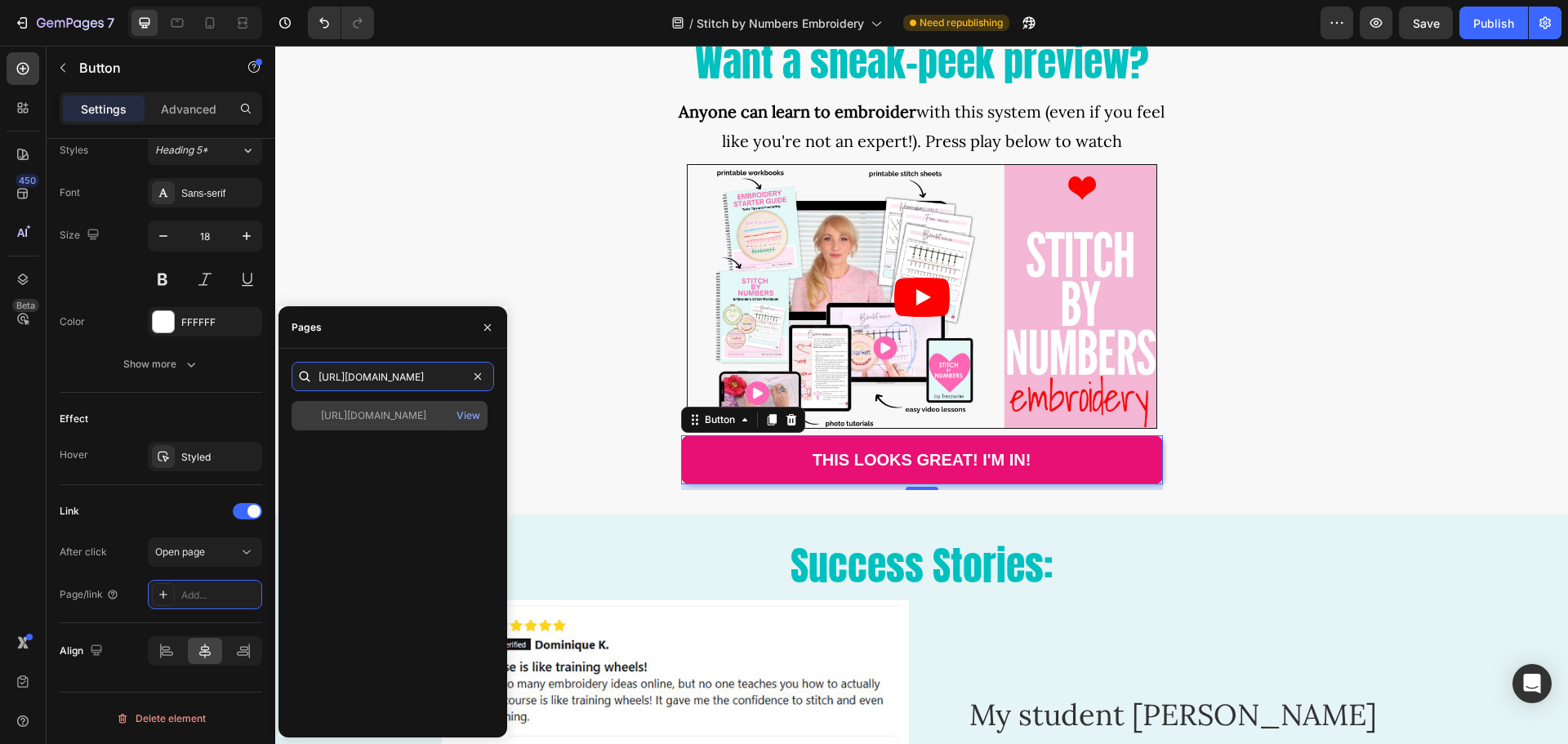
type input "[URL][DOMAIN_NAME]"
click at [403, 420] on div "[URL][DOMAIN_NAME]" at bounding box center [374, 415] width 105 height 15
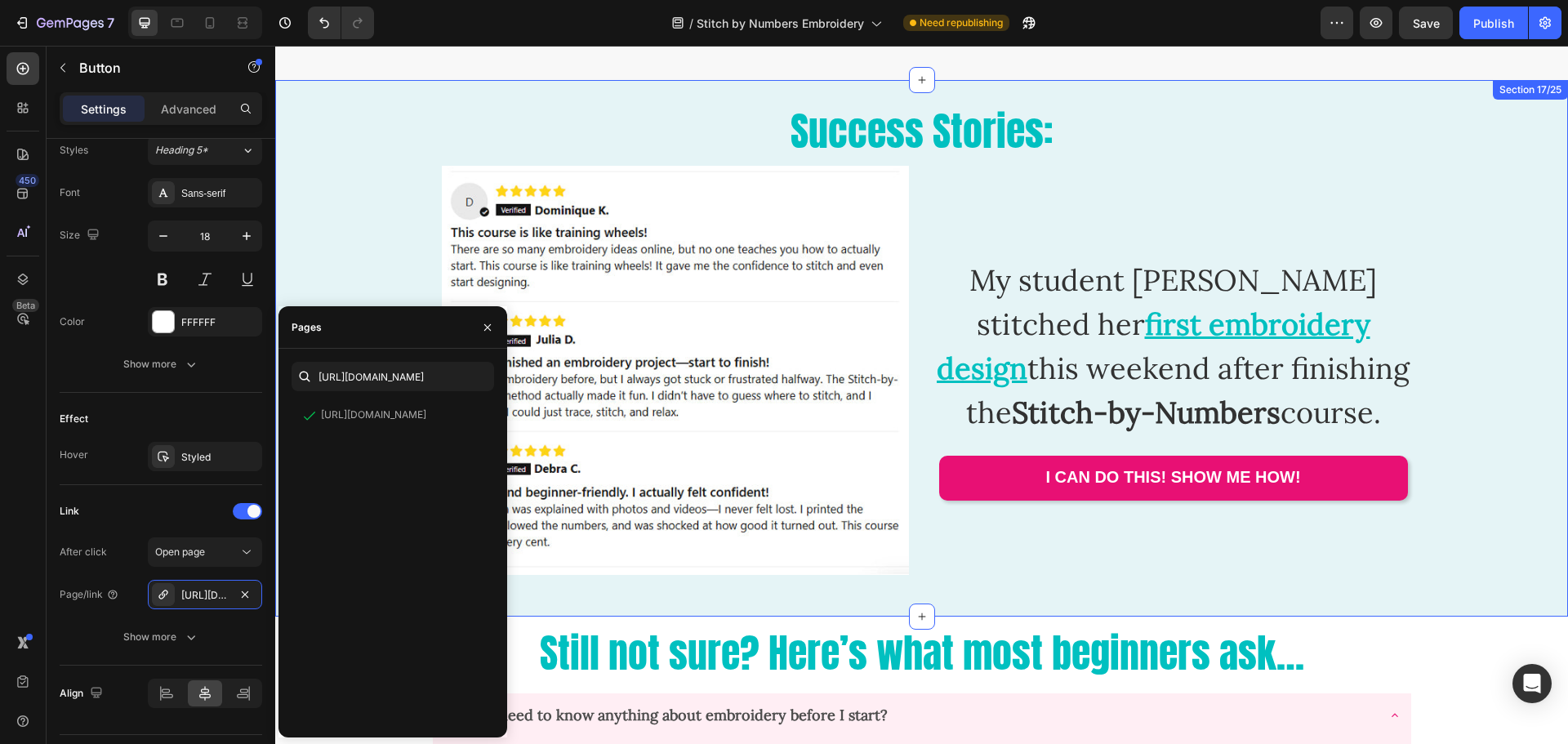
scroll to position [6778, 0]
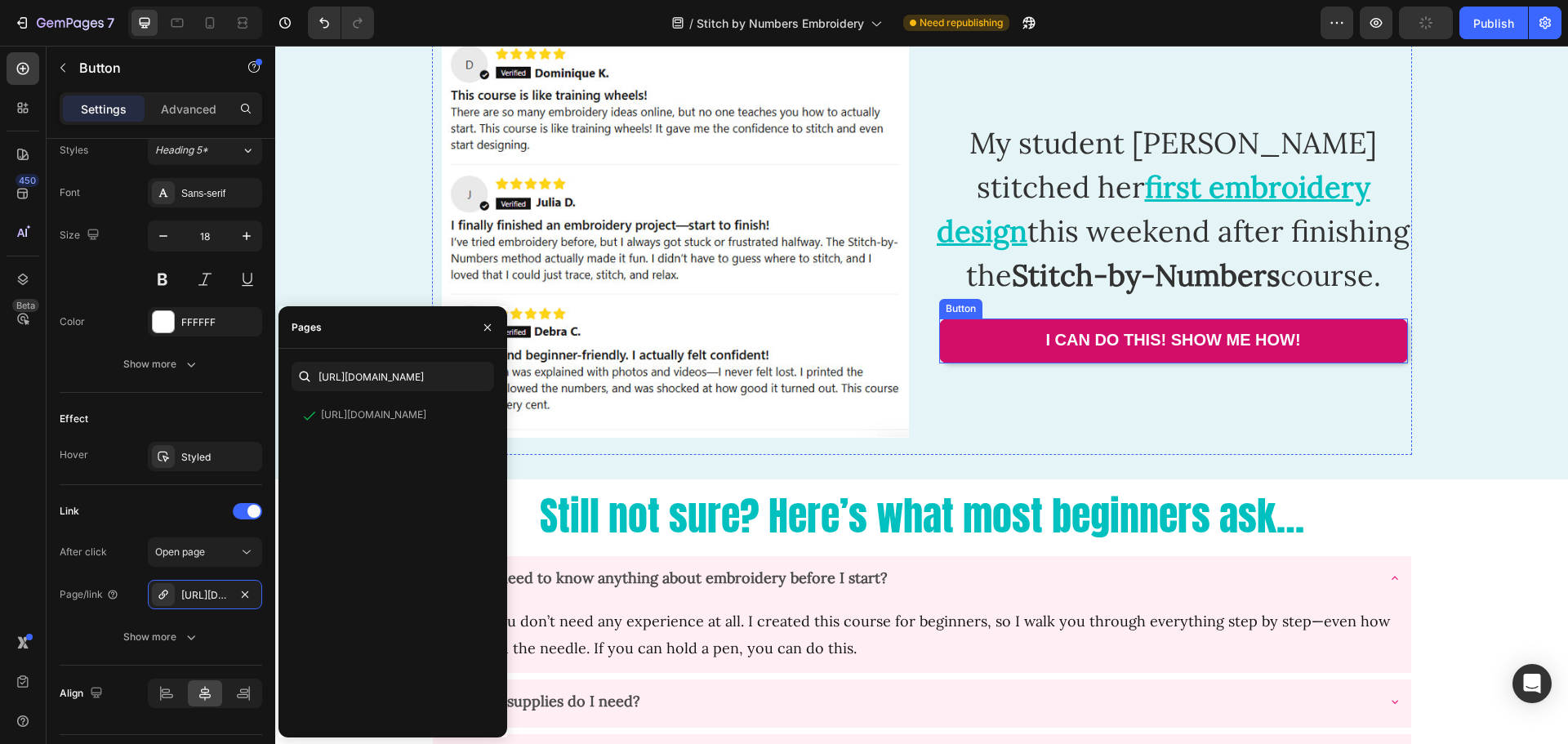
click at [998, 346] on link "I Can Do This! Show Me How!" at bounding box center [1174, 340] width 469 height 44
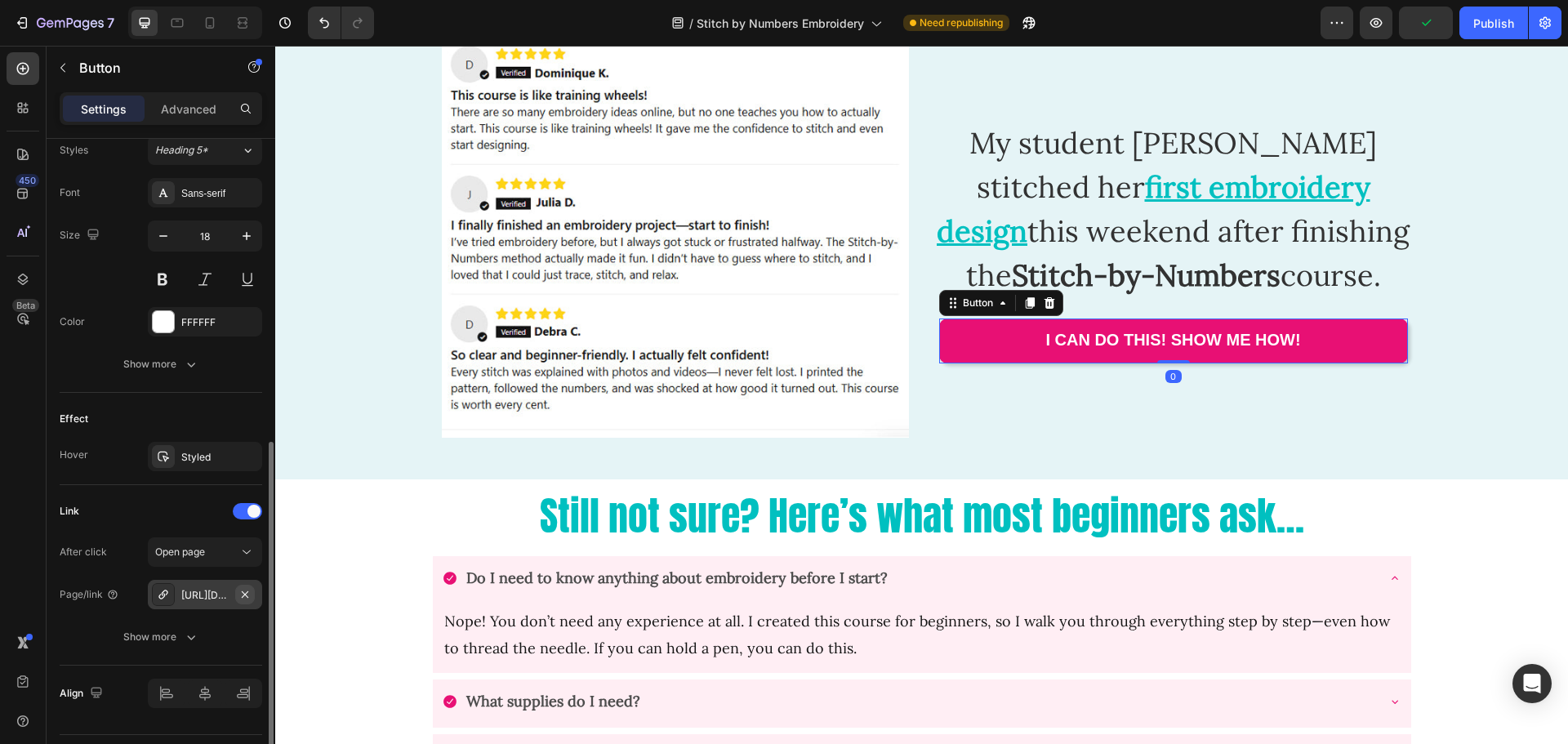
click at [248, 594] on icon "button" at bounding box center [244, 594] width 13 height 13
click at [207, 593] on div "Add..." at bounding box center [220, 595] width 77 height 15
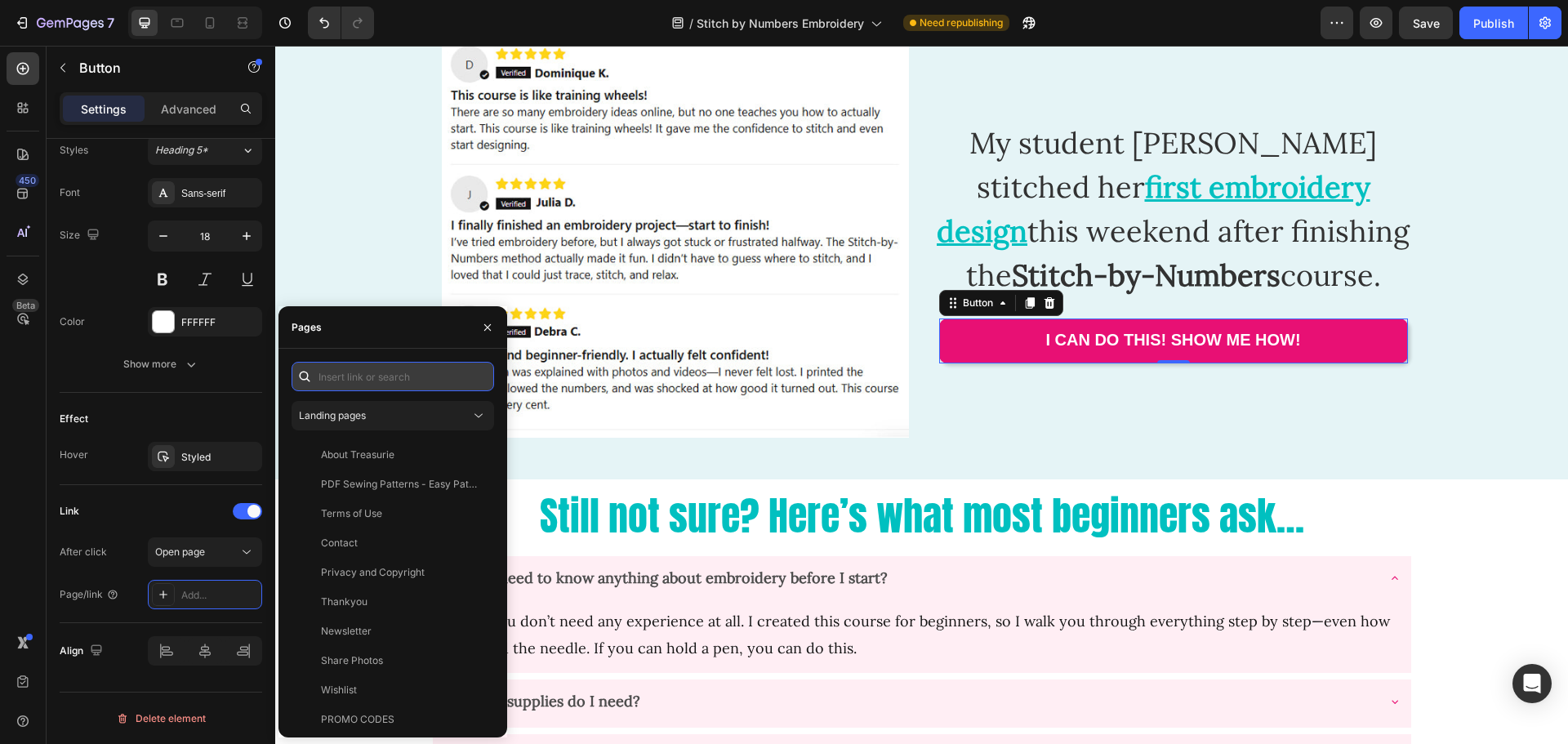
click at [344, 375] on input "text" at bounding box center [392, 376] width 202 height 30
paste input "[URL][DOMAIN_NAME]"
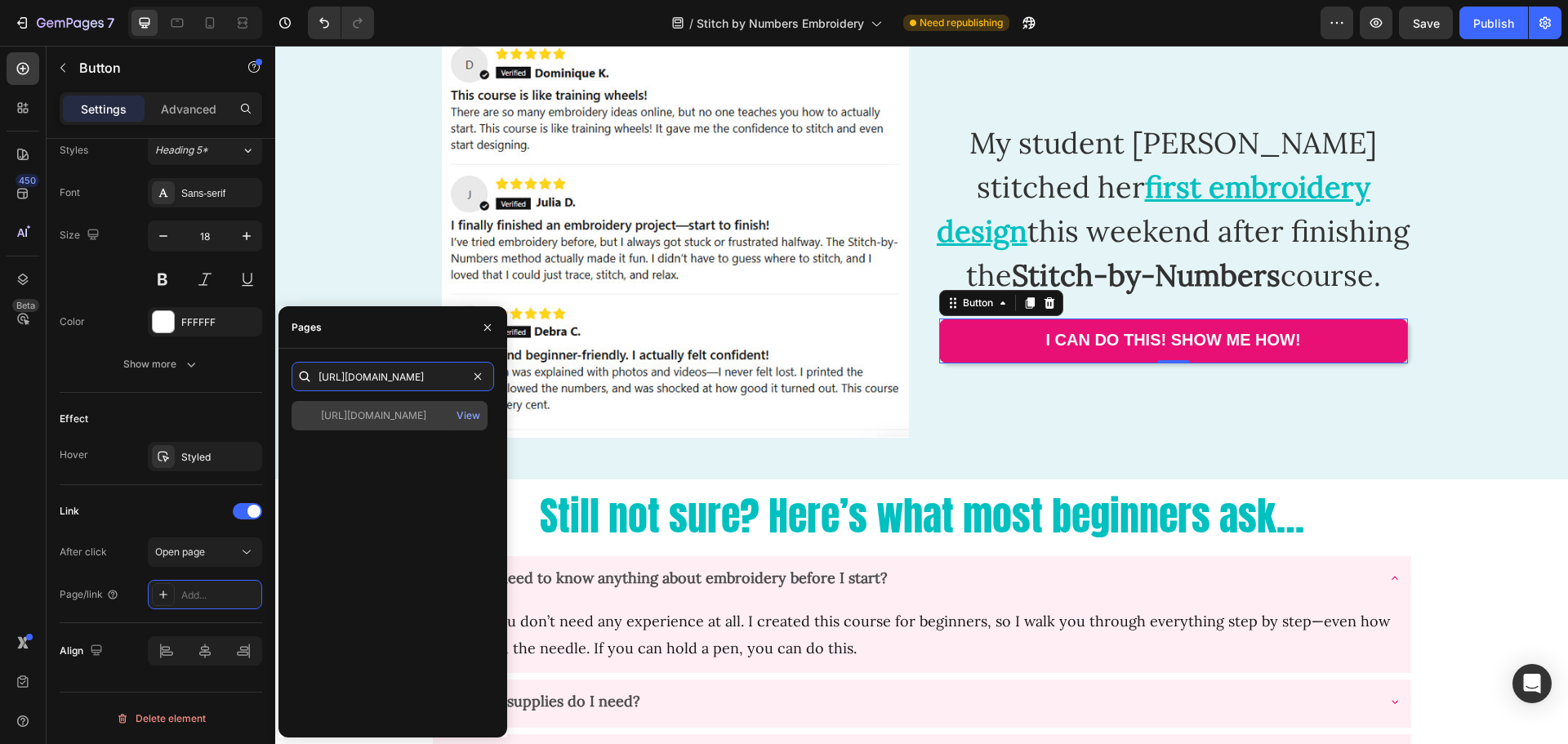
type input "[URL][DOMAIN_NAME]"
click at [375, 422] on div "[URL][DOMAIN_NAME]" at bounding box center [374, 415] width 105 height 15
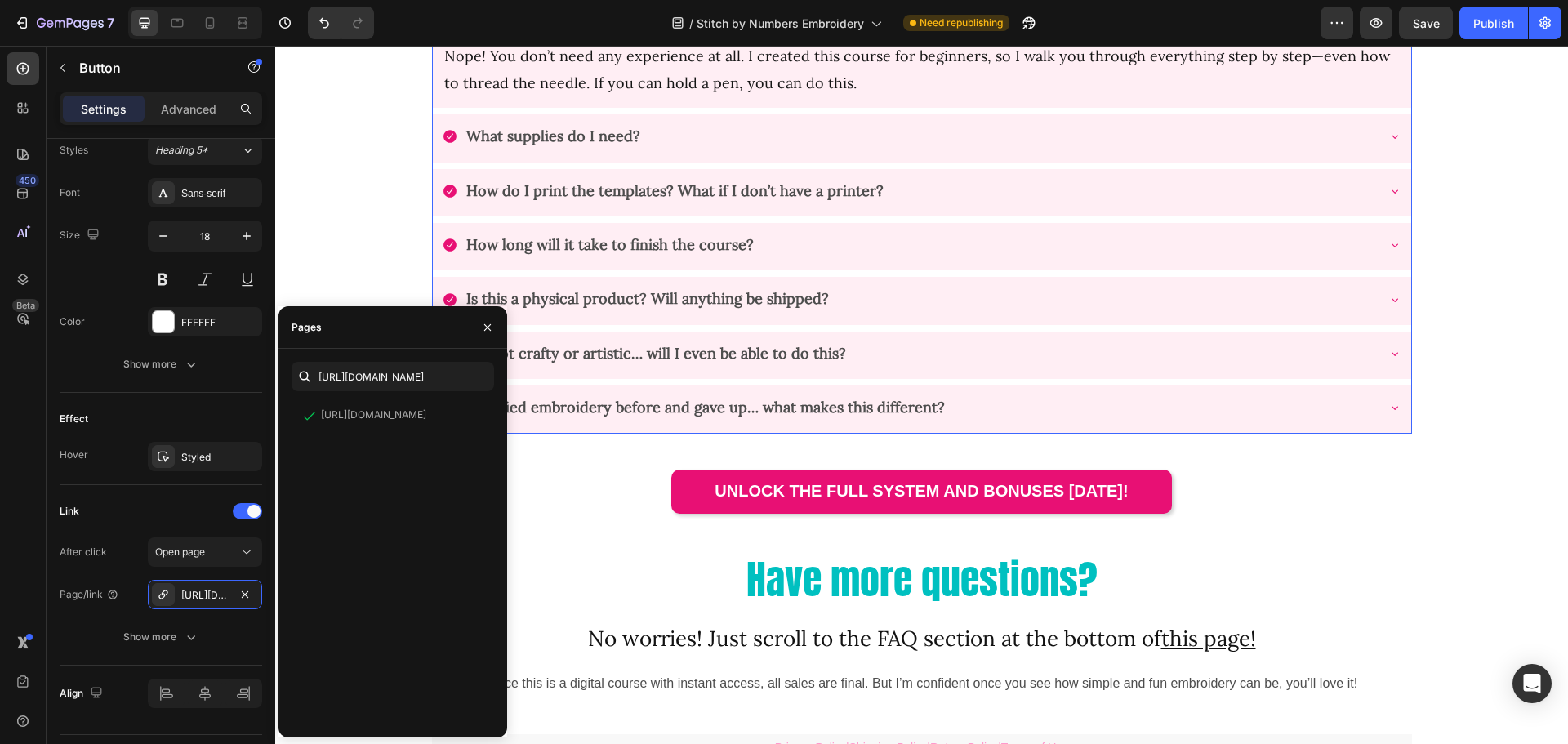
scroll to position [7349, 0]
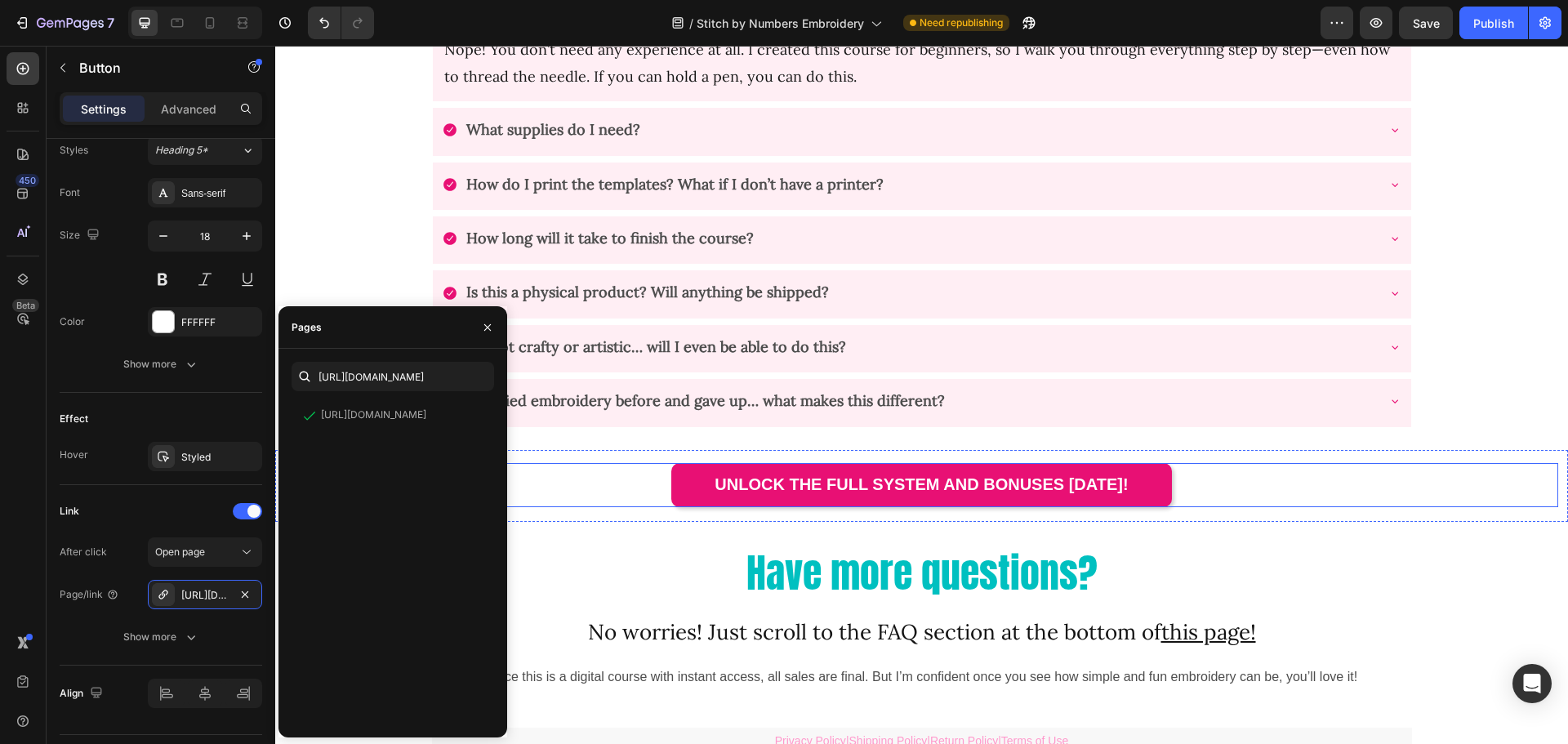
click at [662, 481] on div "UNLOCK THE FULL SYSTEM and bonuses [DATE]! Button" at bounding box center [921, 485] width 1273 height 44
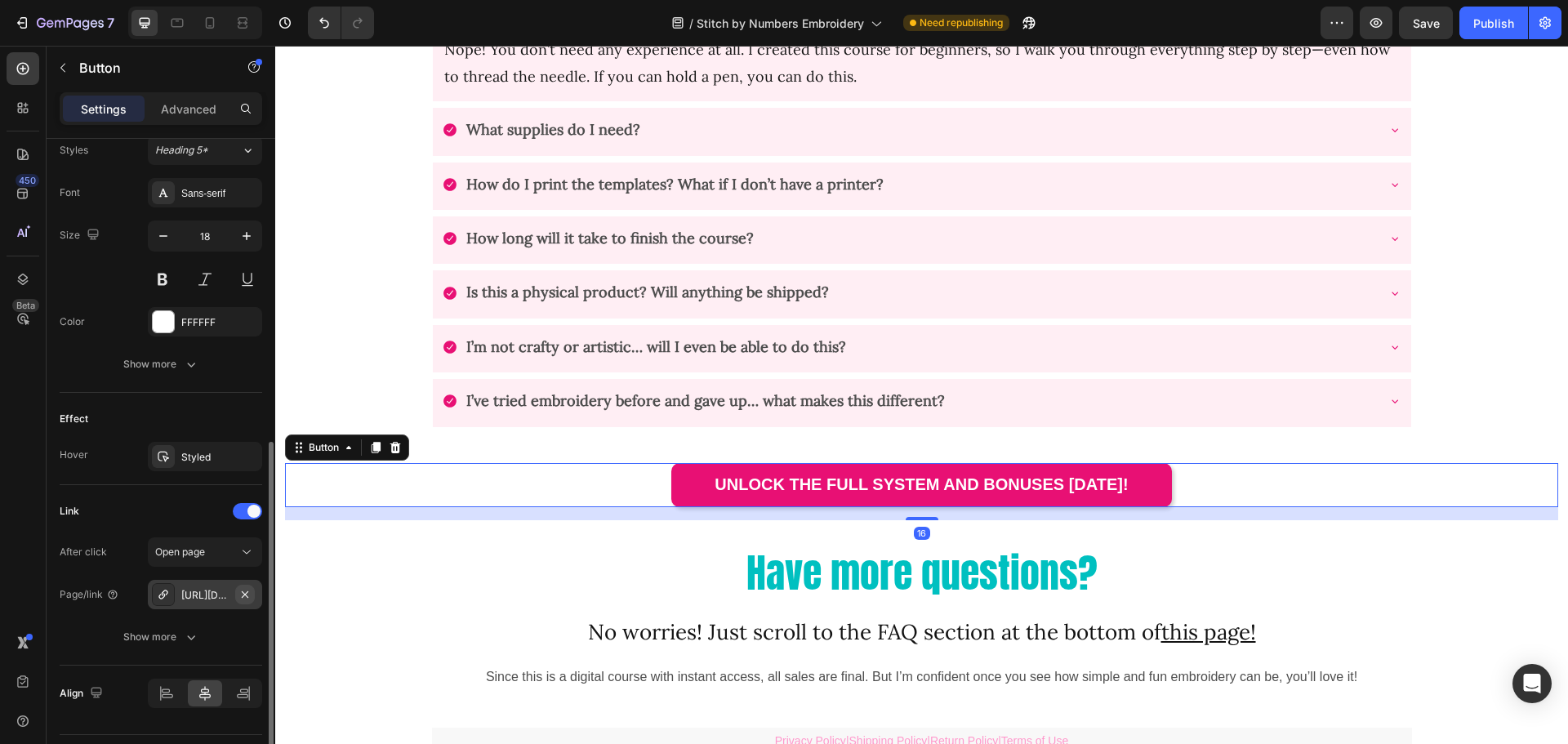
click at [245, 594] on icon "button" at bounding box center [244, 593] width 7 height 7
click at [211, 598] on div "Add..." at bounding box center [220, 595] width 77 height 15
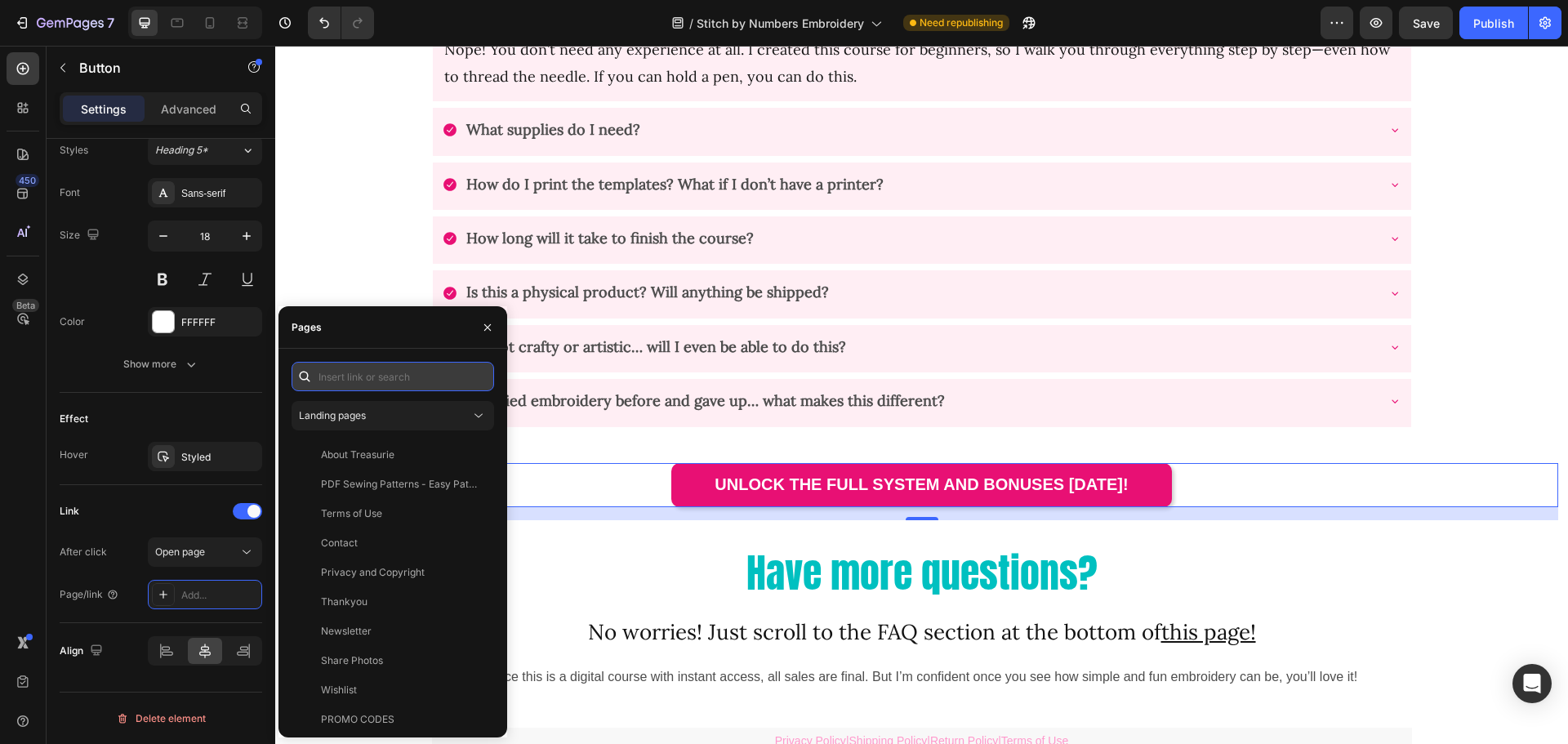
click at [385, 372] on input "text" at bounding box center [392, 376] width 202 height 30
paste input "[URL][DOMAIN_NAME]"
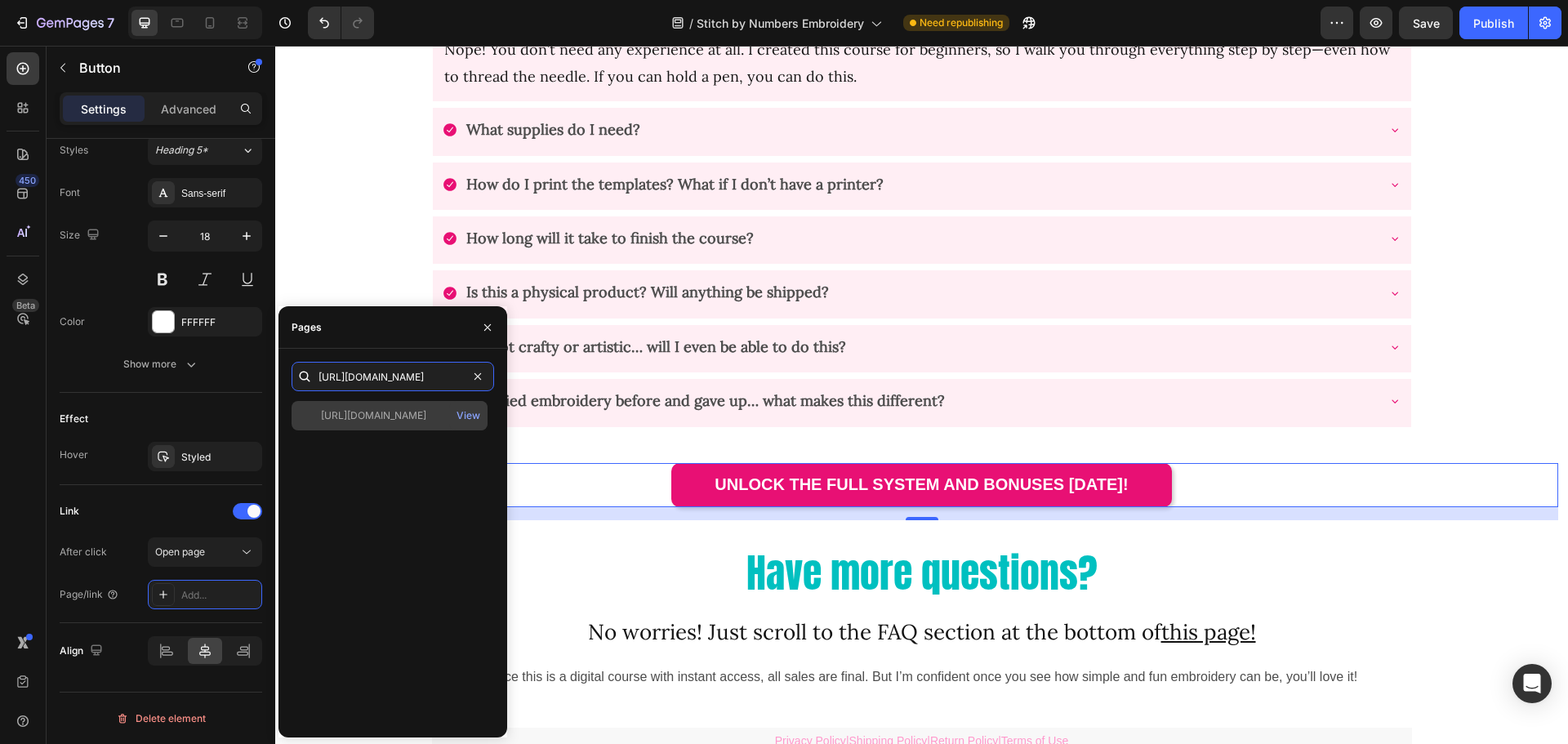
type input "[URL][DOMAIN_NAME]"
click at [427, 417] on div "[URL][DOMAIN_NAME]" at bounding box center [374, 415] width 105 height 15
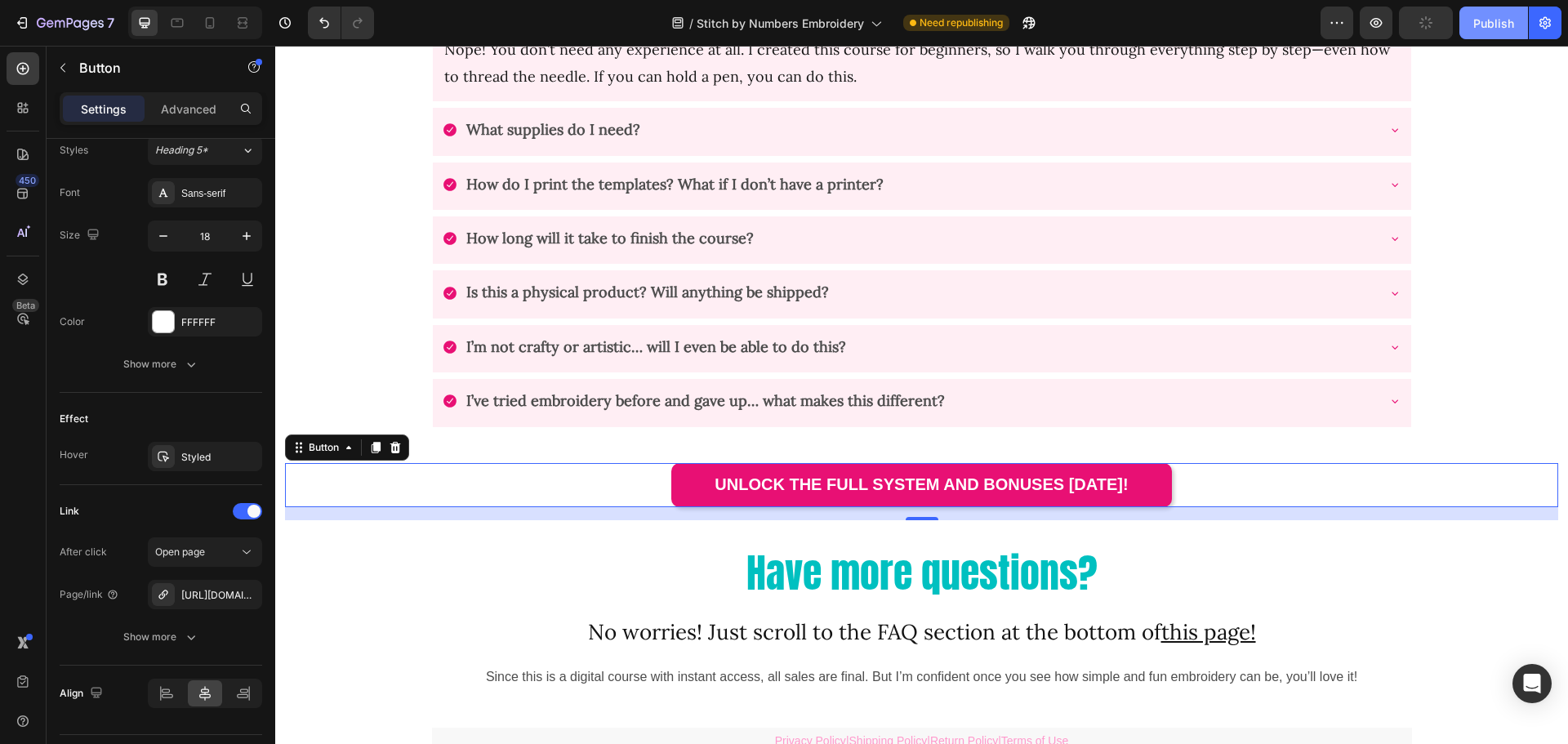
click at [1497, 28] on div "Publish" at bounding box center [1493, 23] width 40 height 17
click at [223, 595] on div "[URL][DOMAIN_NAME]" at bounding box center [205, 595] width 47 height 15
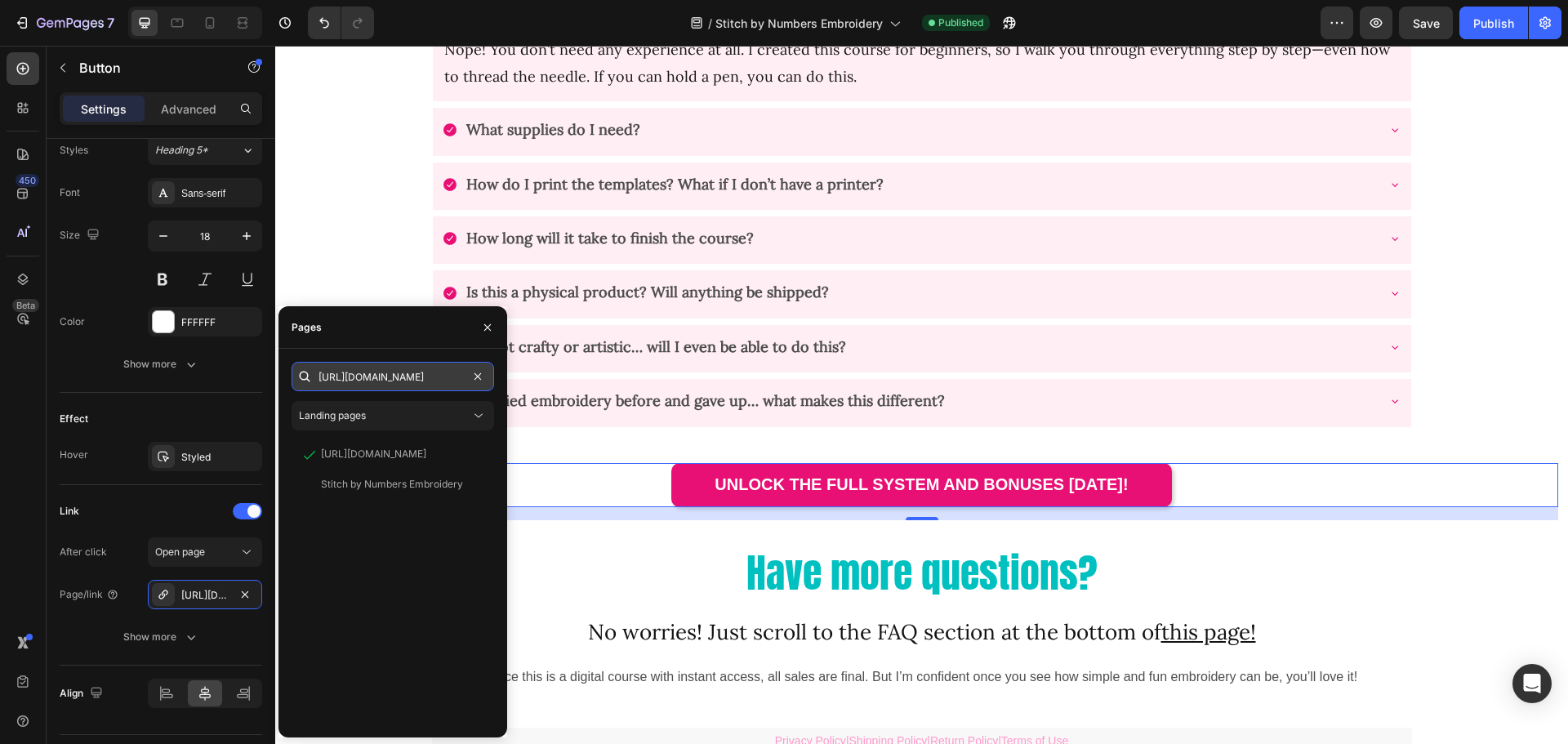
click at [463, 372] on input "[URL][DOMAIN_NAME]" at bounding box center [392, 376] width 202 height 30
